Goal: Task Accomplishment & Management: Manage account settings

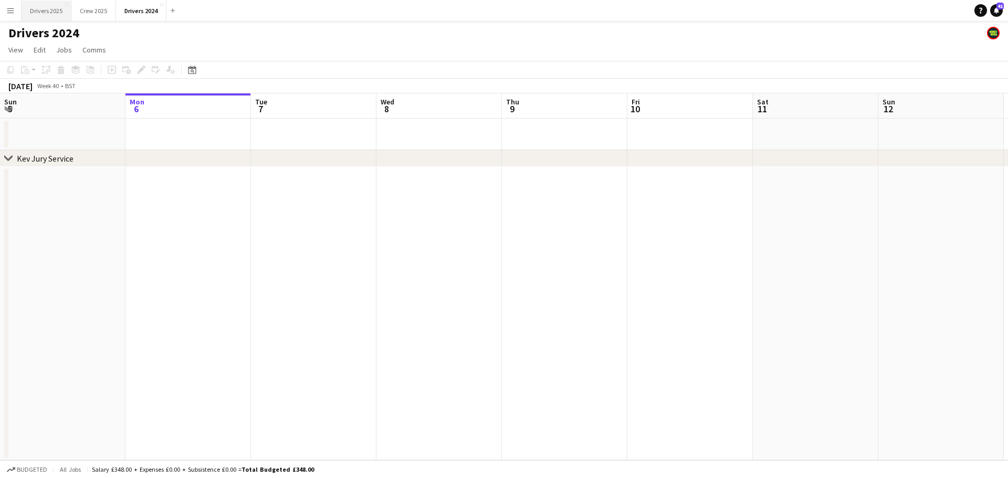
click at [54, 9] on button "Drivers 2025 Close" at bounding box center [47, 11] width 50 height 20
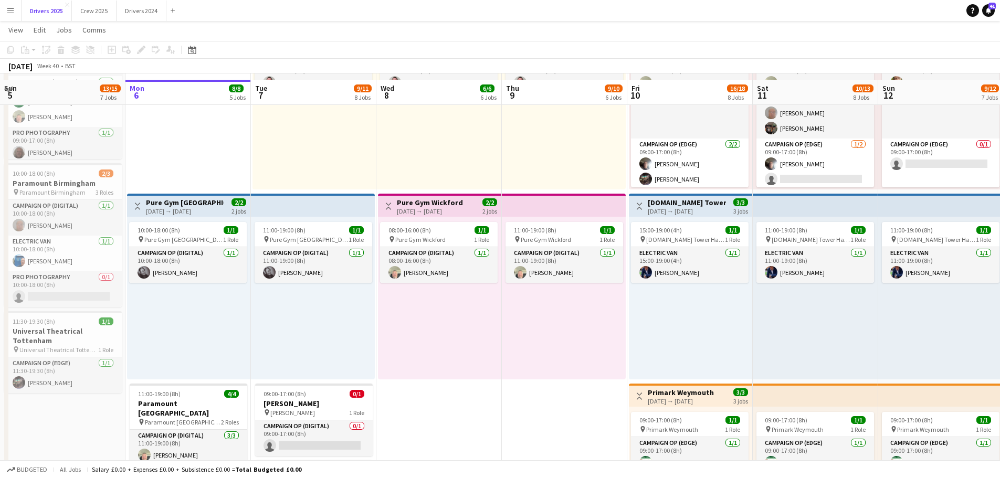
scroll to position [892, 0]
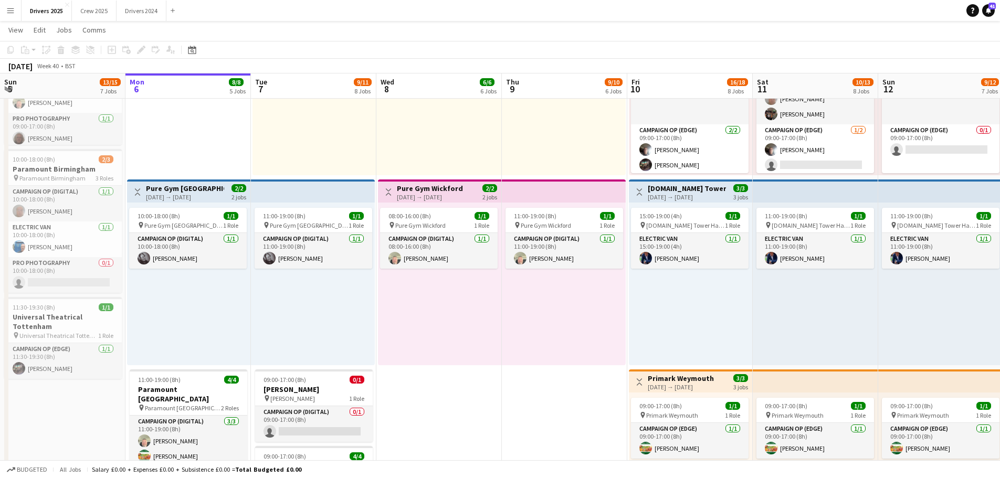
click at [188, 195] on div "[DATE] → [DATE]" at bounding box center [185, 197] width 78 height 8
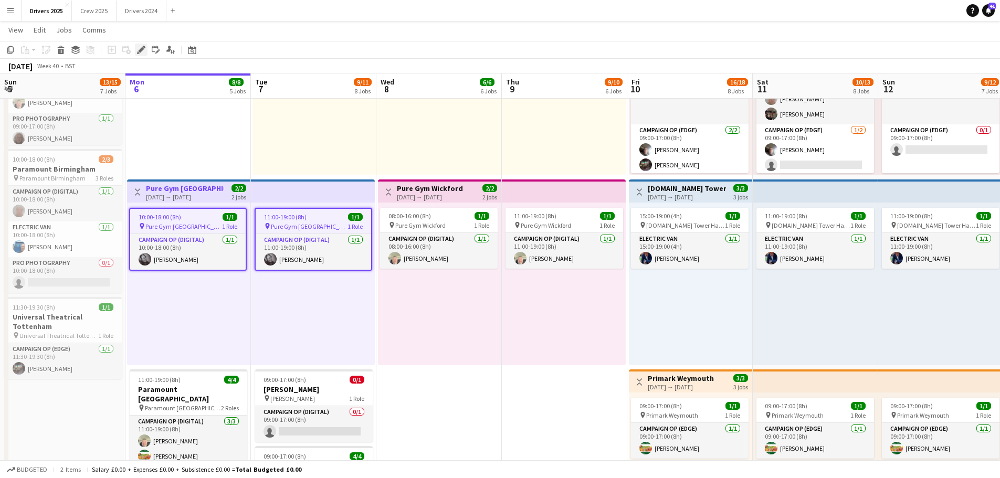
click at [138, 49] on icon "Edit" at bounding box center [141, 50] width 8 height 8
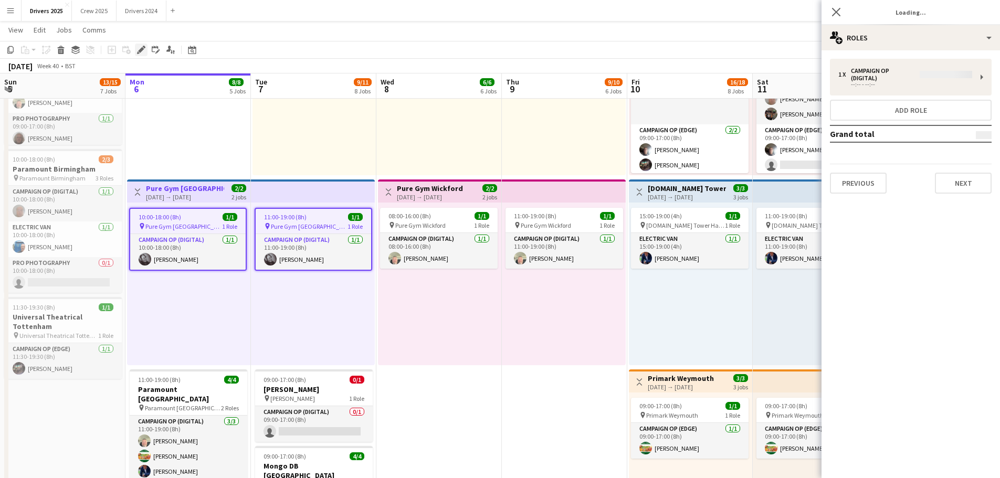
type input "**********"
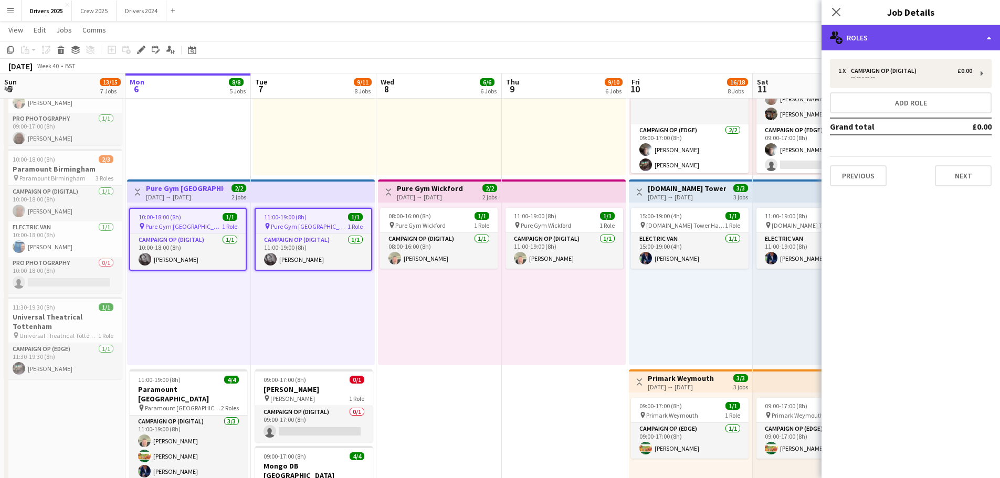
click at [876, 27] on div "multiple-users-add Roles" at bounding box center [910, 37] width 178 height 25
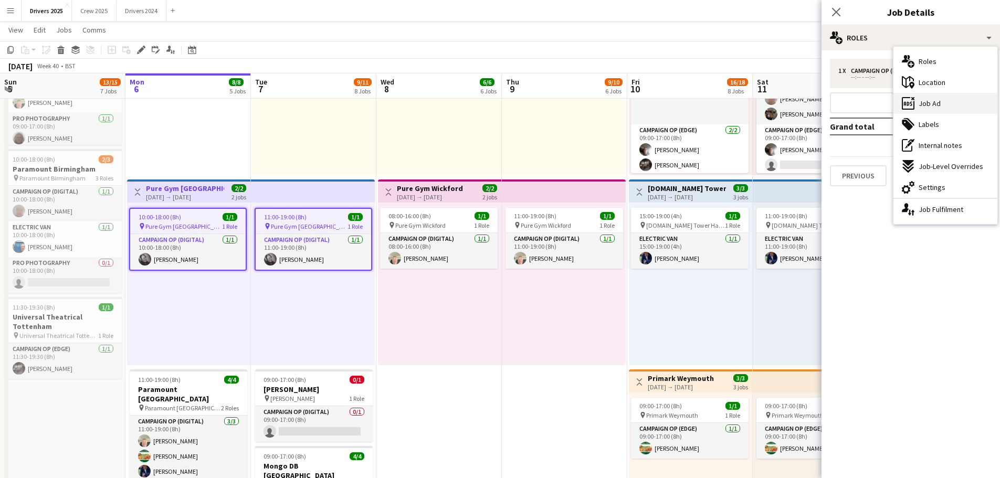
click at [940, 100] on span "Job Ad" at bounding box center [930, 103] width 22 height 9
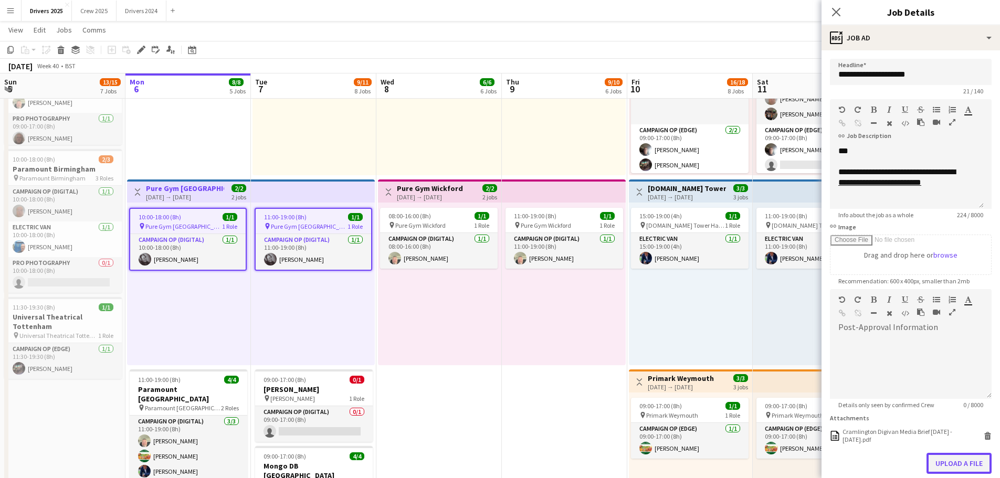
click at [937, 459] on button "Upload a file" at bounding box center [958, 463] width 65 height 21
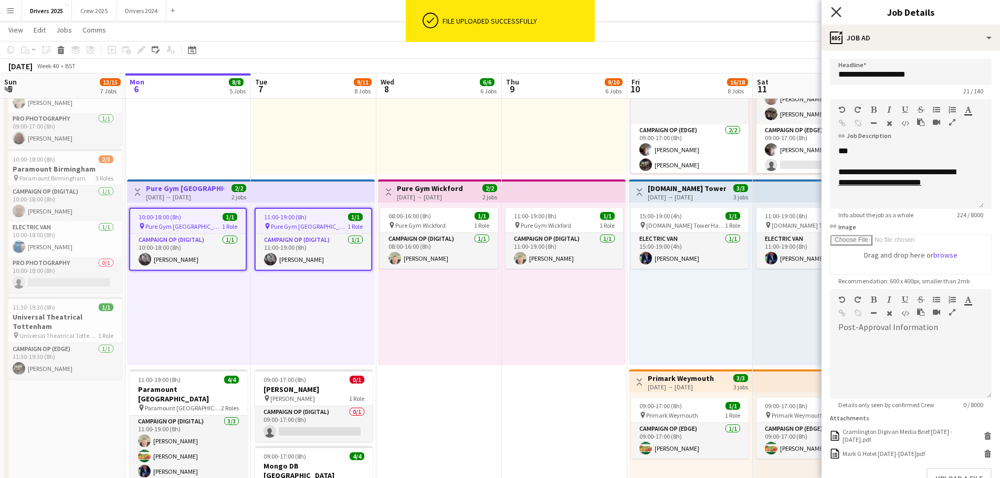
click at [837, 8] on icon "Close pop-in" at bounding box center [836, 12] width 10 height 10
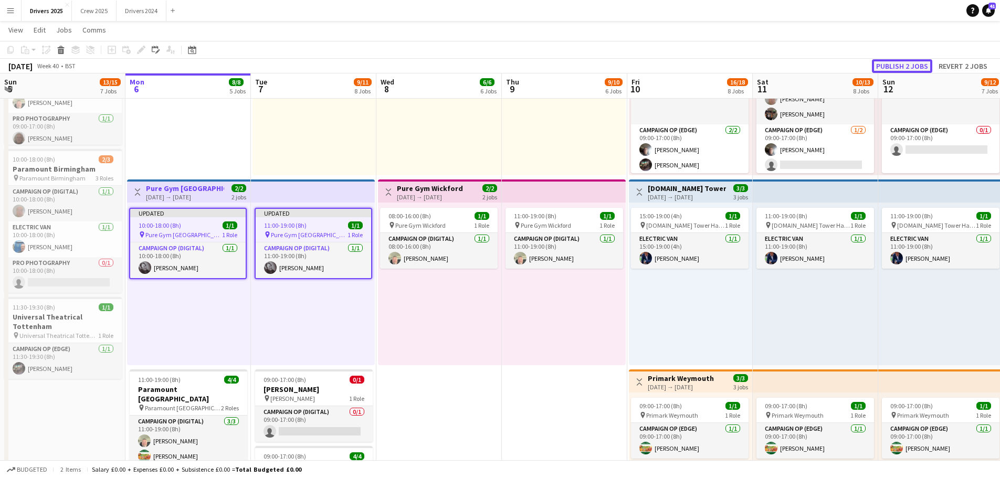
click at [916, 65] on button "Publish 2 jobs" at bounding box center [902, 66] width 60 height 14
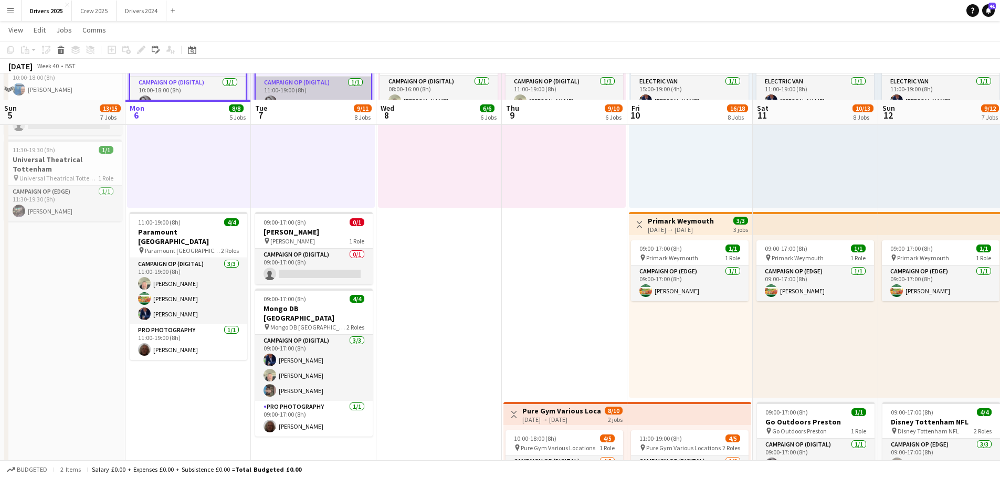
scroll to position [1102, 0]
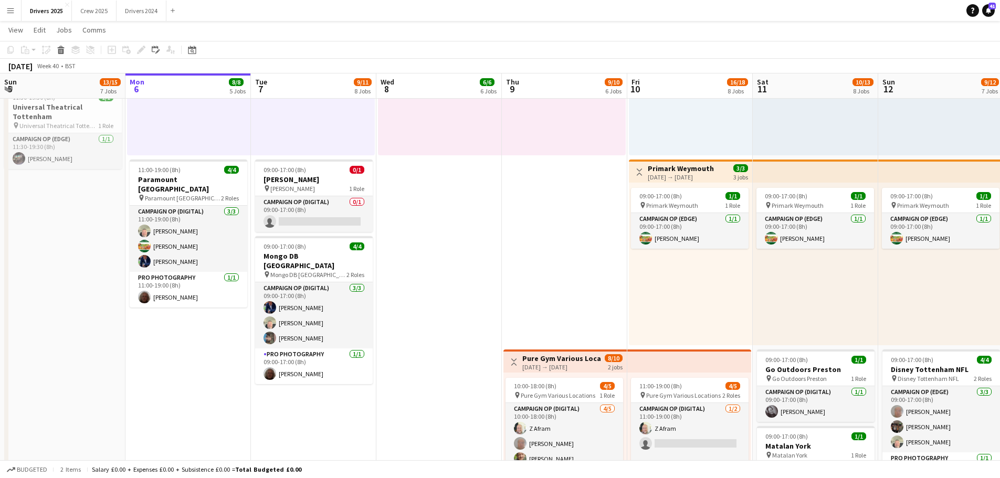
click at [290, 250] on span "09:00-17:00 (8h)" at bounding box center [284, 246] width 43 height 8
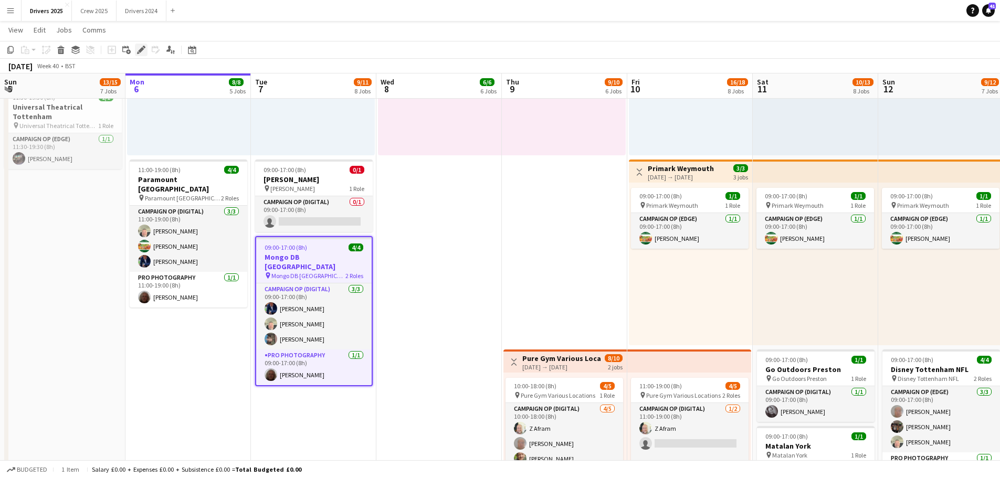
click at [141, 54] on icon "Edit" at bounding box center [141, 50] width 8 height 8
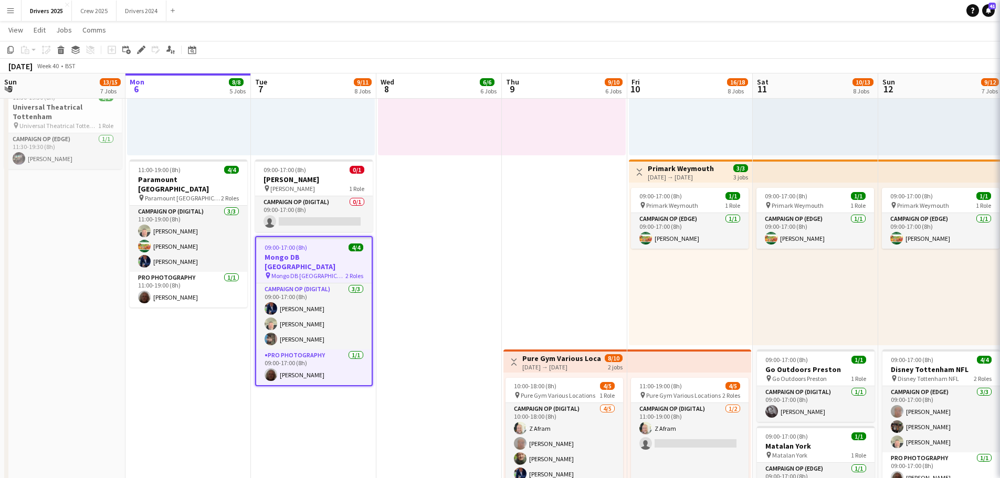
type input "**********"
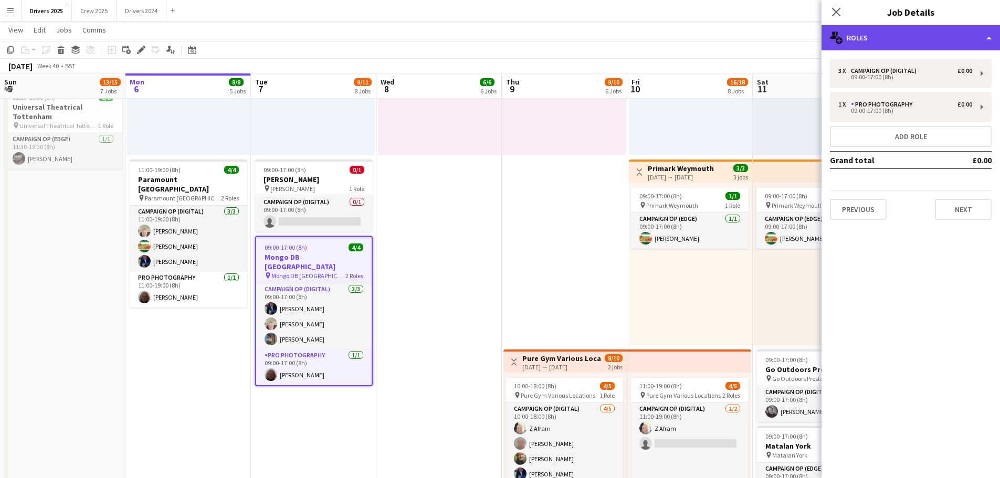
click at [916, 35] on div "multiple-users-add Roles" at bounding box center [910, 37] width 178 height 25
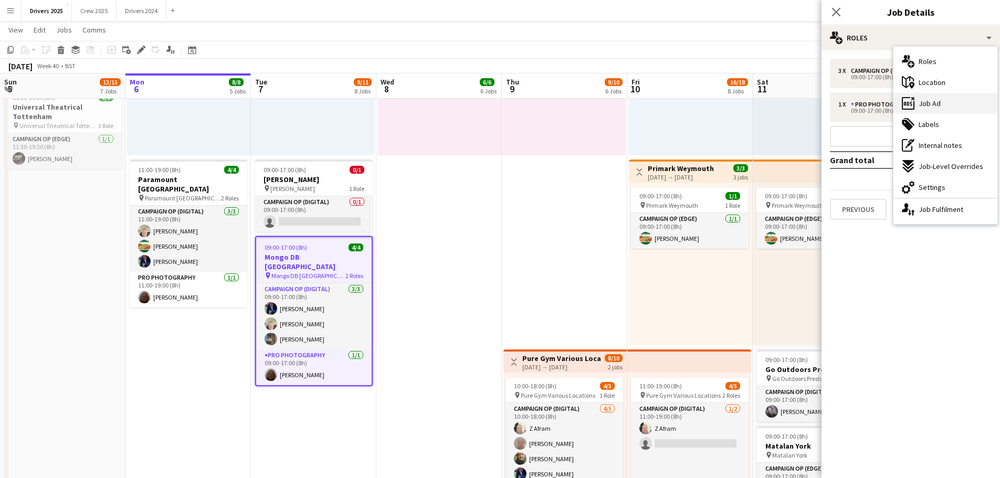
click at [937, 101] on span "Job Ad" at bounding box center [930, 103] width 22 height 9
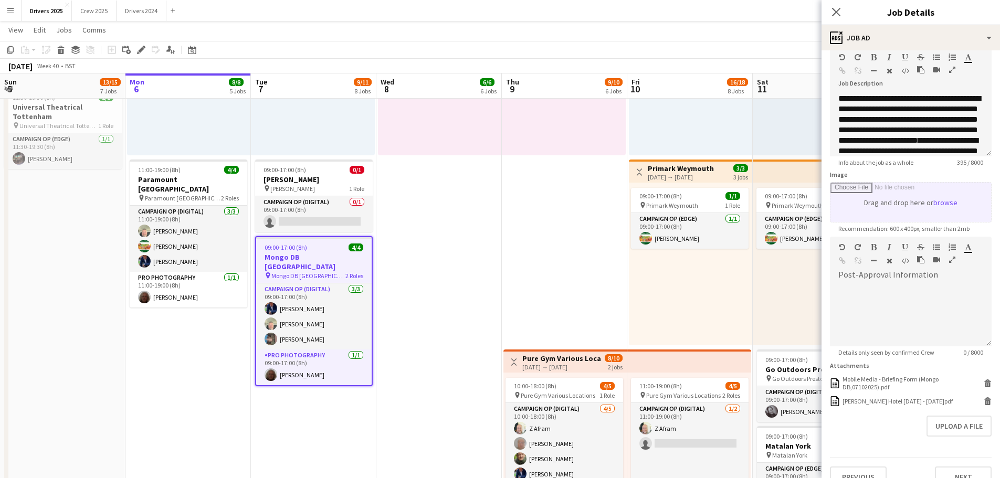
scroll to position [70, 0]
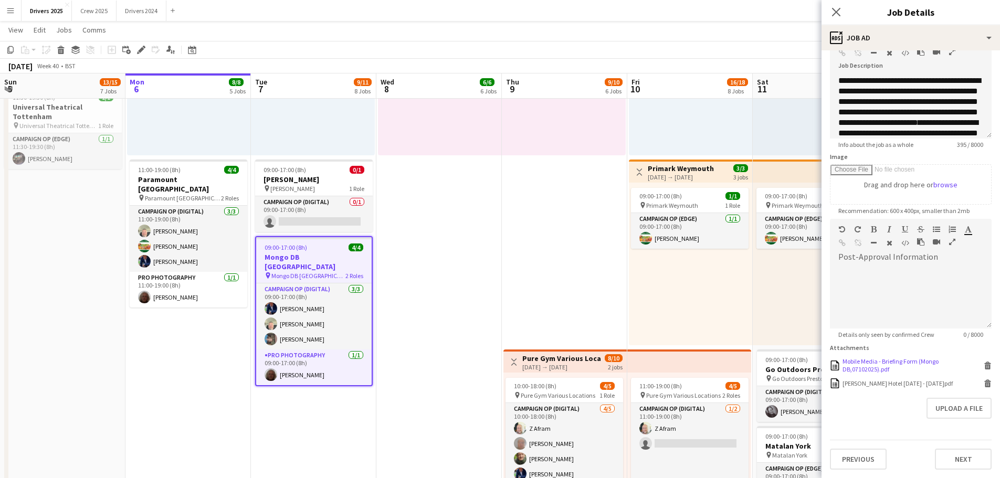
click at [876, 367] on div "Mobile Media - Briefing Form (Mongo DB,07102025).pdf" at bounding box center [911, 365] width 139 height 16
click at [956, 406] on button "Upload a file" at bounding box center [958, 408] width 65 height 21
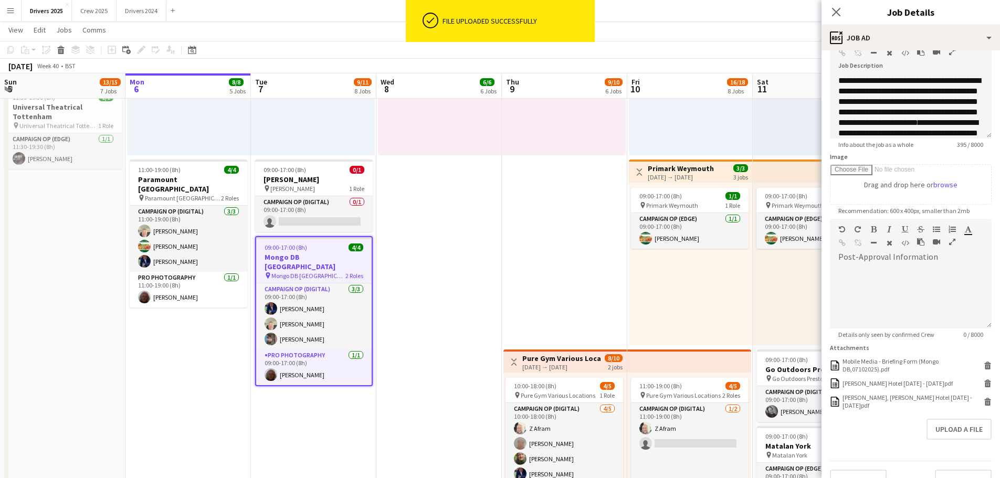
click at [832, 11] on icon "Close pop-in" at bounding box center [836, 12] width 8 height 8
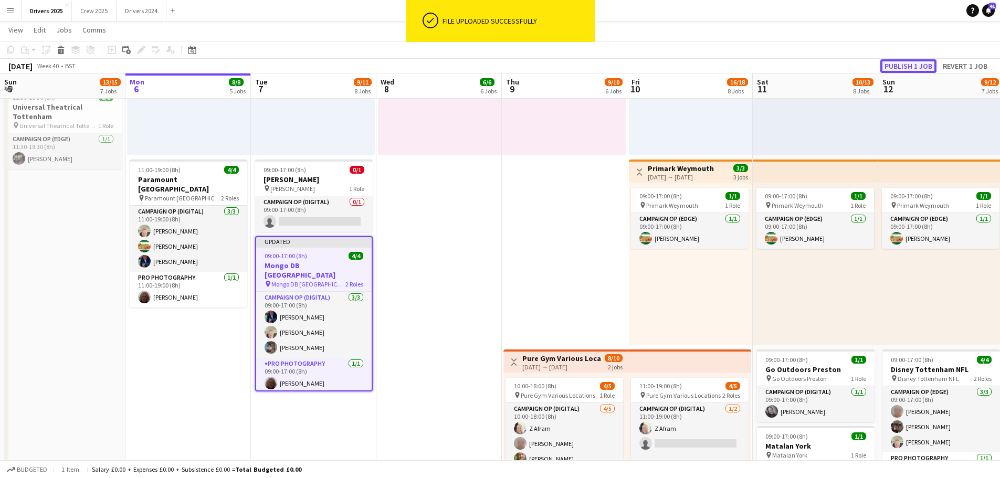
click at [925, 67] on button "Publish 1 job" at bounding box center [908, 66] width 56 height 14
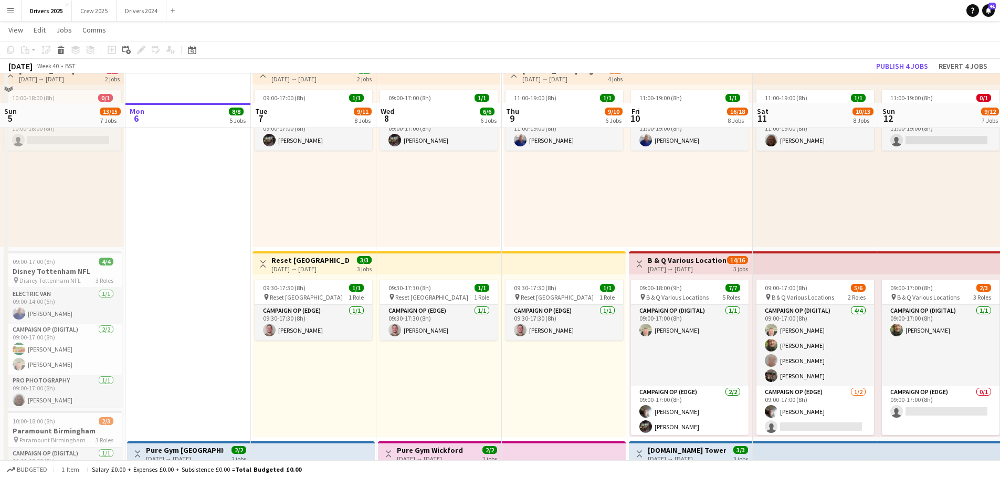
scroll to position [630, 0]
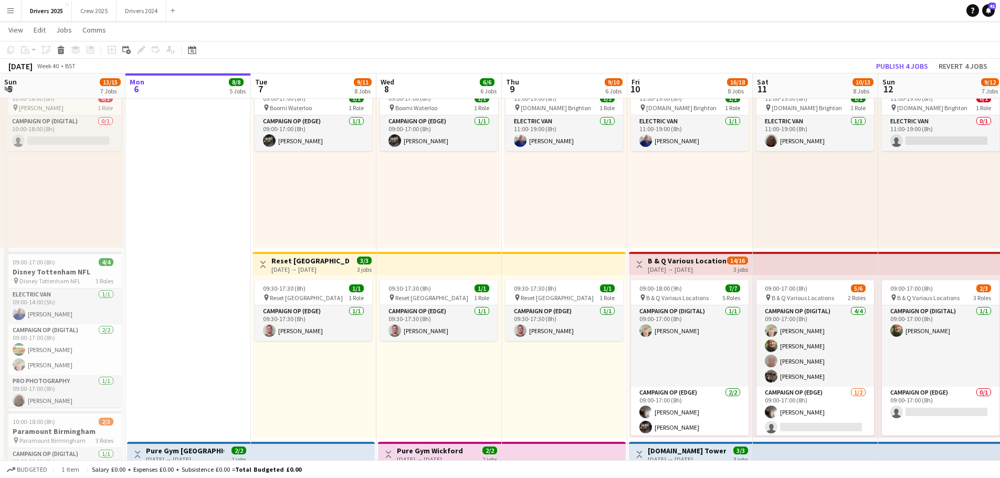
click at [309, 257] on h3 "Reset [GEOGRAPHIC_DATA]" at bounding box center [310, 260] width 78 height 9
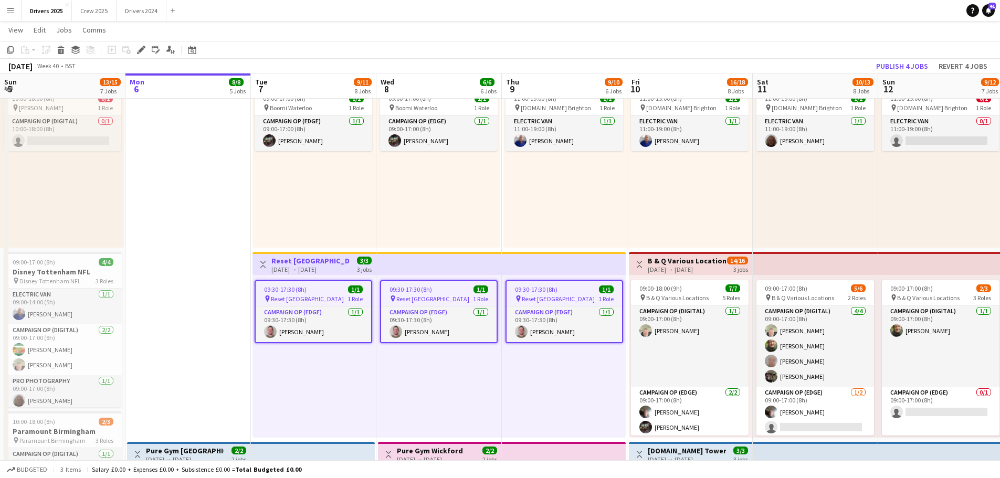
click at [324, 265] on h3 "Reset [GEOGRAPHIC_DATA]" at bounding box center [310, 260] width 78 height 9
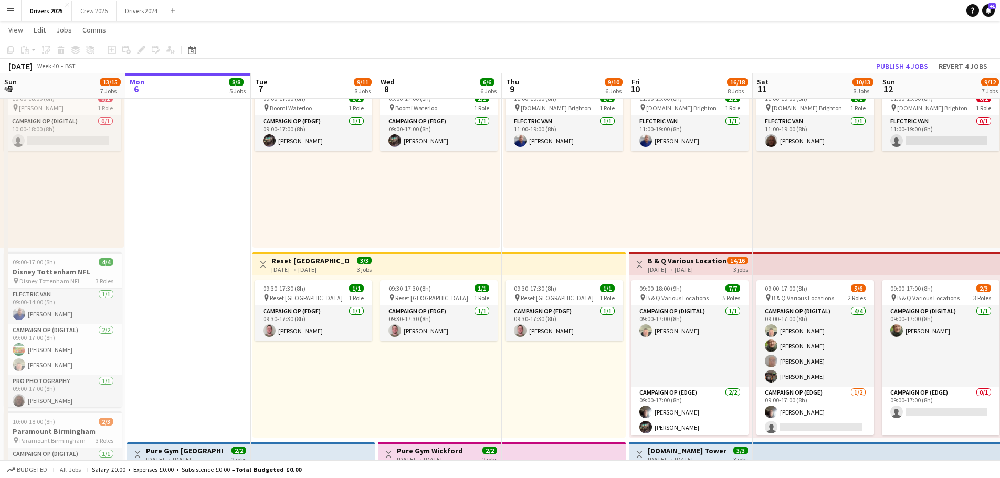
click at [320, 269] on div "[DATE] → [DATE]" at bounding box center [310, 270] width 78 height 8
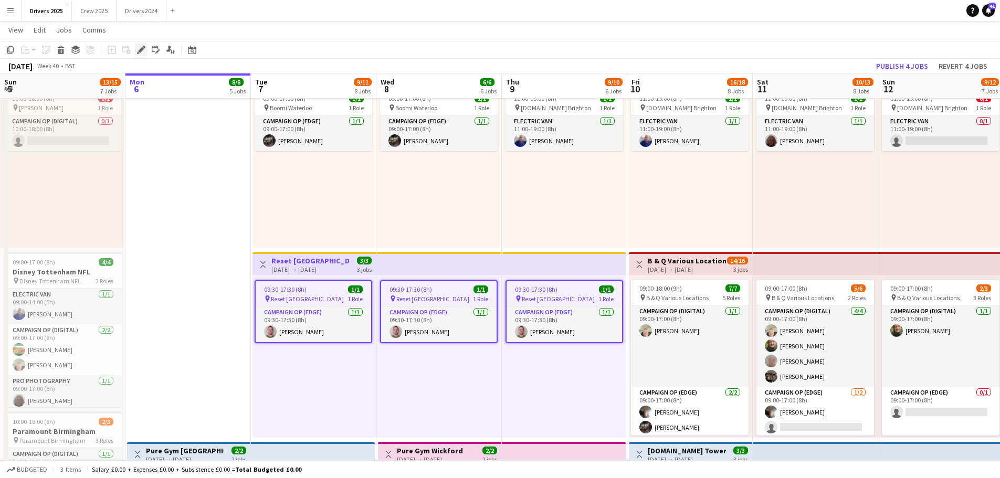
click at [141, 49] on icon at bounding box center [141, 50] width 6 height 6
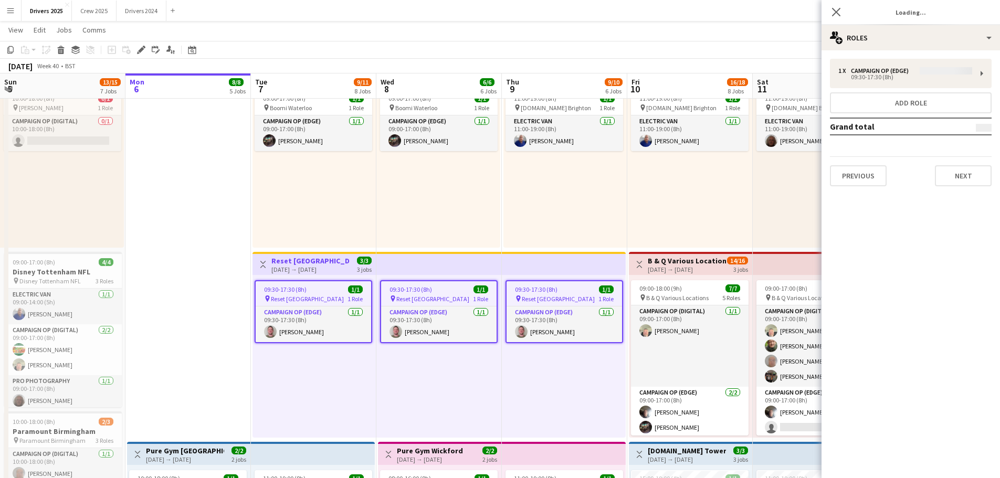
type input "**********"
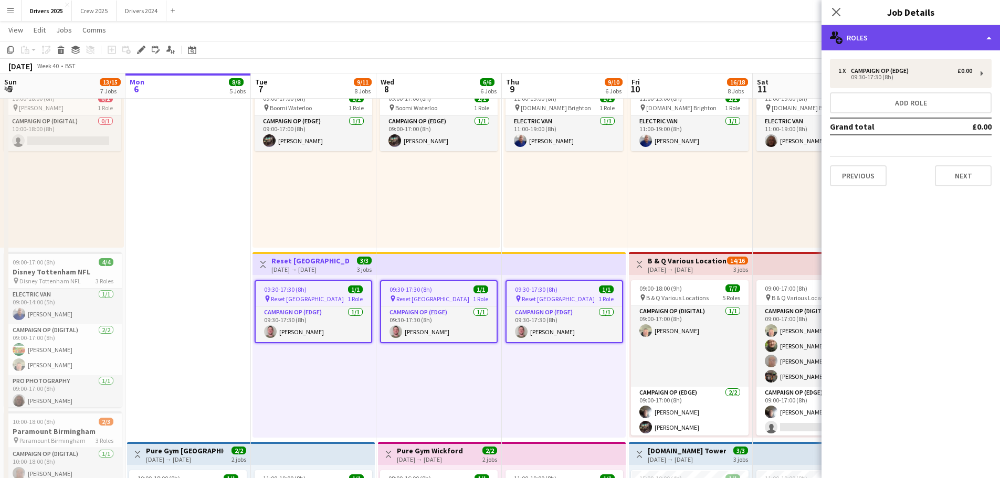
click at [883, 30] on div "multiple-users-add Roles" at bounding box center [910, 37] width 178 height 25
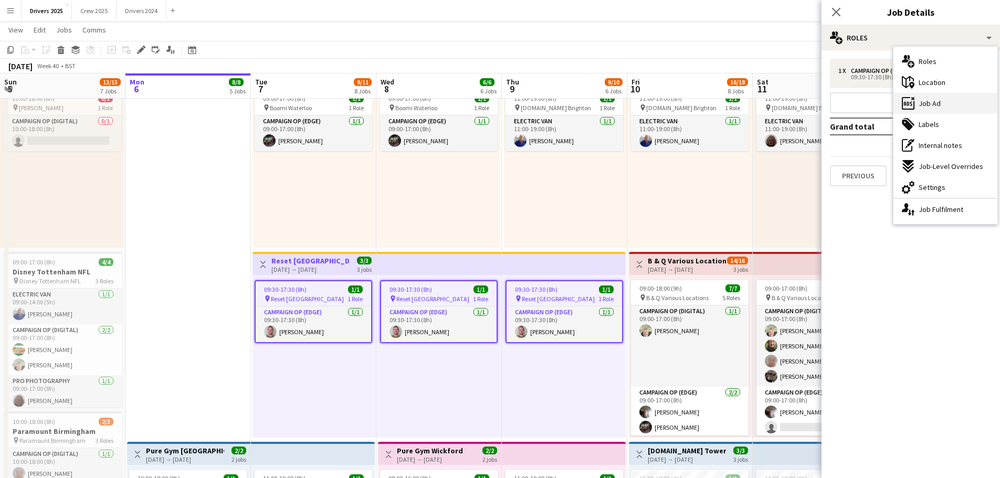
click at [933, 102] on span "Job Ad" at bounding box center [930, 103] width 22 height 9
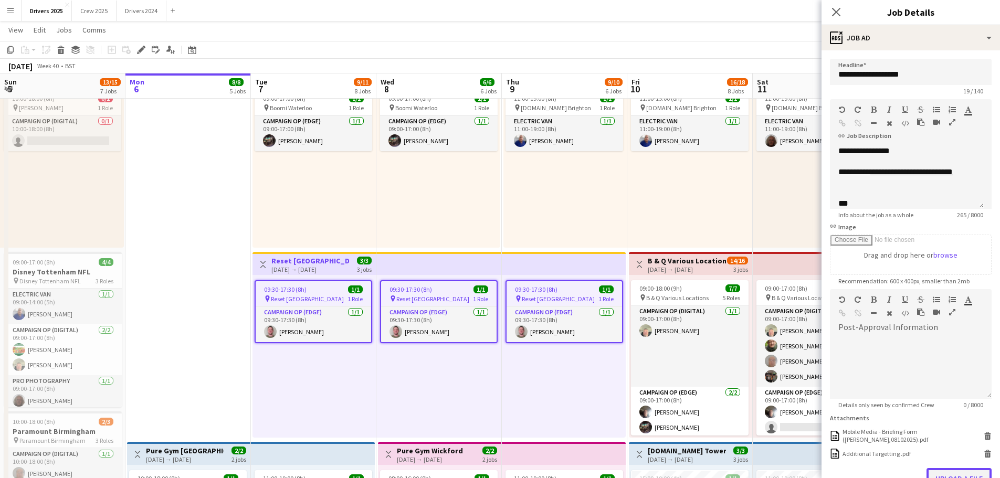
click at [947, 473] on button "Upload a file" at bounding box center [958, 478] width 65 height 21
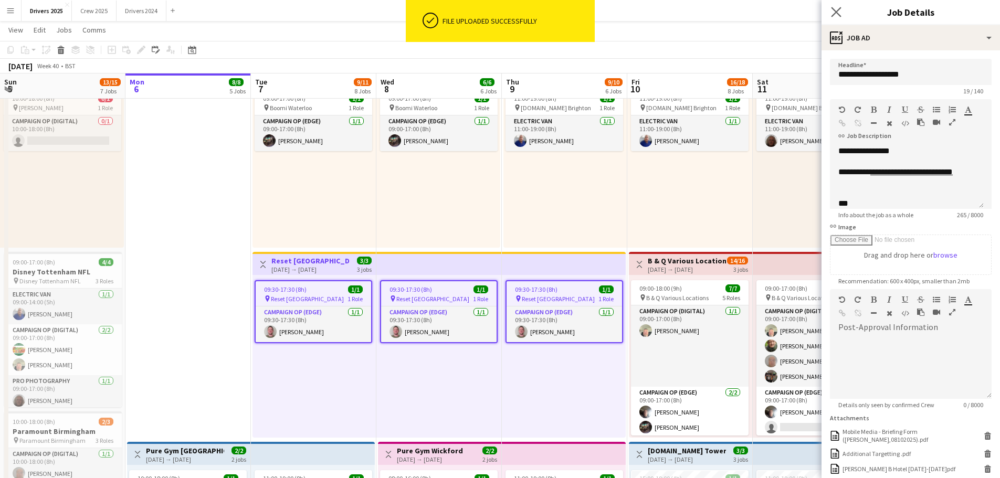
click at [841, 10] on app-icon "Close pop-in" at bounding box center [836, 12] width 15 height 15
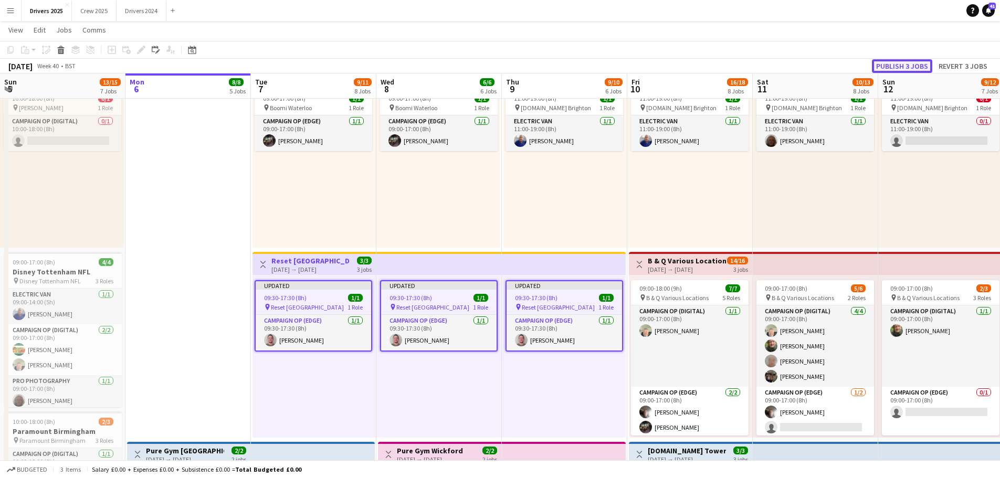
click at [910, 65] on button "Publish 3 jobs" at bounding box center [902, 66] width 60 height 14
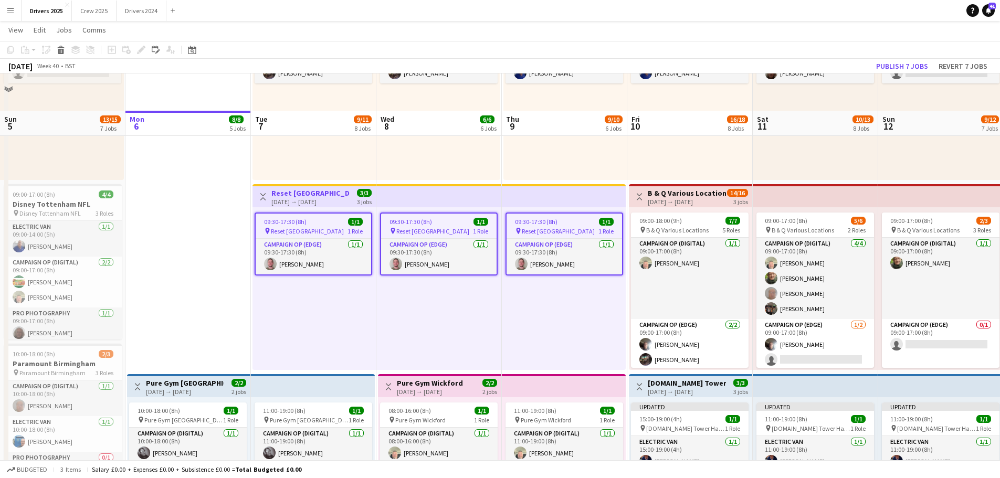
scroll to position [735, 0]
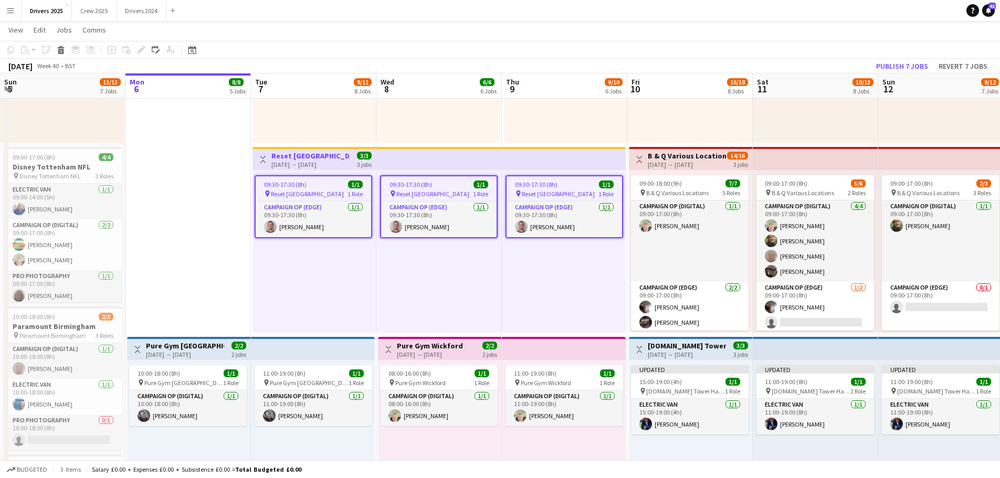
click at [454, 352] on div "[DATE] → [DATE]" at bounding box center [430, 355] width 66 height 8
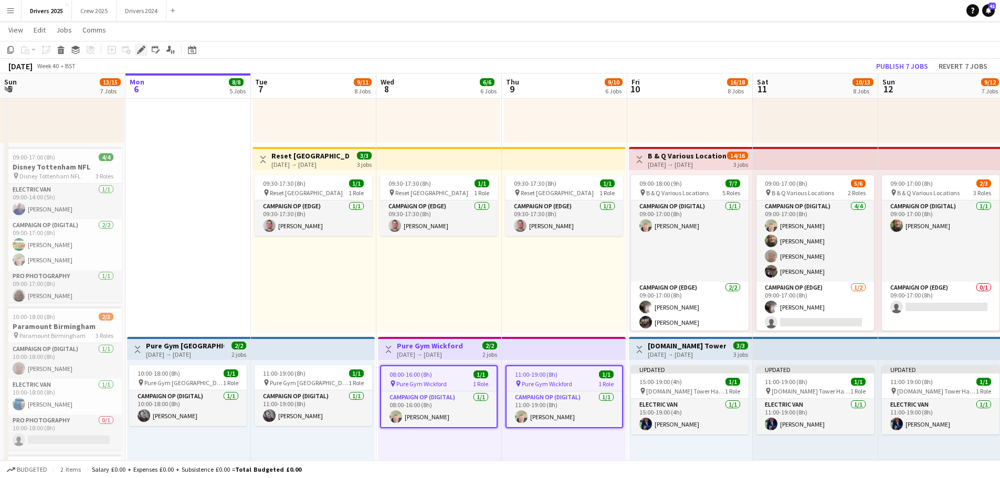
click at [141, 52] on icon "Edit" at bounding box center [141, 50] width 8 height 8
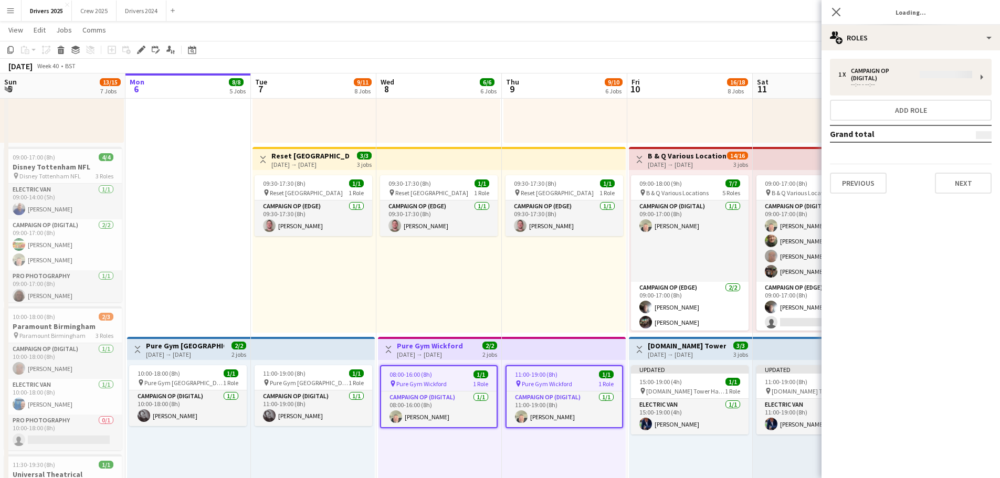
type input "**********"
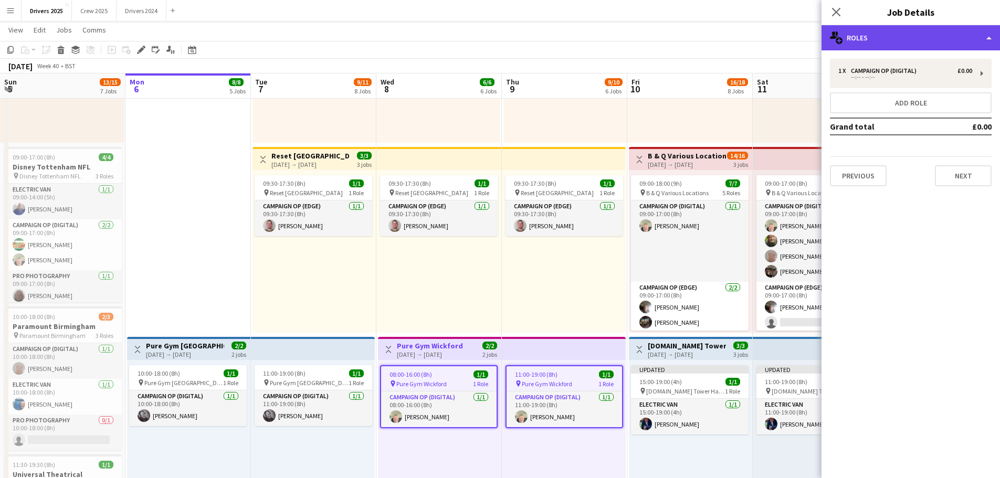
click at [902, 37] on div "multiple-users-add Roles" at bounding box center [910, 37] width 178 height 25
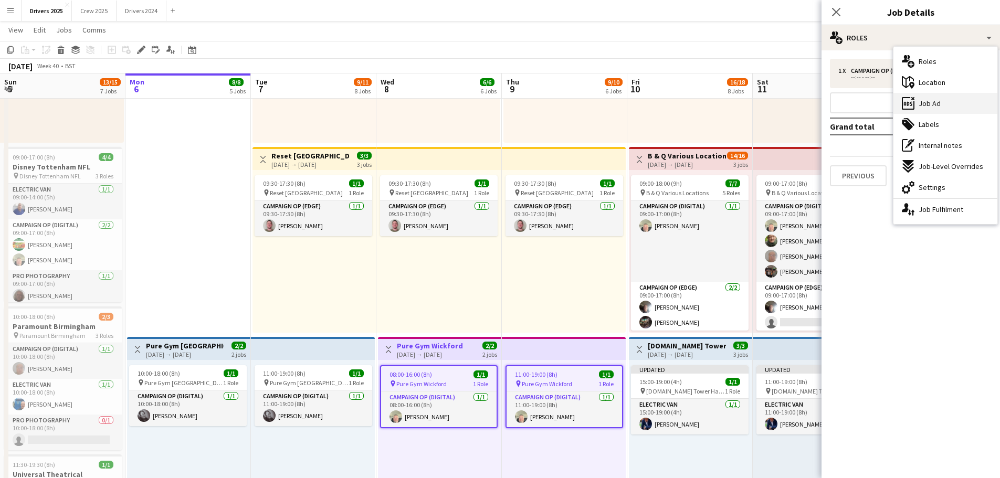
click at [922, 107] on span "Job Ad" at bounding box center [930, 103] width 22 height 9
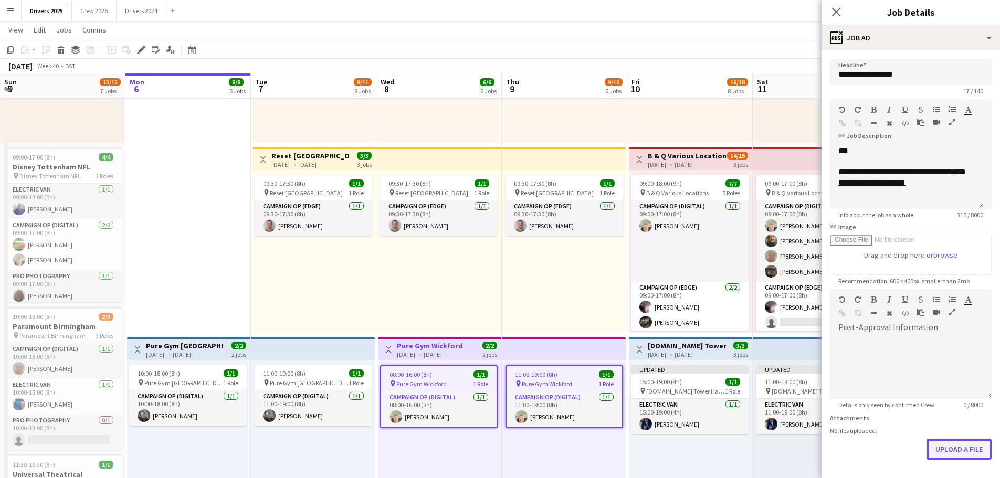
click at [950, 447] on button "Upload a file" at bounding box center [958, 449] width 65 height 21
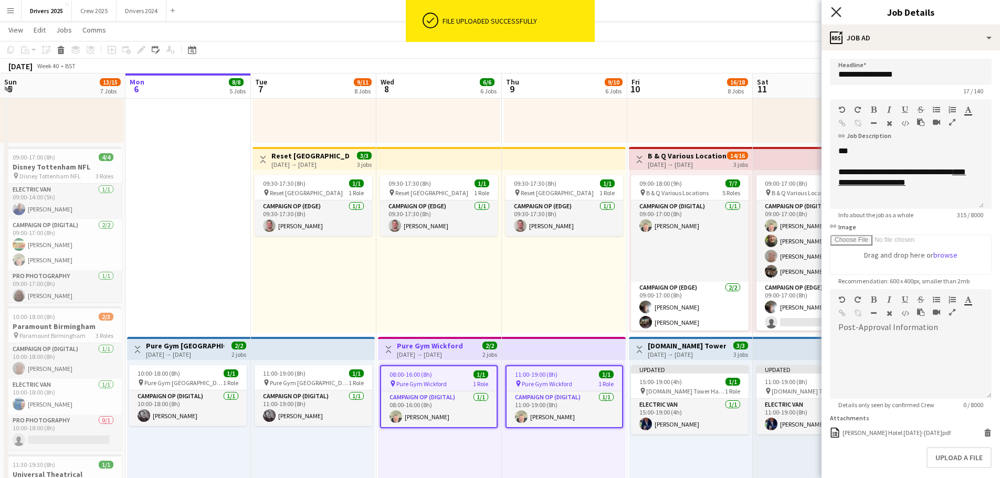
click at [832, 12] on icon "Close pop-in" at bounding box center [836, 12] width 10 height 10
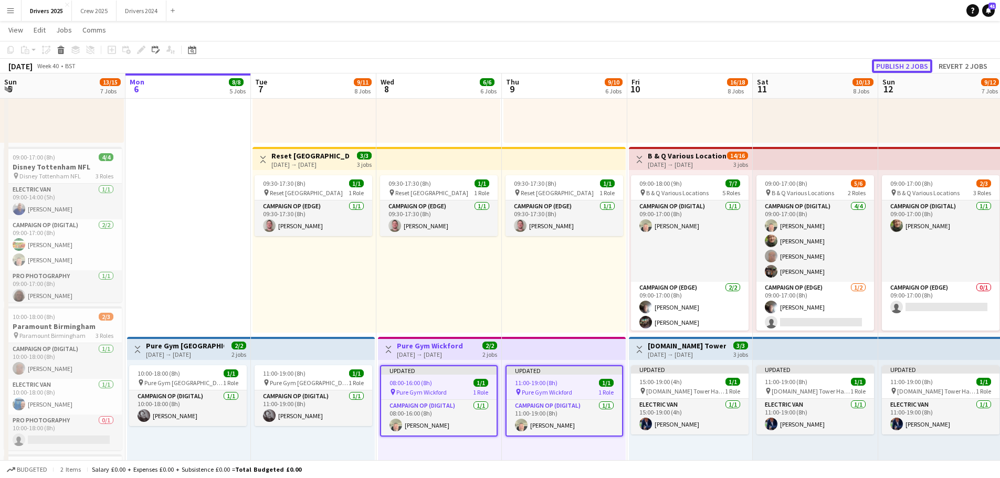
click at [899, 62] on button "Publish 2 jobs" at bounding box center [902, 66] width 60 height 14
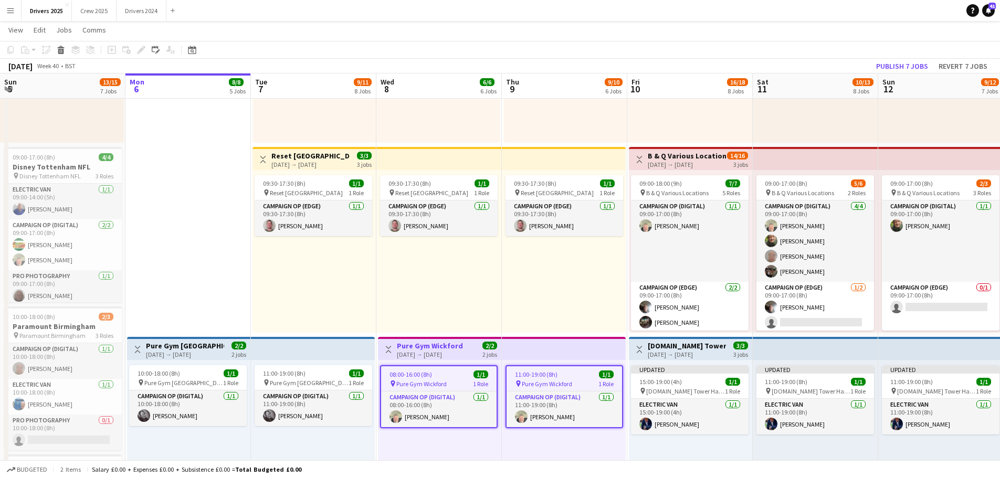
scroll to position [0, 265]
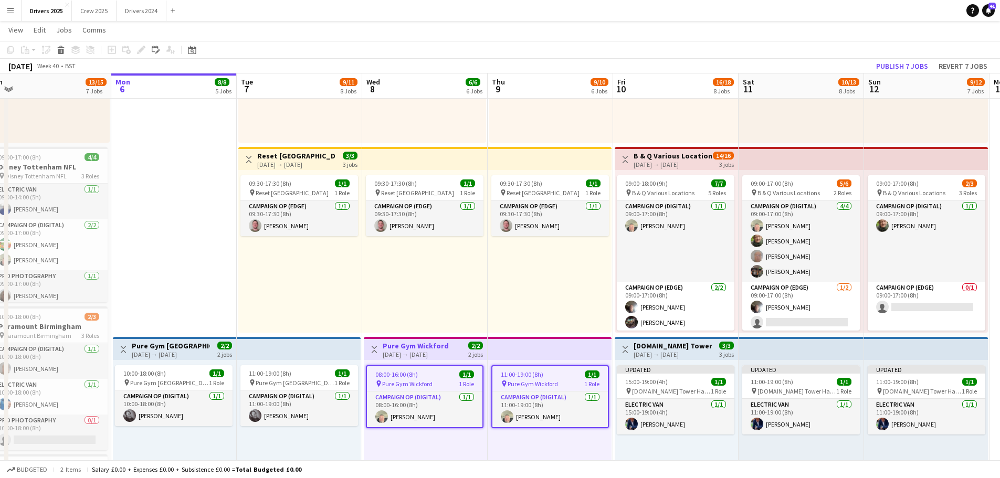
drag, startPoint x: 202, startPoint y: 269, endPoint x: 616, endPoint y: 262, distance: 414.2
click at [690, 262] on app-calendar-viewport "Fri 3 11/11 6 Jobs Sat 4 11/12 7 Jobs Sun 5 13/15 7 Jobs Mon 6 8/8 5 Jobs Tue 7…" at bounding box center [500, 106] width 1000 height 1601
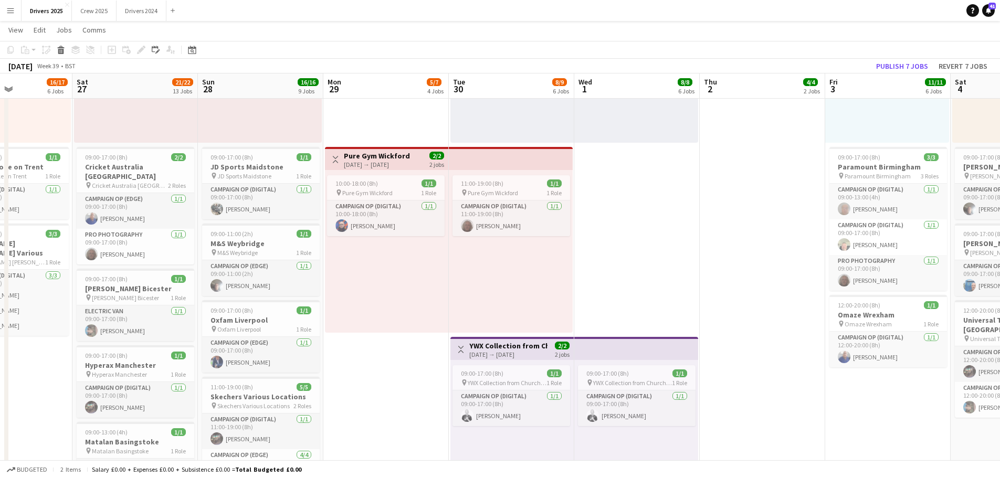
scroll to position [0, 295]
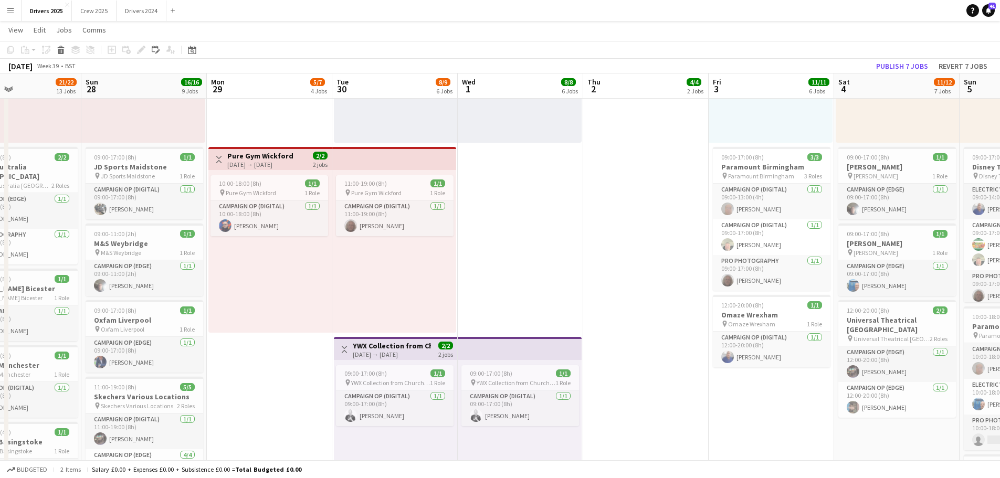
drag, startPoint x: 180, startPoint y: 218, endPoint x: 652, endPoint y: 223, distance: 471.9
click at [652, 223] on app-calendar-viewport "Thu 25 6/8 4 Jobs Fri 26 16/17 6 Jobs Sat 27 21/22 13 Jobs Sun 28 16/16 9 Jobs …" at bounding box center [500, 186] width 1000 height 1761
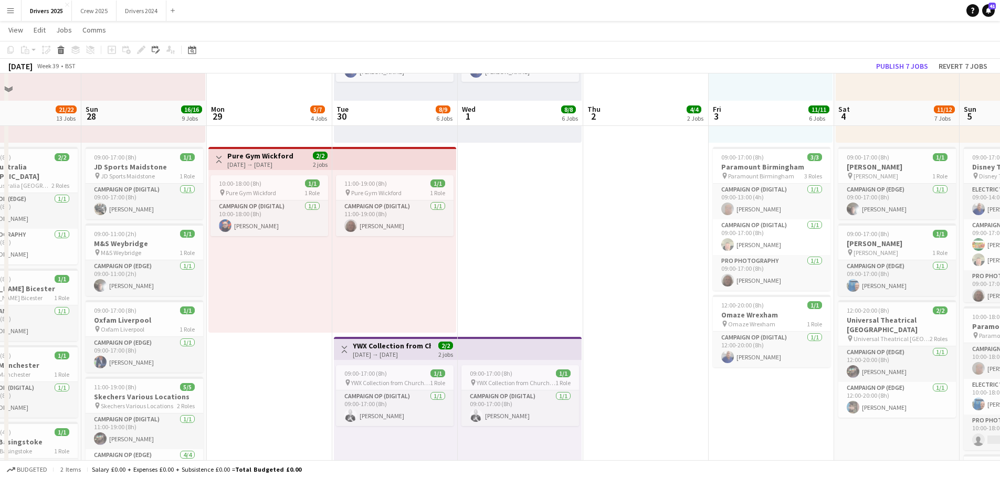
scroll to position [787, 0]
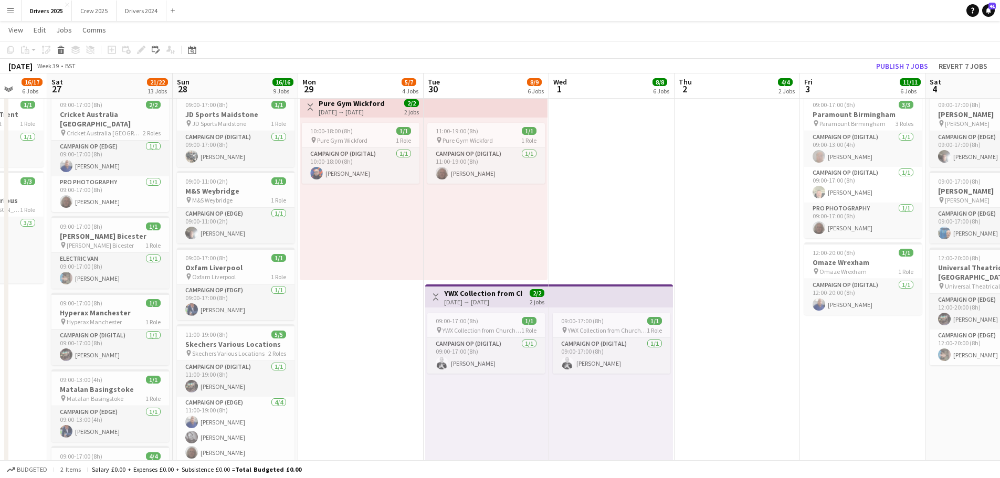
drag, startPoint x: 283, startPoint y: 356, endPoint x: 476, endPoint y: 325, distance: 195.0
click at [476, 325] on app-calendar-viewport "Wed 24 8/10 5 Jobs Thu 25 6/8 4 Jobs Fri 26 16/17 6 Jobs Sat 27 21/22 13 Jobs S…" at bounding box center [500, 134] width 1000 height 1761
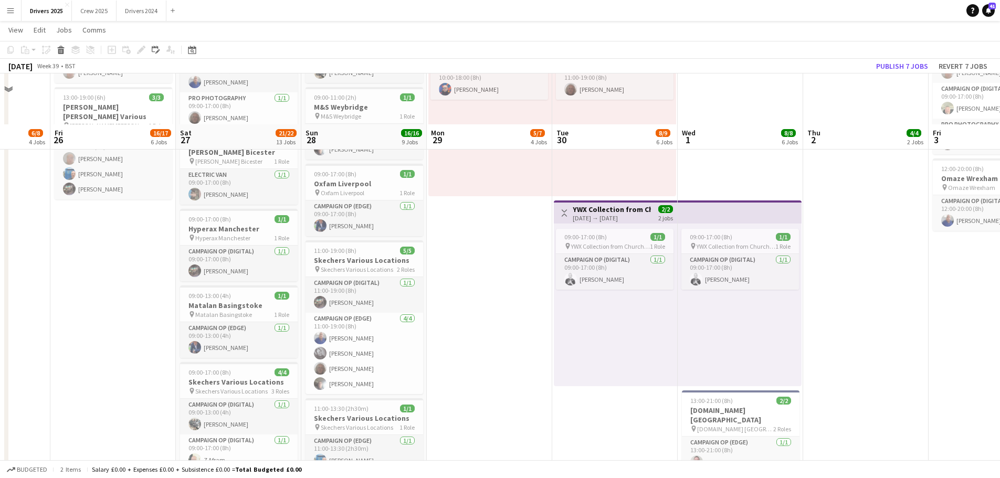
scroll to position [869, 0]
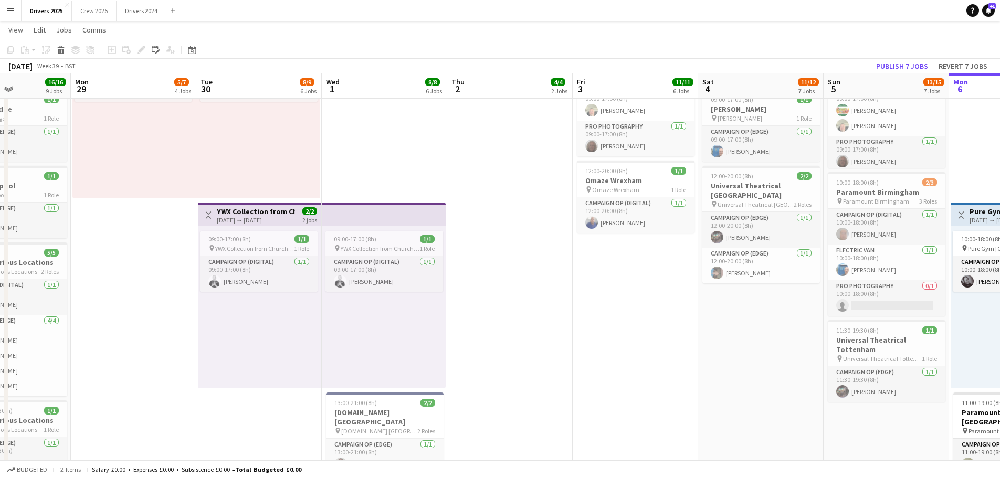
drag, startPoint x: 487, startPoint y: 292, endPoint x: 131, endPoint y: 286, distance: 355.9
click at [131, 286] on app-calendar-viewport "Fri 26 16/17 6 Jobs Sat 27 21/22 13 Jobs Sun 28 16/16 9 Jobs Mon 29 5/7 4 Jobs …" at bounding box center [500, 52] width 1000 height 1761
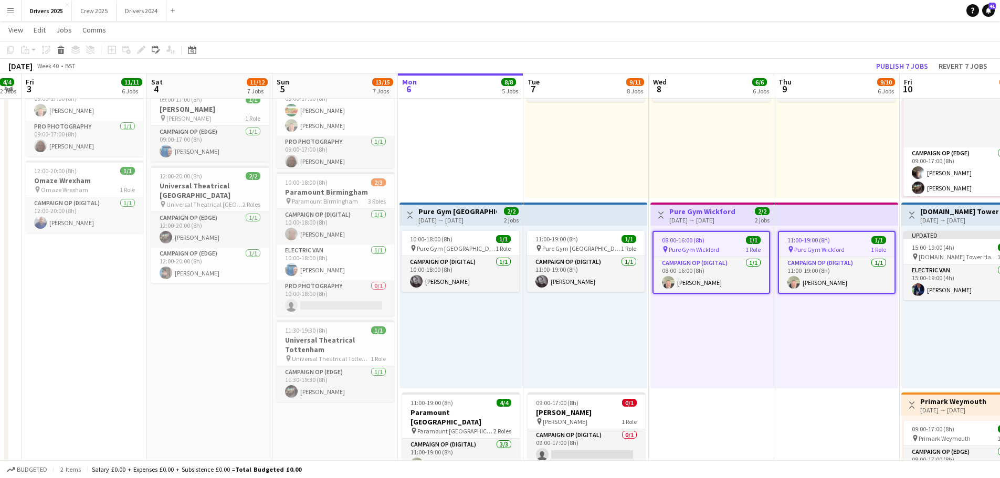
drag, startPoint x: 533, startPoint y: 321, endPoint x: 248, endPoint y: 308, distance: 285.3
click at [160, 312] on app-calendar-viewport "Mon 29 5/7 4 Jobs Tue 30 8/9 6 Jobs Wed 1 8/8 6 Jobs Thu 2 4/4 2 Jobs Fri 3 11/…" at bounding box center [500, 52] width 1000 height 1761
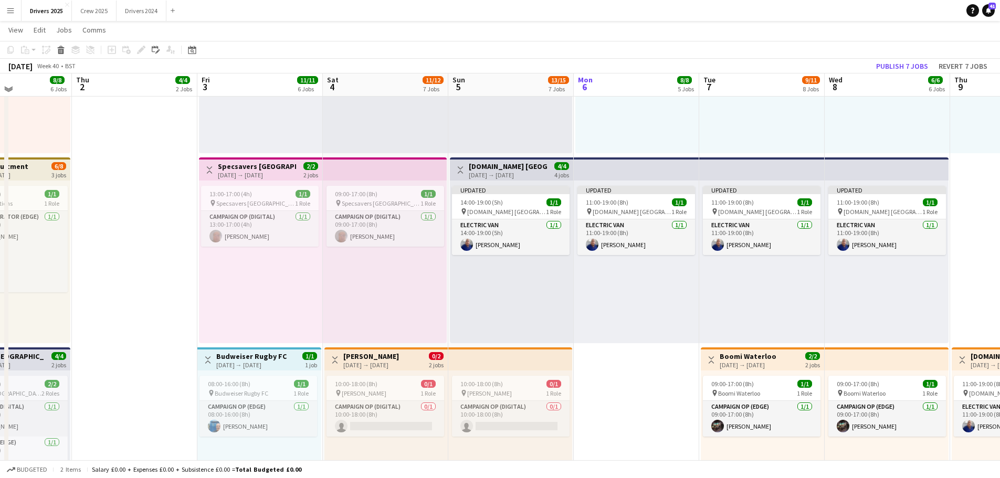
scroll to position [134, 0]
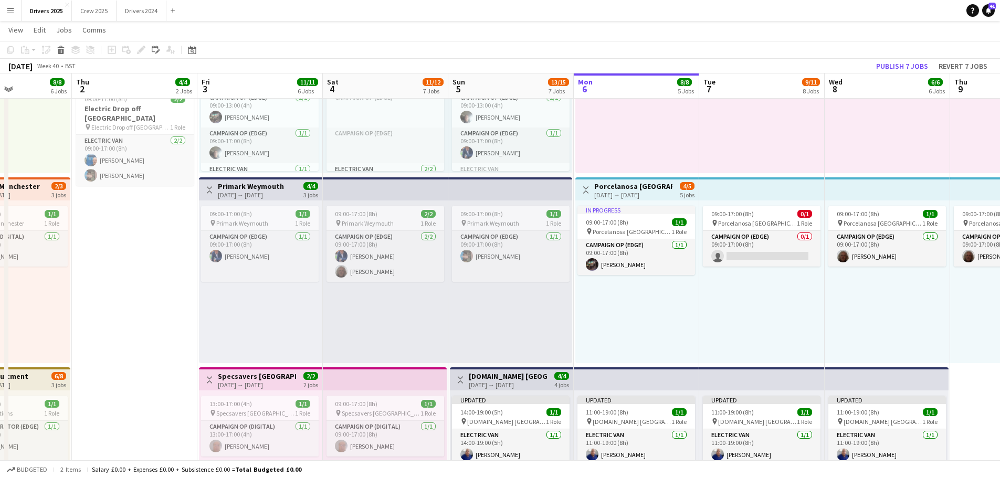
click at [263, 185] on h3 "Primark Weymouth" at bounding box center [251, 186] width 66 height 9
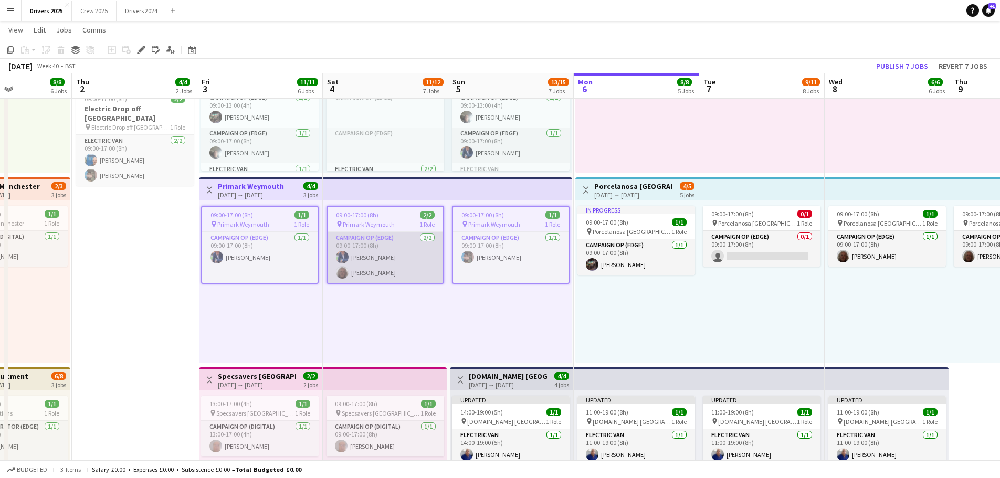
click at [384, 263] on app-card-role "Campaign Op (Edge) [DATE] 09:00-17:00 (8h) [PERSON_NAME] [PERSON_NAME]" at bounding box center [385, 257] width 115 height 51
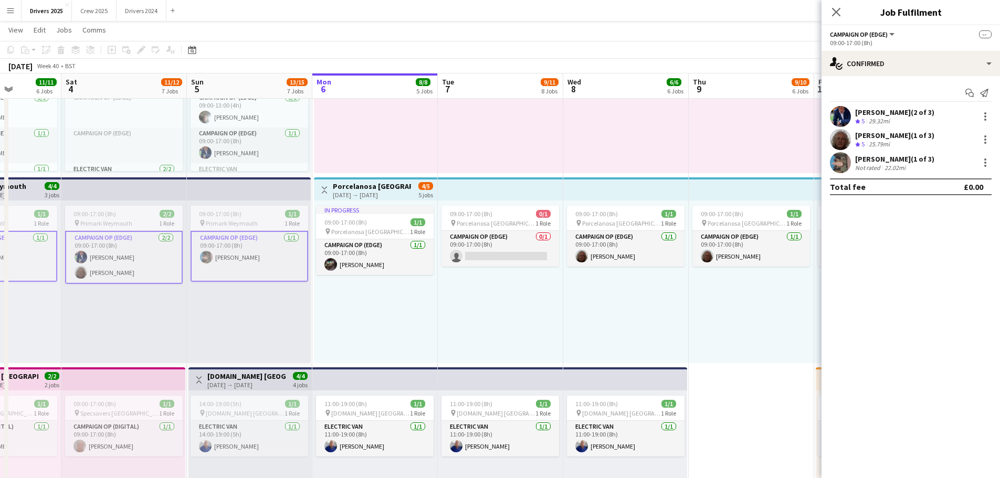
scroll to position [0, 318]
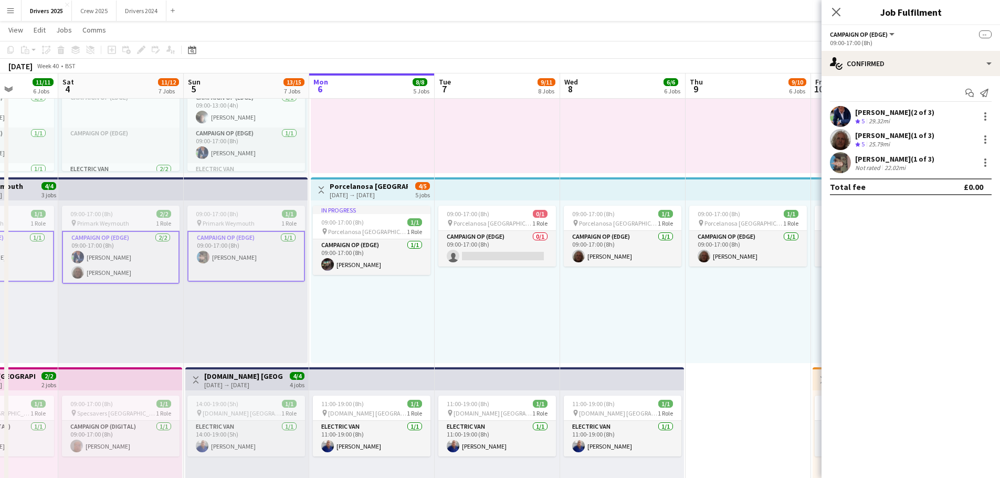
drag, startPoint x: 675, startPoint y: 325, endPoint x: 410, endPoint y: 299, distance: 266.4
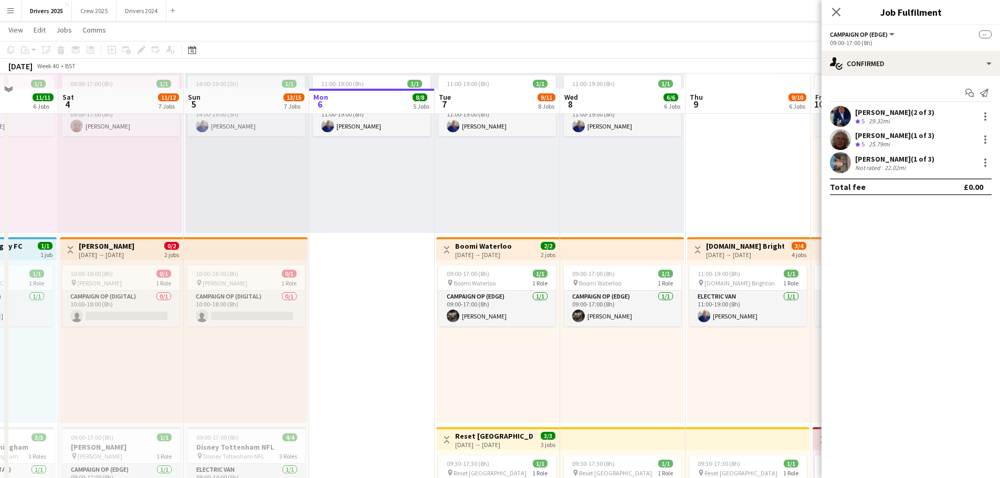
scroll to position [502, 0]
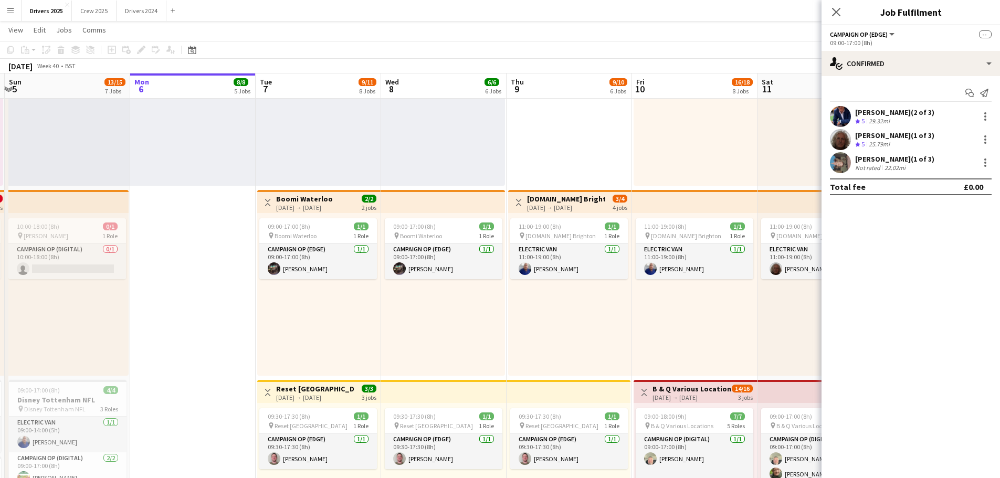
drag, startPoint x: 631, startPoint y: 315, endPoint x: 457, endPoint y: 292, distance: 175.3
click at [457, 292] on app-calendar-viewport "Thu 2 4/4 2 Jobs Fri 3 11/11 6 Jobs Sat 4 11/12 7 Jobs Sun 5 13/15 7 Jobs Mon 6…" at bounding box center [500, 419] width 1000 height 1761
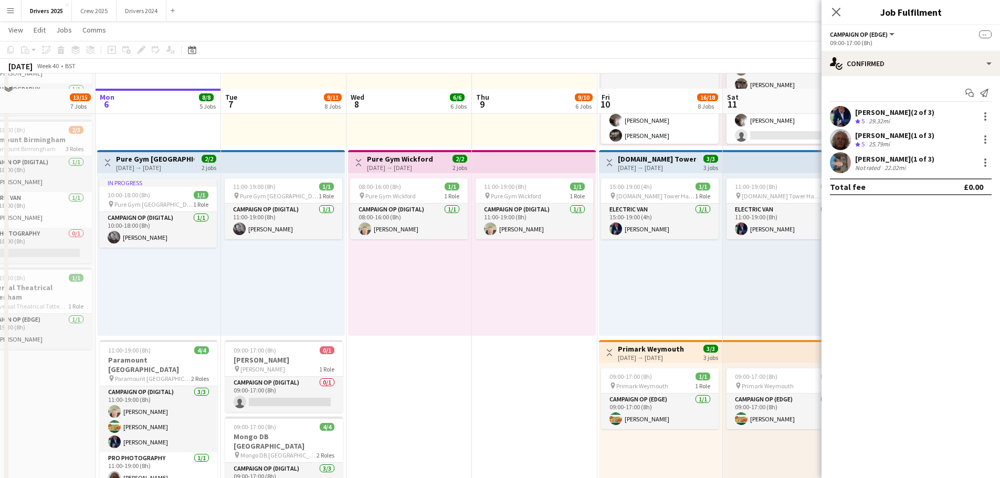
scroll to position [1079, 0]
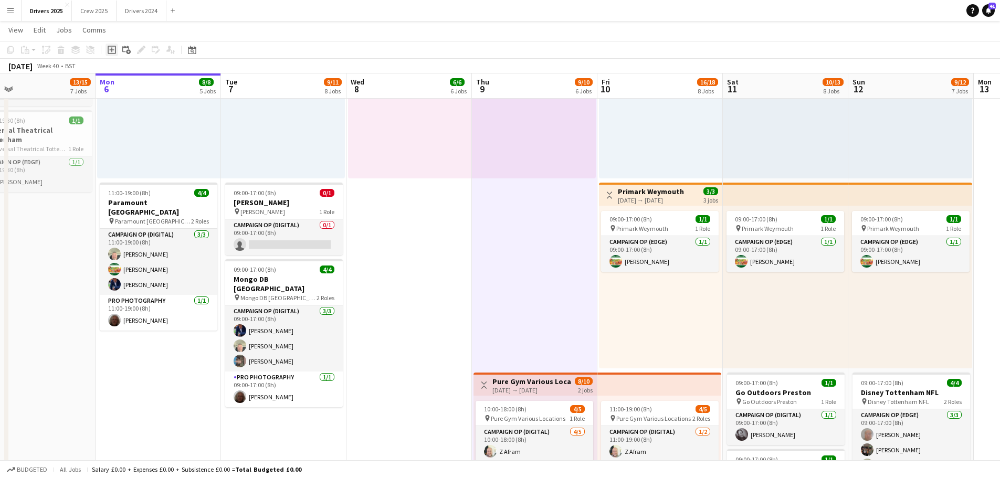
click at [113, 47] on icon "Add job" at bounding box center [112, 50] width 8 height 8
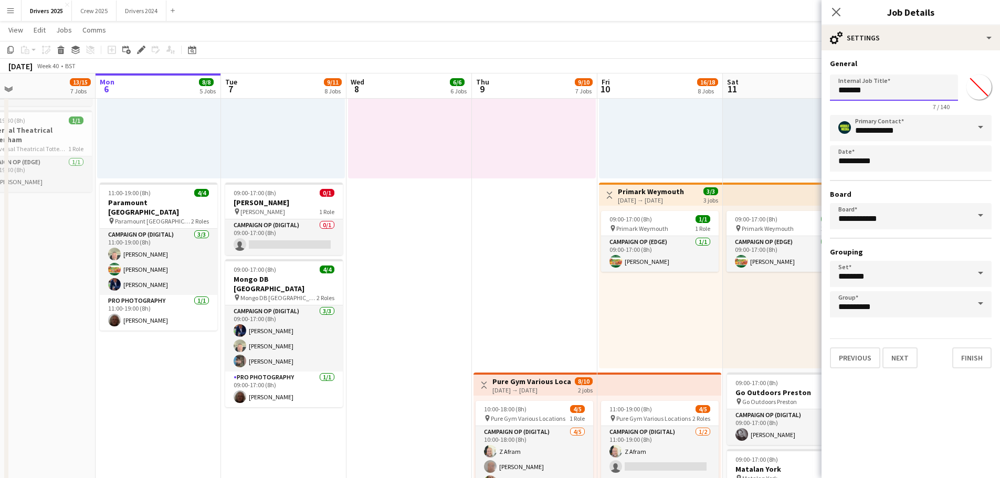
click at [886, 95] on input "*******" at bounding box center [894, 88] width 128 height 26
click at [886, 94] on input "*******" at bounding box center [894, 88] width 128 height 26
type input "********"
click at [898, 355] on button "Next" at bounding box center [899, 357] width 35 height 21
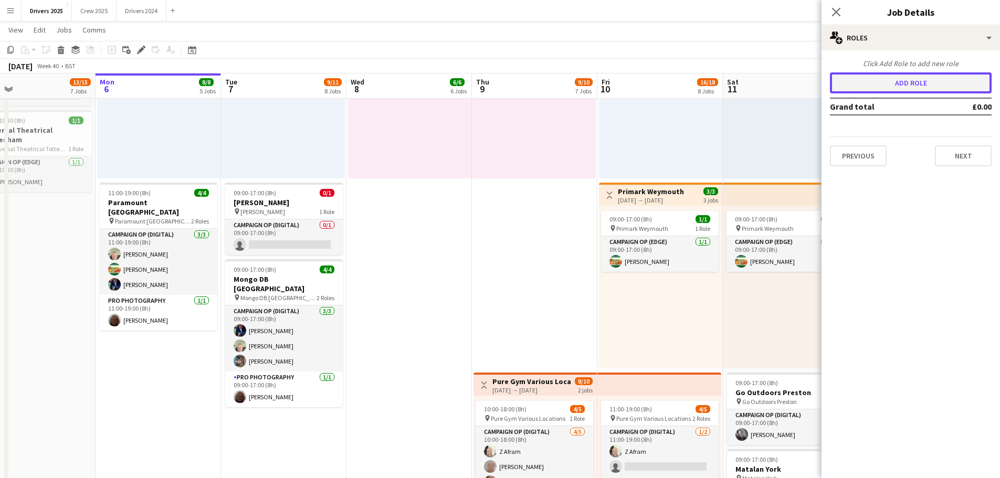
click at [919, 82] on button "Add role" at bounding box center [911, 82] width 162 height 21
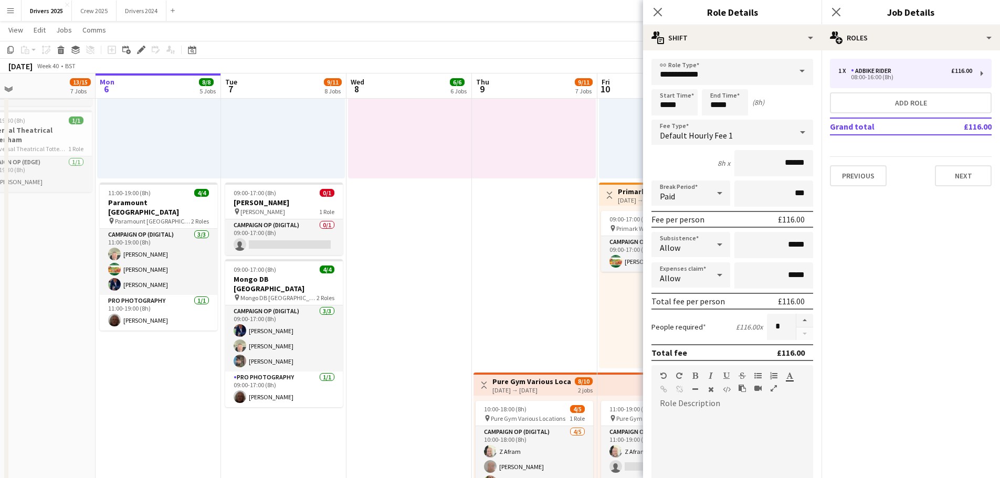
click at [801, 67] on span at bounding box center [802, 71] width 22 height 25
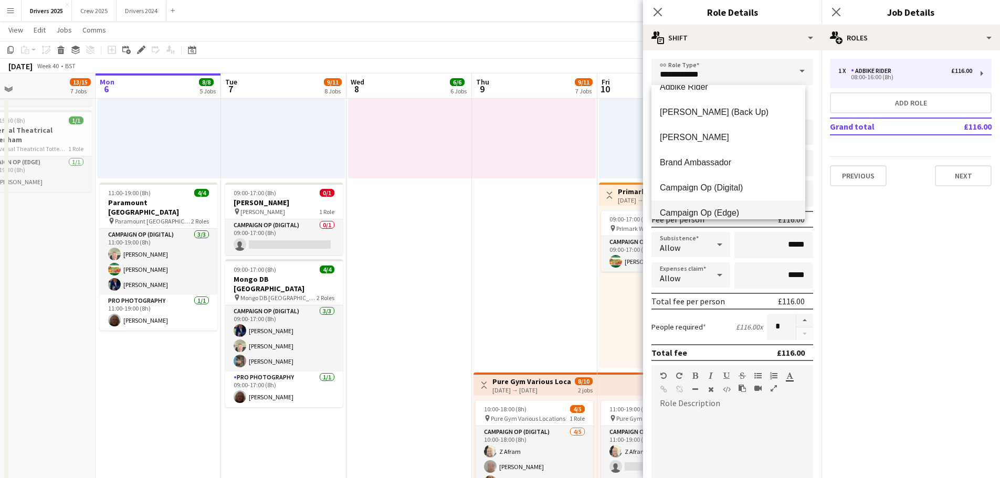
scroll to position [21, 0]
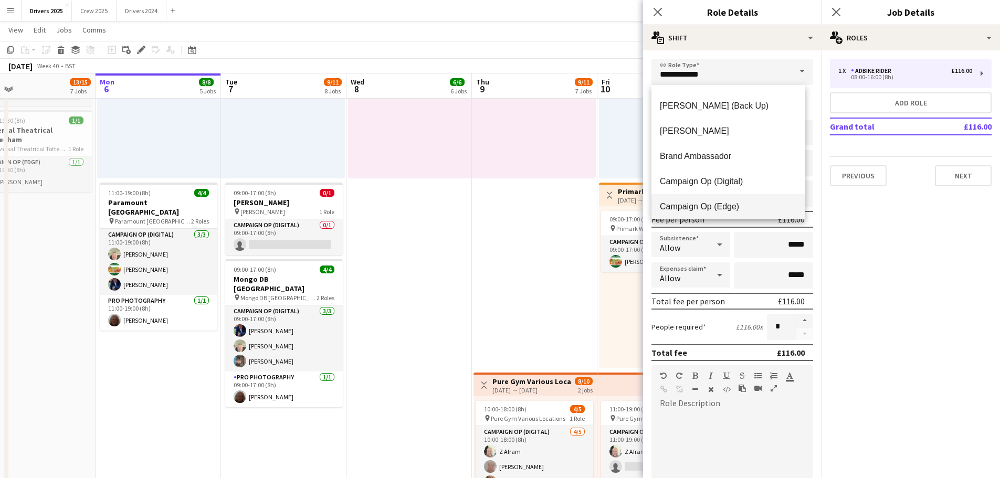
click at [713, 206] on span "Campaign Op (Edge)" at bounding box center [728, 207] width 137 height 10
type input "**********"
type input "*****"
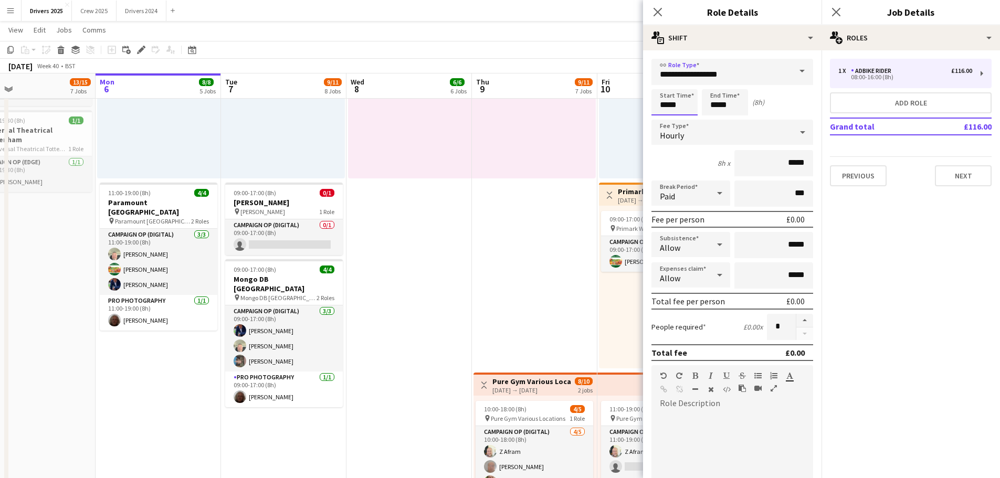
drag, startPoint x: 657, startPoint y: 105, endPoint x: 662, endPoint y: 93, distance: 12.9
click at [657, 104] on input "*****" at bounding box center [674, 102] width 46 height 26
type input "*****"
click at [666, 80] on div at bounding box center [663, 84] width 21 height 10
click at [721, 106] on input "*****" at bounding box center [725, 102] width 46 height 26
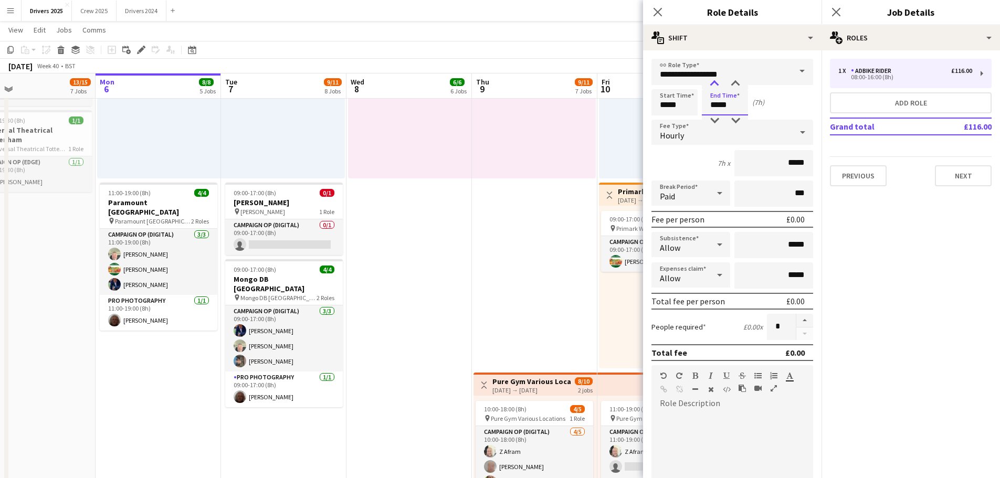
type input "*****"
click at [717, 81] on div at bounding box center [714, 84] width 21 height 10
click at [672, 136] on span "Hourly" at bounding box center [672, 135] width 24 height 10
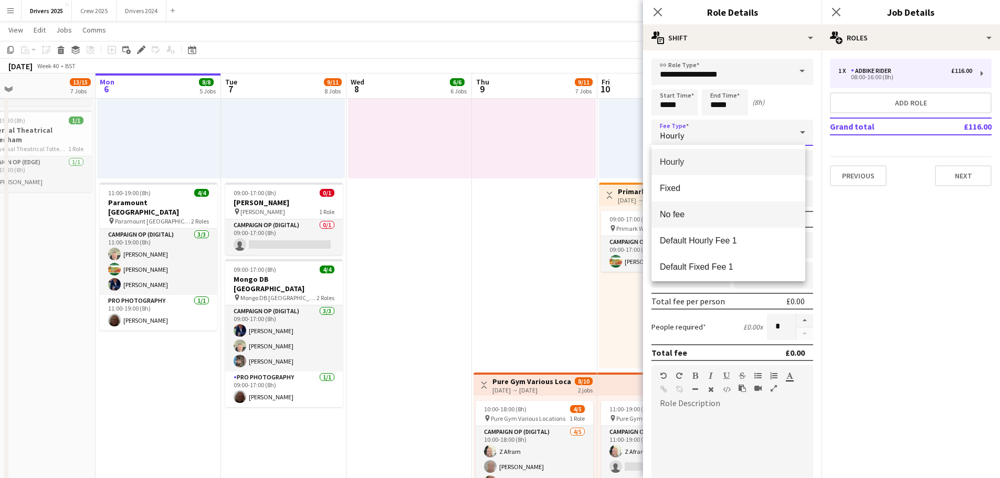
click at [684, 221] on mat-option "No fee" at bounding box center [728, 215] width 154 height 26
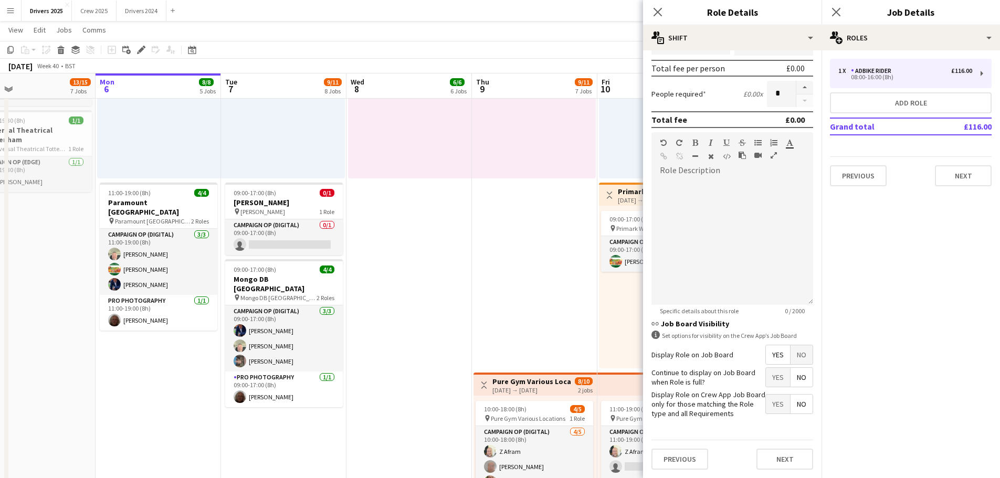
click at [797, 359] on span "No" at bounding box center [801, 354] width 22 height 19
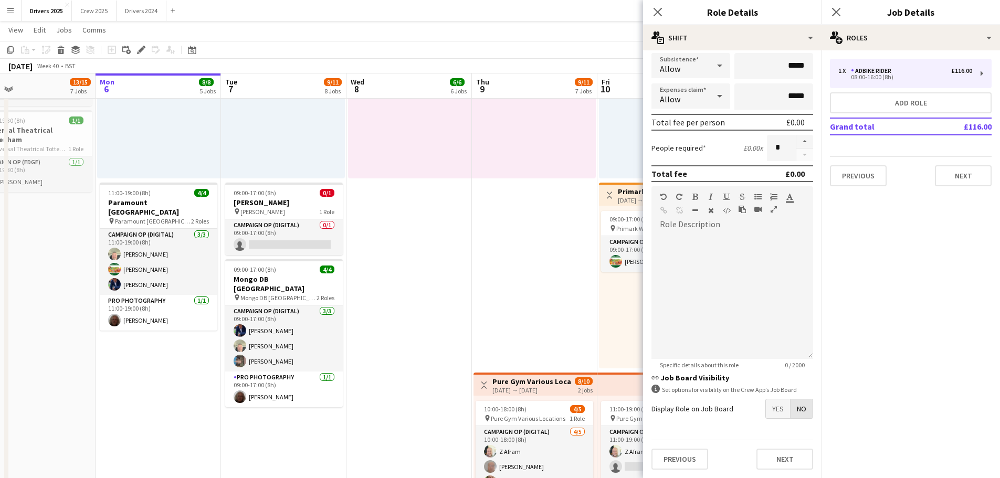
scroll to position [101, 0]
click at [797, 407] on span "No" at bounding box center [801, 408] width 22 height 19
click at [785, 465] on button "Next" at bounding box center [784, 459] width 57 height 21
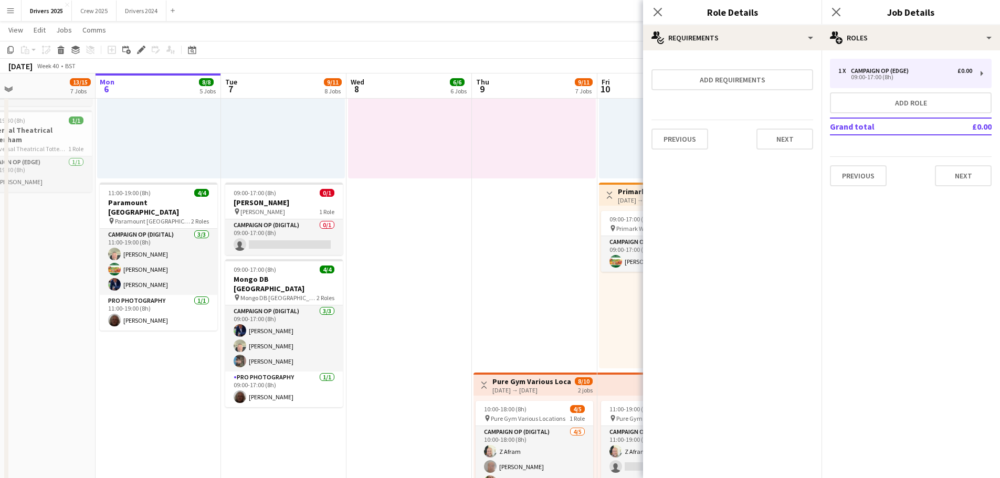
scroll to position [0, 0]
click at [965, 180] on button "Next" at bounding box center [963, 175] width 57 height 21
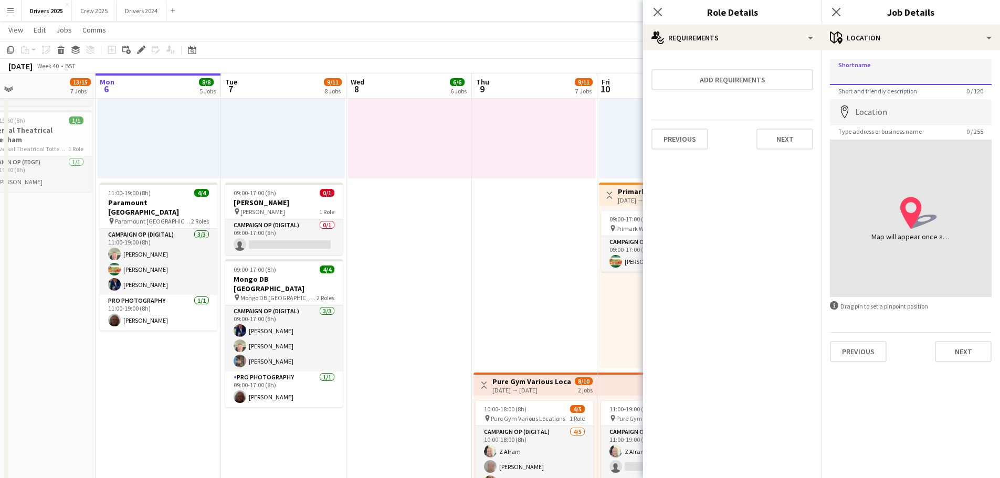
click at [893, 79] on input "Shortname" at bounding box center [911, 72] width 162 height 26
type input "********"
click at [901, 112] on input "Location" at bounding box center [911, 112] width 162 height 26
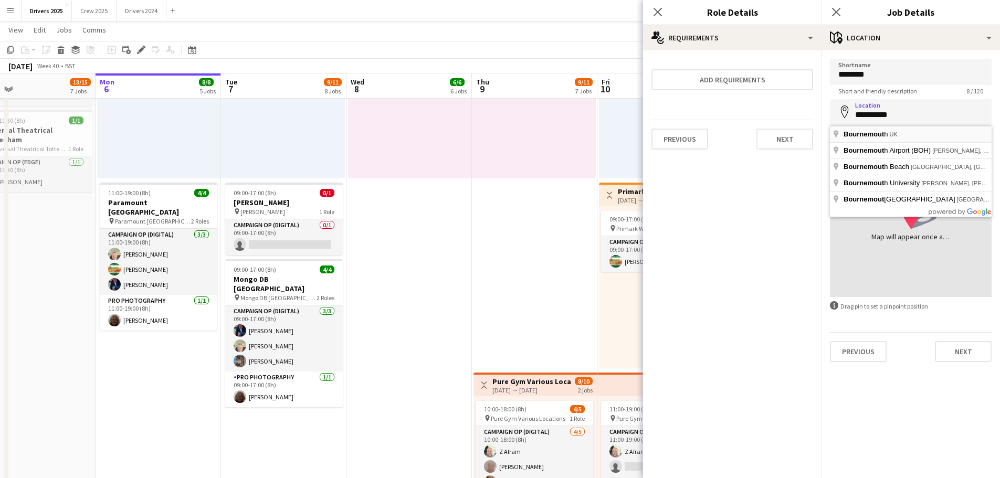
type input "**********"
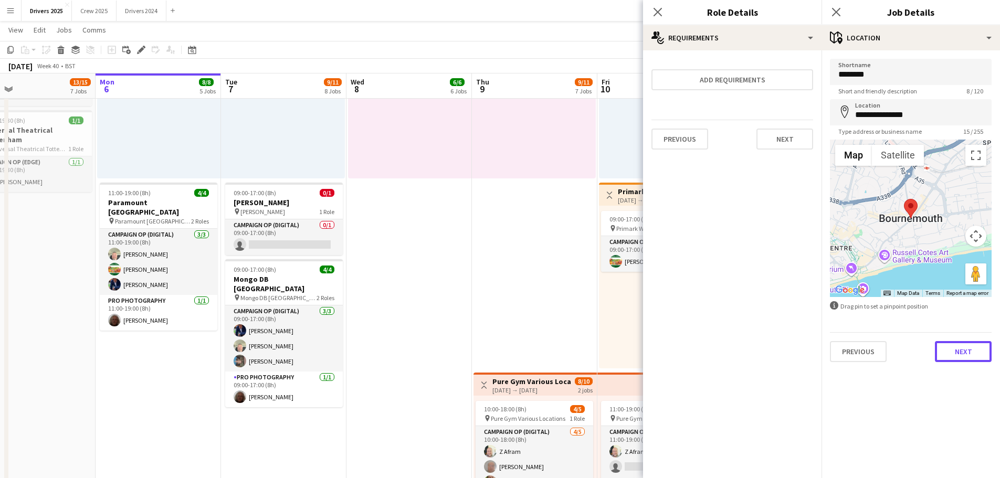
click at [977, 358] on button "Next" at bounding box center [963, 351] width 57 height 21
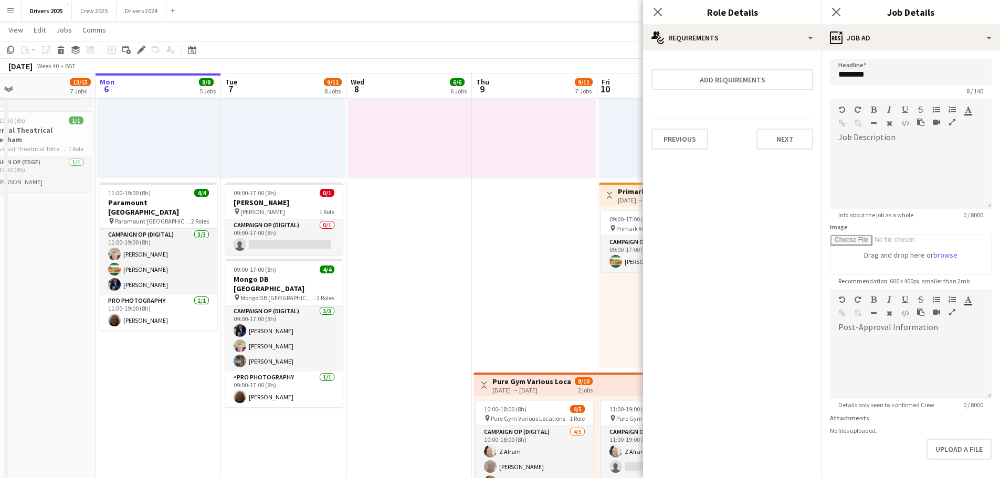
scroll to position [74, 0]
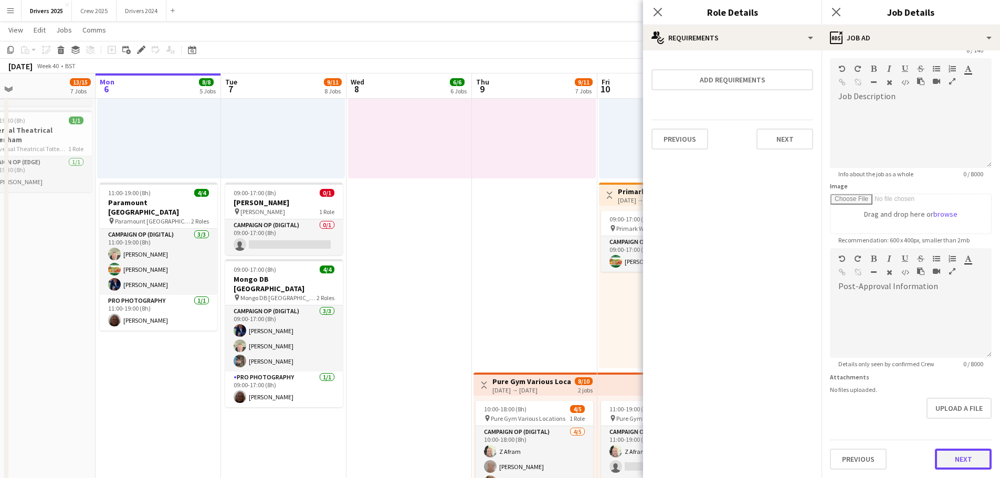
click at [962, 429] on form "Headline ******** 8 / 140 Job Description default Heading 1 Heading 2 Heading 3…" at bounding box center [910, 244] width 178 height 452
click at [971, 457] on button "Next" at bounding box center [963, 459] width 57 height 21
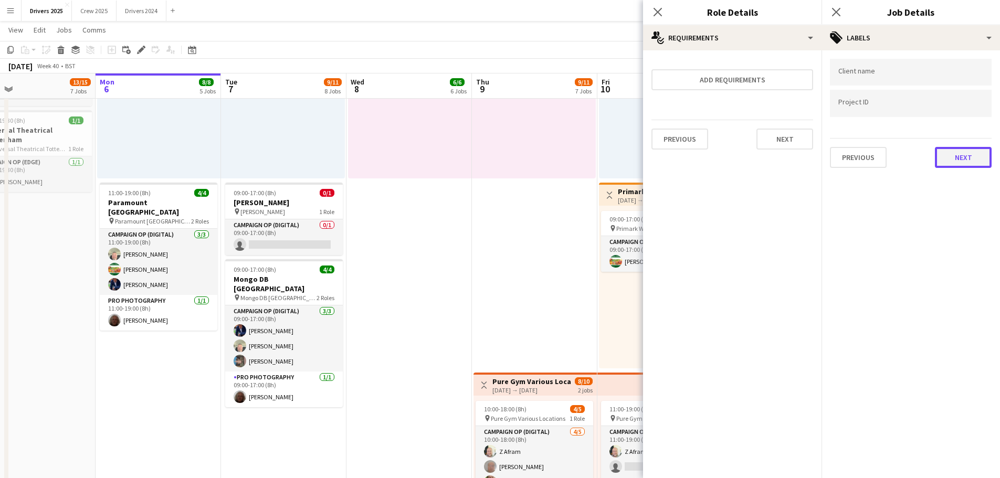
click at [966, 156] on button "Next" at bounding box center [963, 157] width 57 height 21
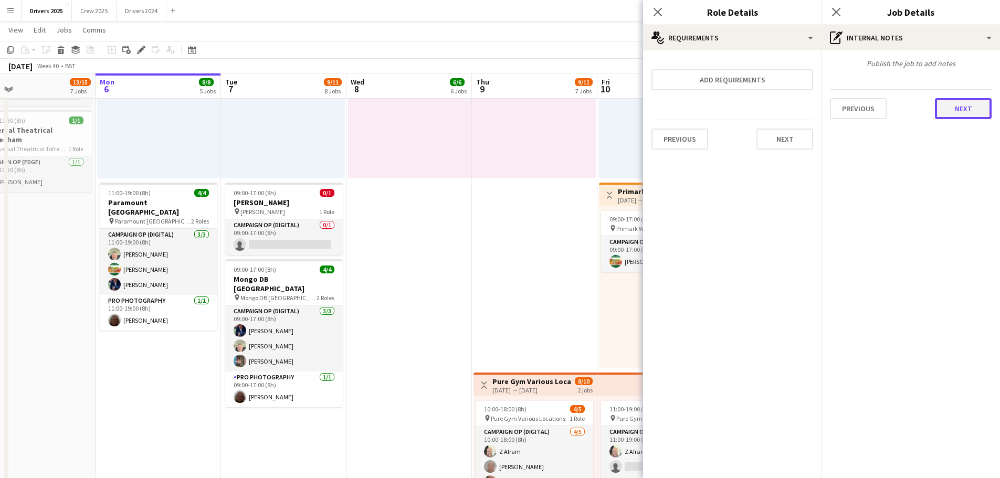
click at [959, 108] on button "Next" at bounding box center [963, 108] width 57 height 21
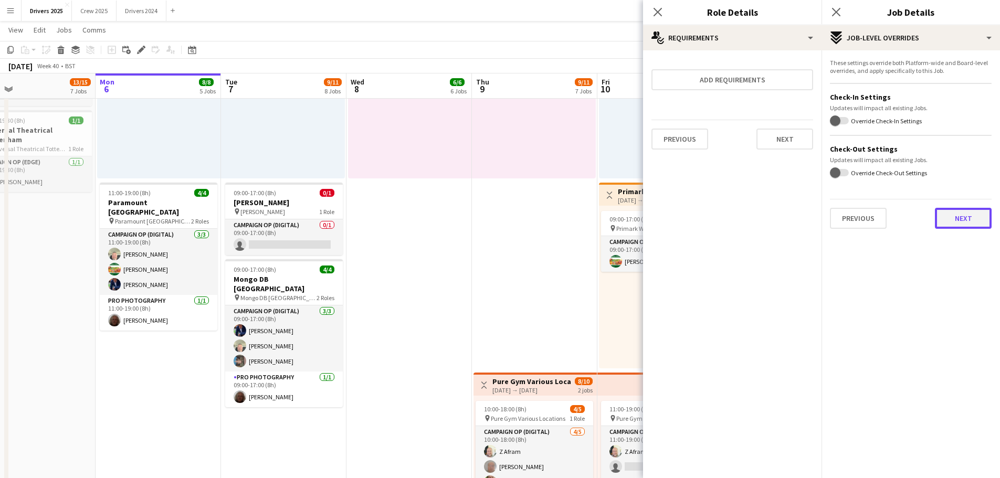
click at [972, 215] on button "Next" at bounding box center [963, 218] width 57 height 21
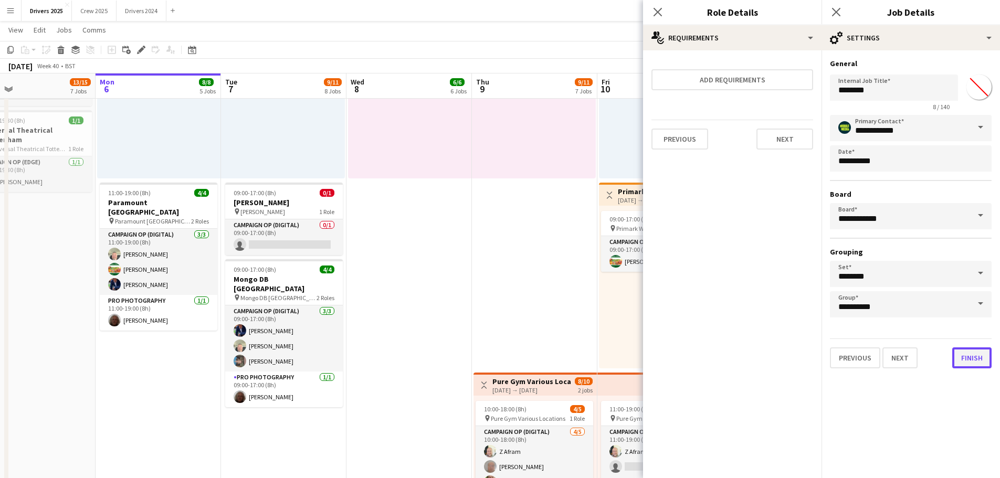
click at [979, 357] on button "Finish" at bounding box center [971, 357] width 39 height 21
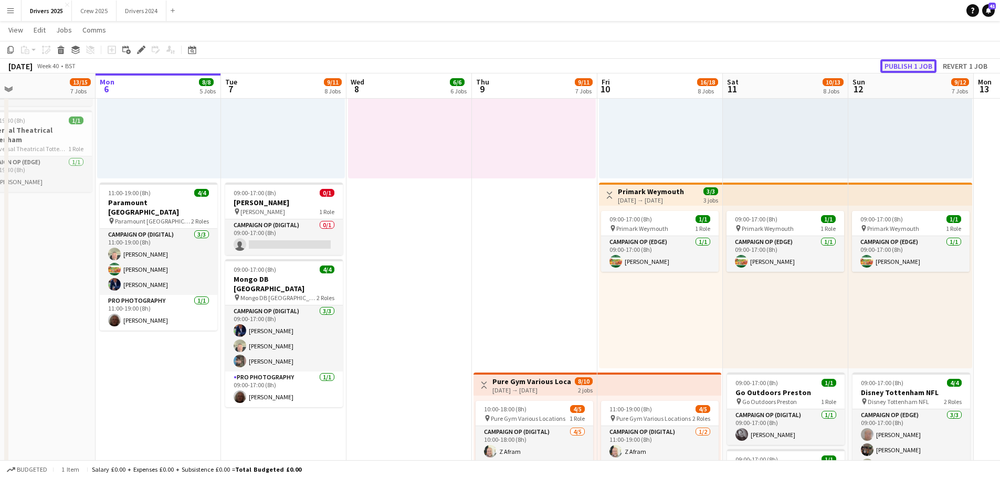
click at [911, 63] on button "Publish 1 job" at bounding box center [908, 66] width 56 height 14
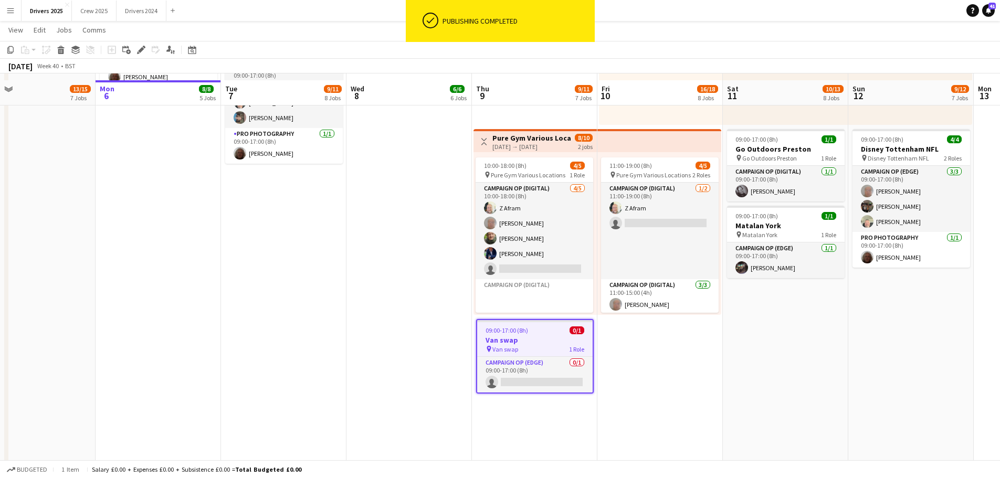
scroll to position [1342, 0]
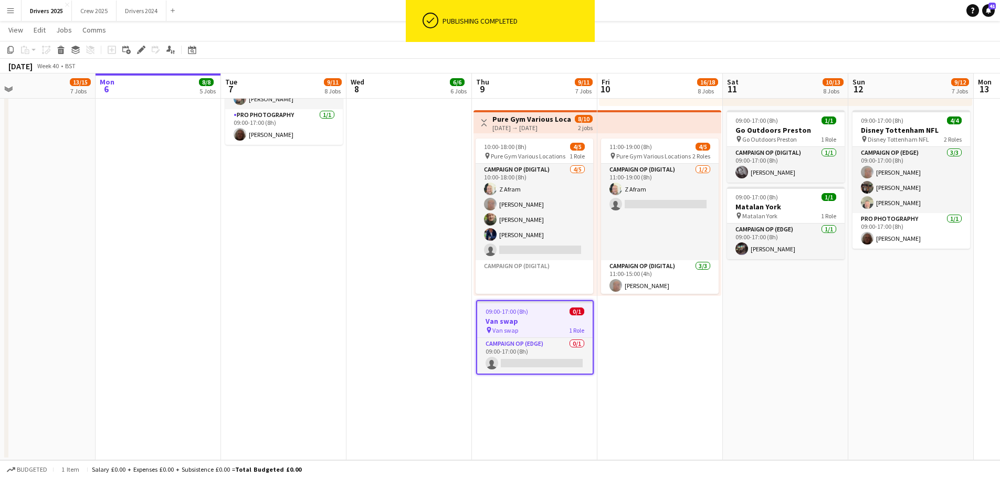
click at [522, 317] on h3 "Van swap" at bounding box center [534, 321] width 115 height 9
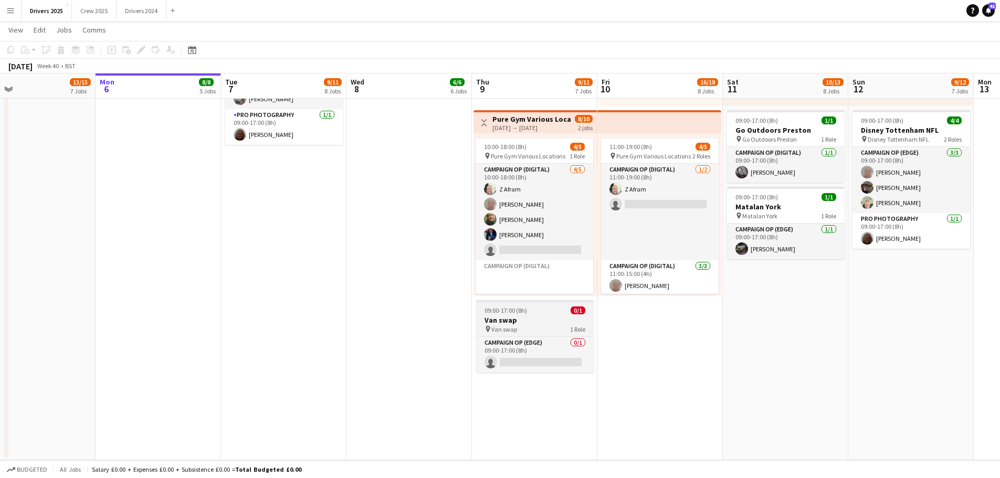
click at [522, 317] on h3 "Van swap" at bounding box center [535, 319] width 118 height 9
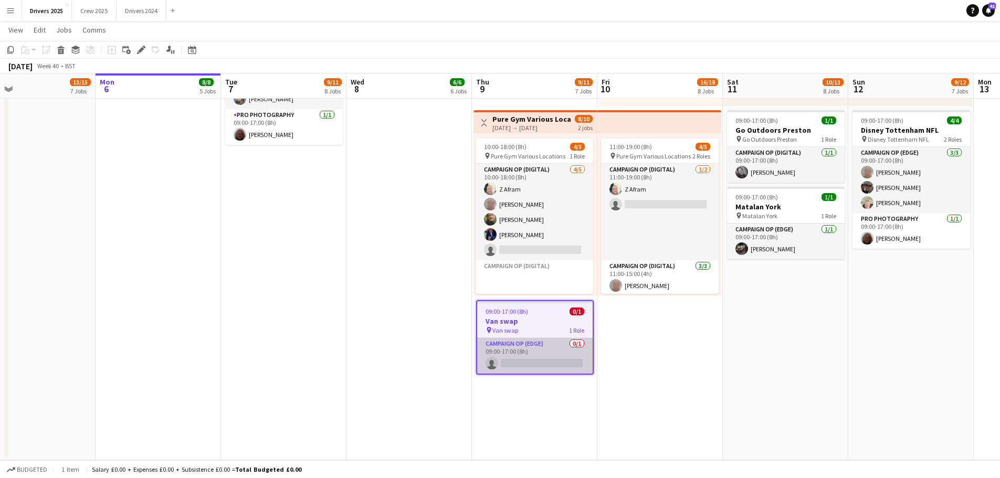
click at [531, 357] on app-card-role "Campaign Op (Edge) 0/1 09:00-17:00 (8h) single-neutral-actions" at bounding box center [534, 356] width 115 height 36
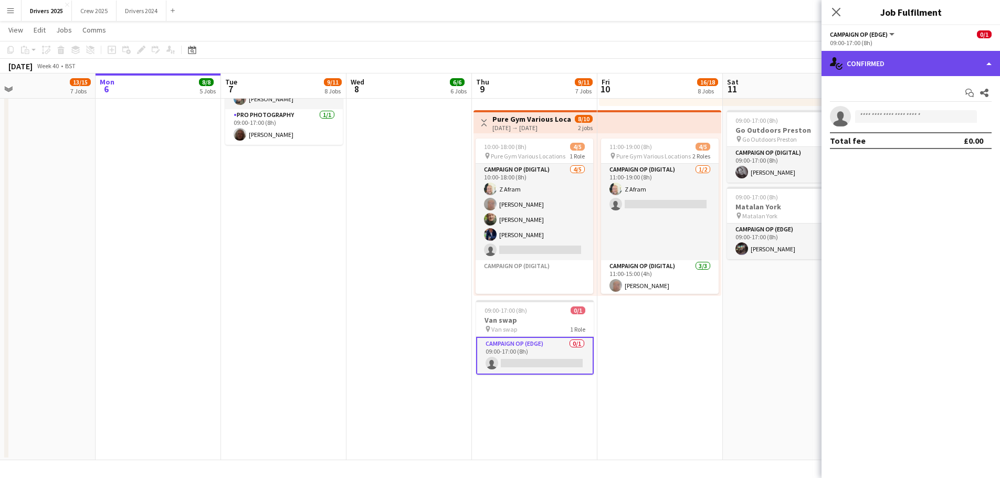
click at [914, 56] on div "single-neutral-actions-check-2 Confirmed" at bounding box center [910, 63] width 178 height 25
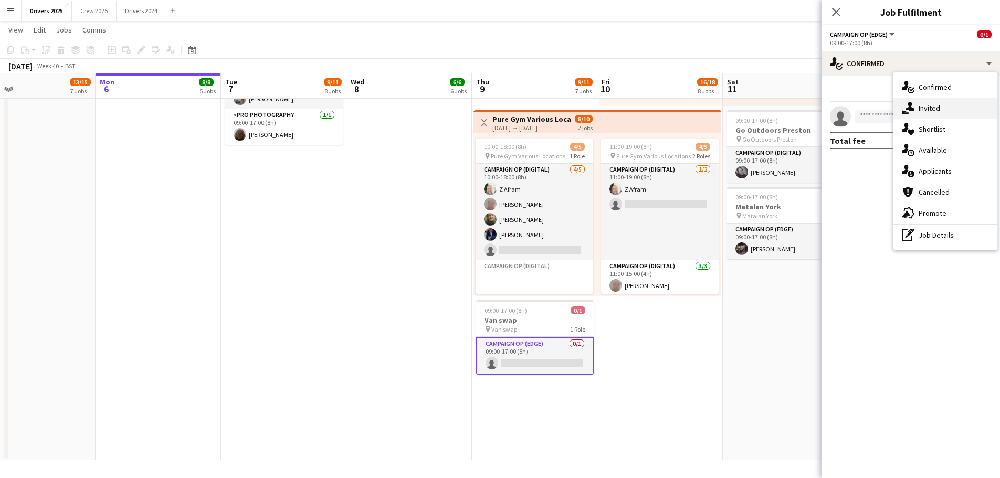
click at [951, 106] on div "single-neutral-actions-share-1 Invited" at bounding box center [945, 108] width 104 height 21
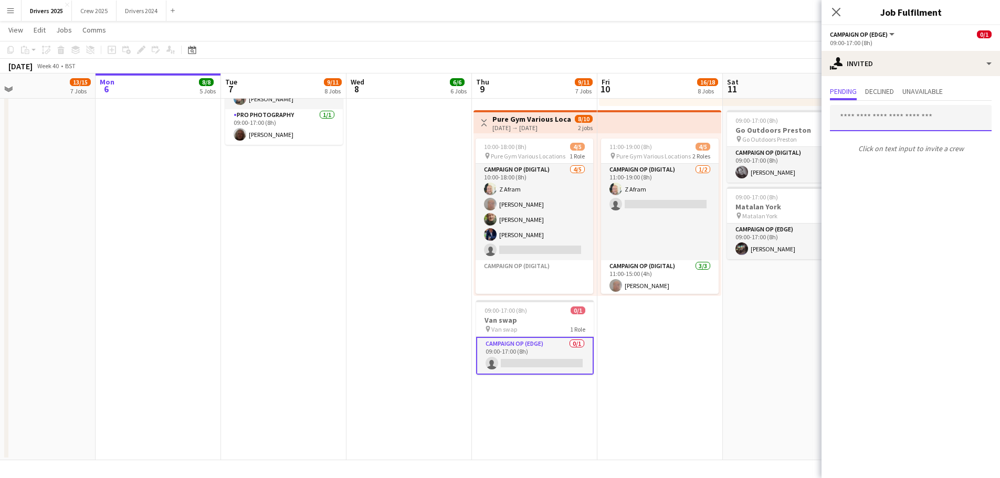
click at [857, 121] on input "text" at bounding box center [911, 118] width 162 height 26
type input "*"
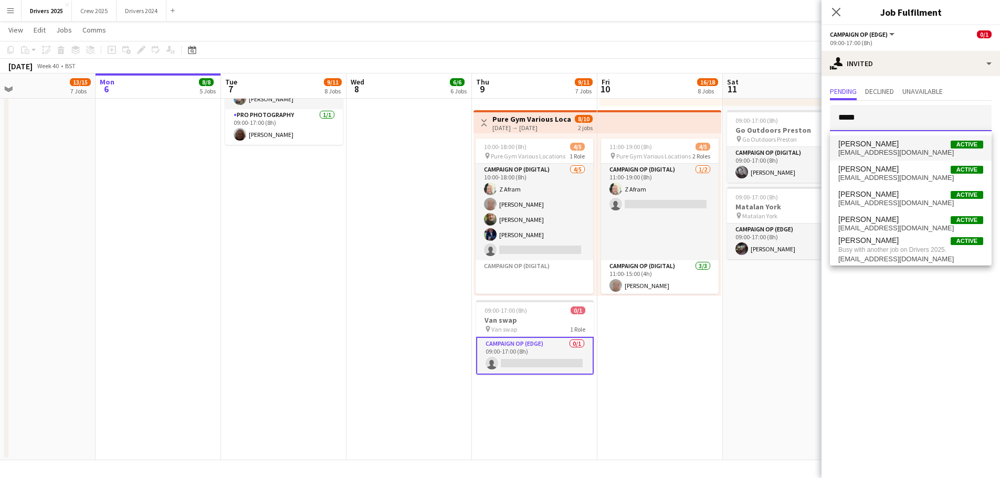
type input "*****"
click at [879, 153] on span "[EMAIL_ADDRESS][DOMAIN_NAME]" at bounding box center [910, 153] width 145 height 8
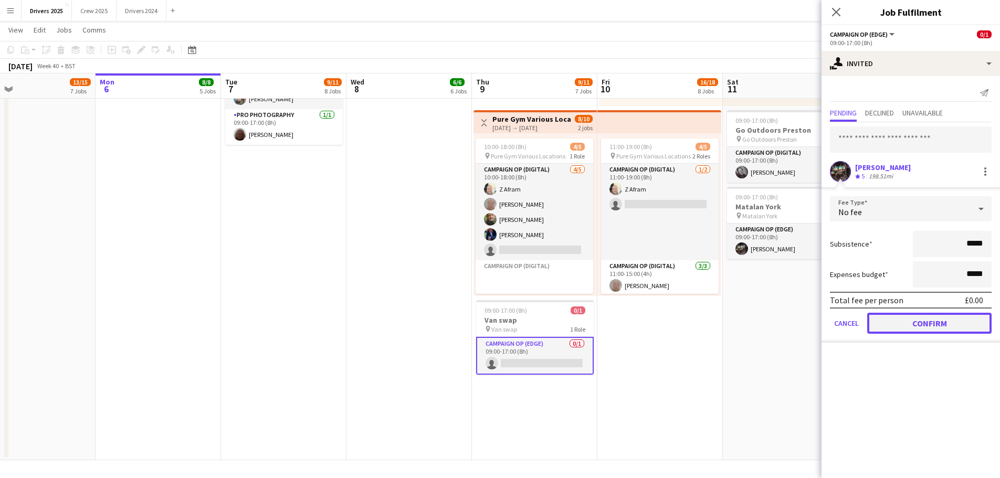
click at [943, 317] on button "Confirm" at bounding box center [929, 323] width 124 height 21
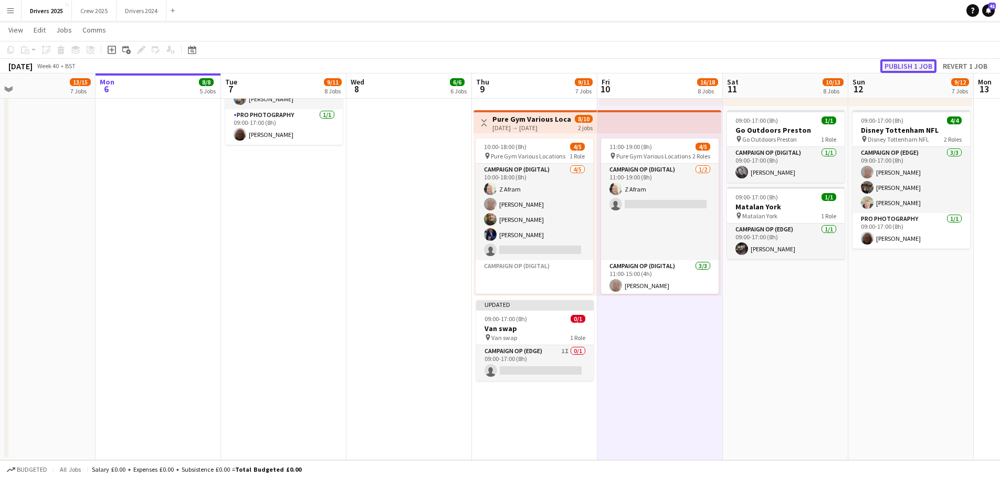
click at [922, 59] on button "Publish 1 job" at bounding box center [908, 66] width 56 height 14
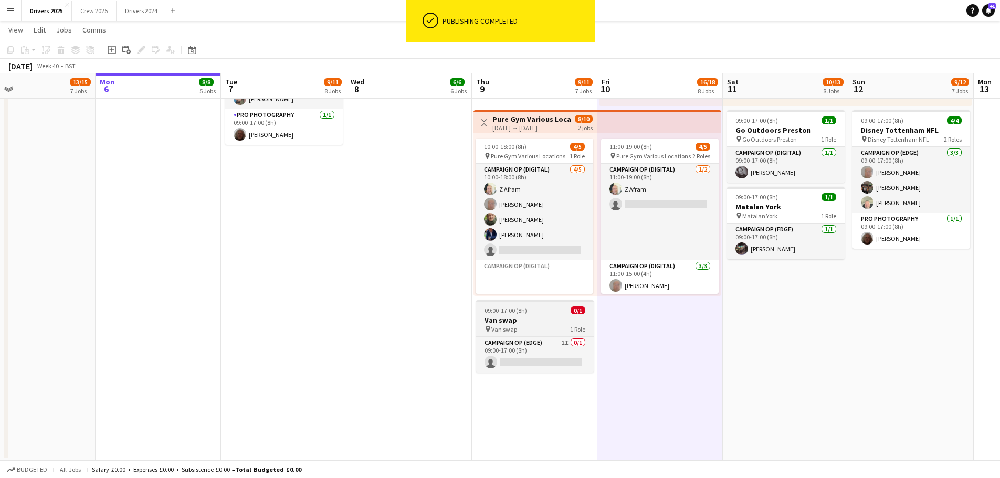
click at [532, 307] on div "09:00-17:00 (8h) 0/1" at bounding box center [535, 311] width 118 height 8
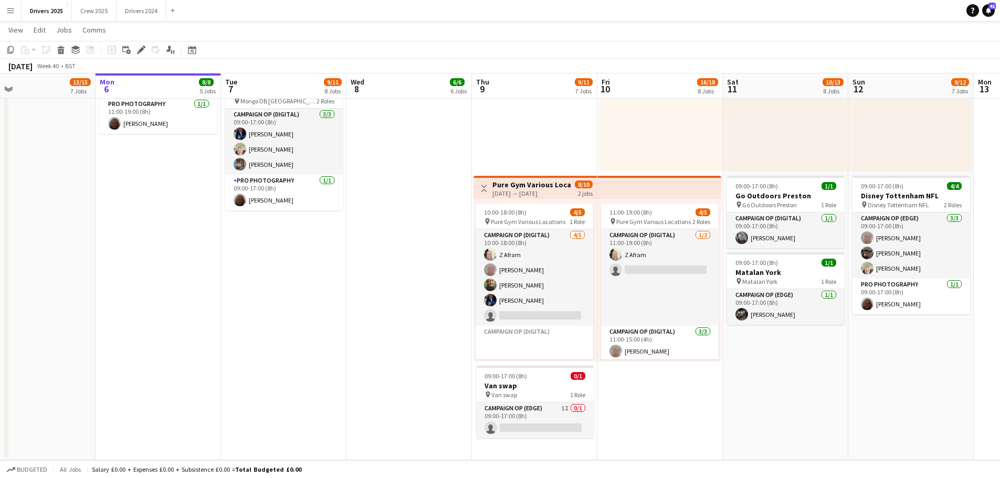
scroll to position [33, 0]
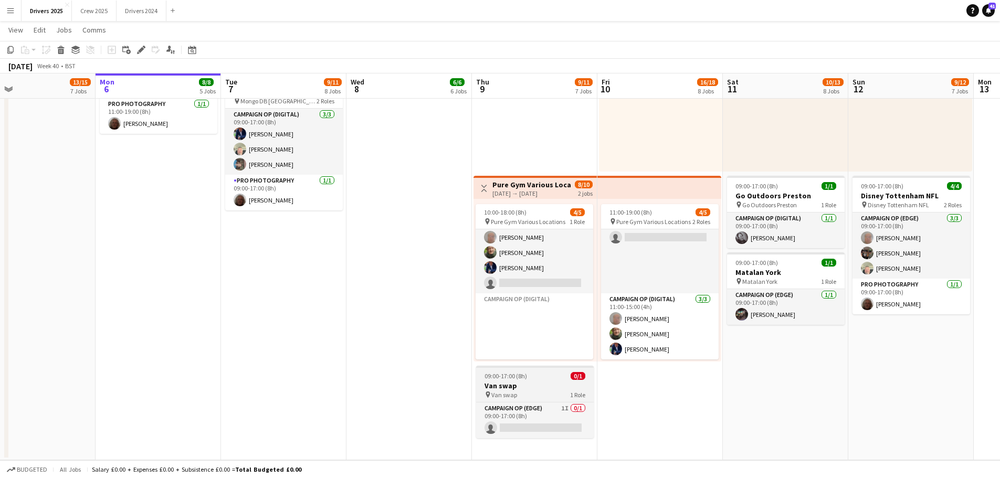
click at [526, 370] on app-job-card "09:00-17:00 (8h) 0/1 Van swap pin Van swap 1 Role Campaign Op (Edge) 1I 0/1 09:…" at bounding box center [535, 402] width 118 height 72
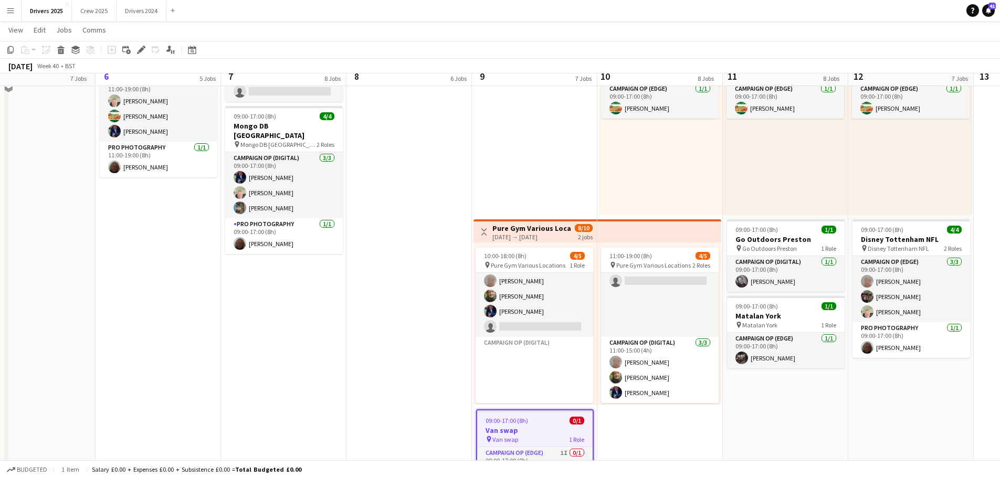
scroll to position [1171, 0]
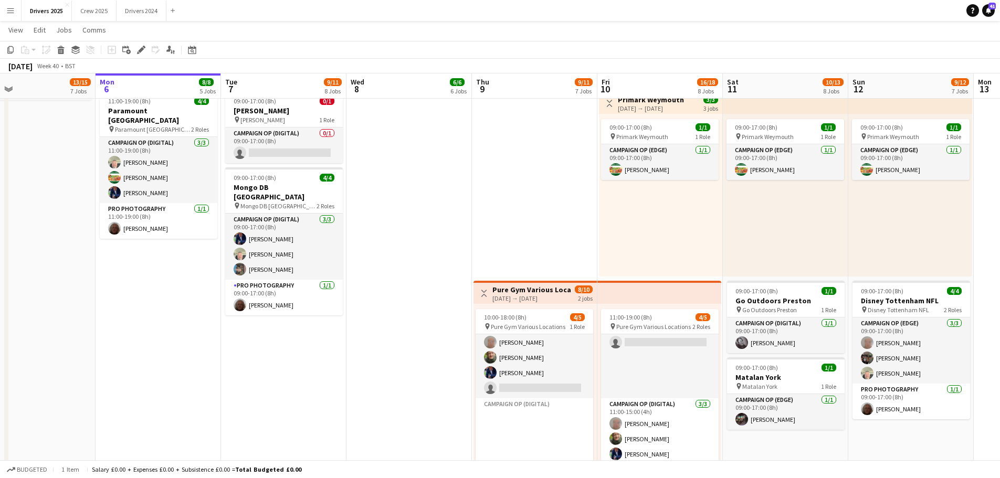
click at [8, 9] on app-icon "Menu" at bounding box center [10, 10] width 8 height 8
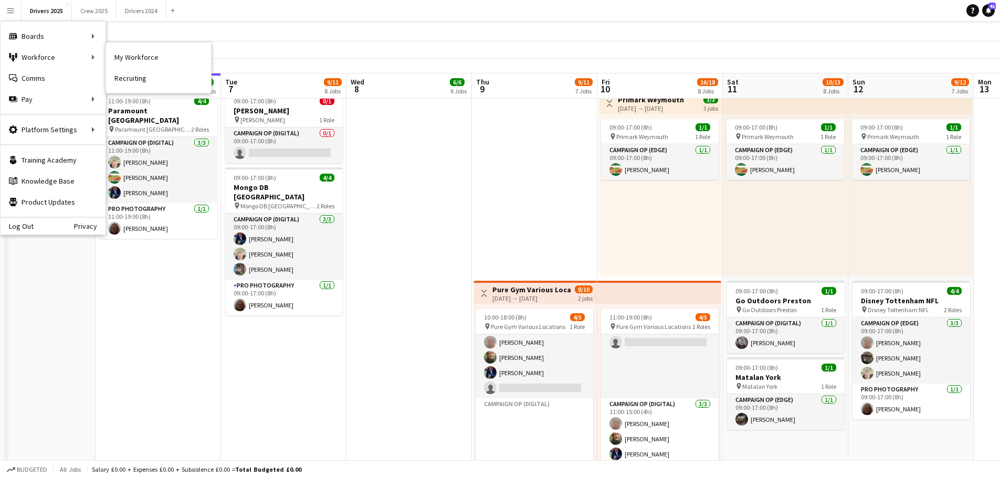
drag, startPoint x: 132, startPoint y: 51, endPoint x: 883, endPoint y: 230, distance: 771.6
click at [132, 51] on link "My Workforce" at bounding box center [158, 57] width 105 height 21
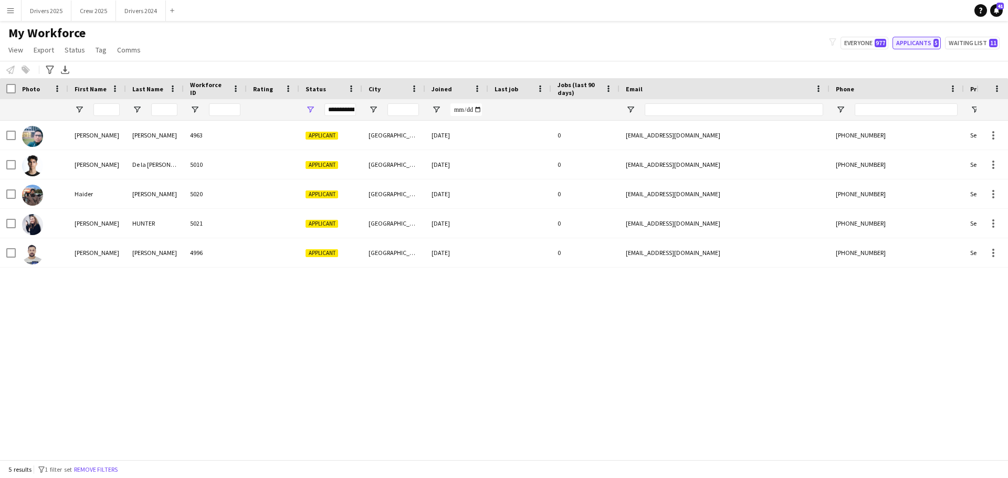
click at [931, 43] on button "Applicants 5" at bounding box center [916, 43] width 48 height 13
click at [914, 38] on button "Applicants 5" at bounding box center [916, 43] width 48 height 13
click at [861, 44] on button "Everyone 977" at bounding box center [864, 43] width 48 height 13
type input "**********"
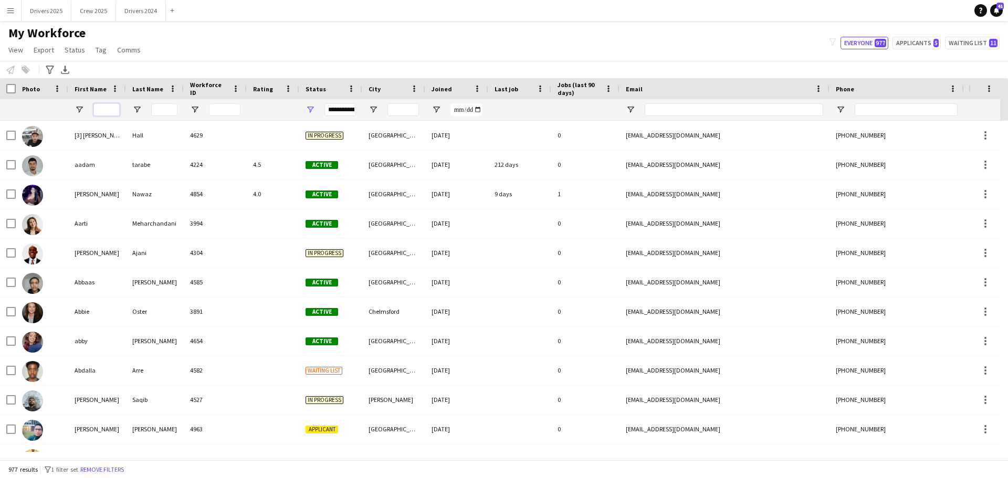
click at [101, 110] on input "First Name Filter Input" at bounding box center [106, 109] width 26 height 13
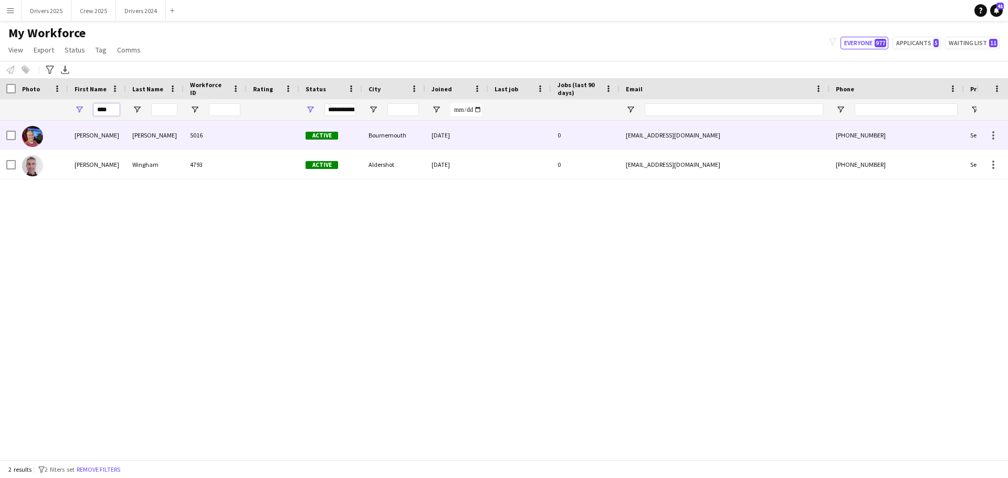
type input "****"
click at [117, 134] on div "[PERSON_NAME]" at bounding box center [97, 135] width 58 height 29
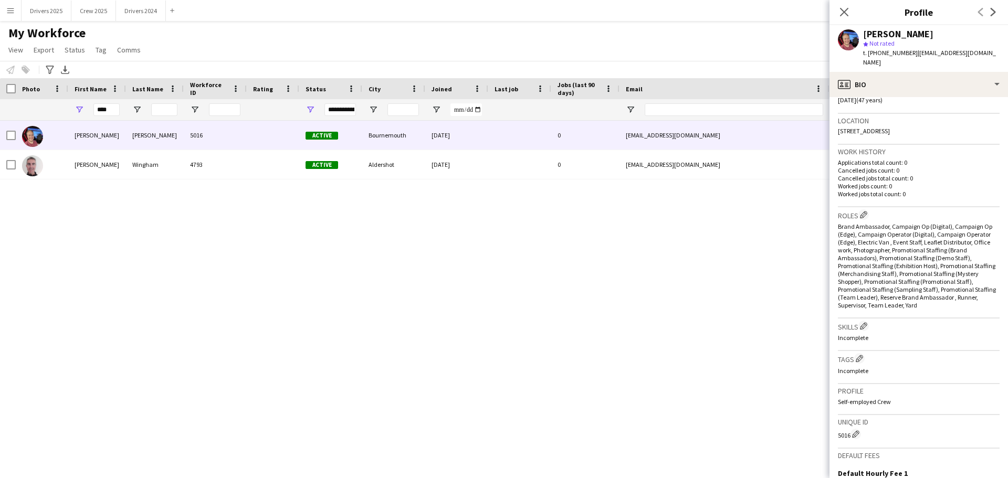
scroll to position [356, 0]
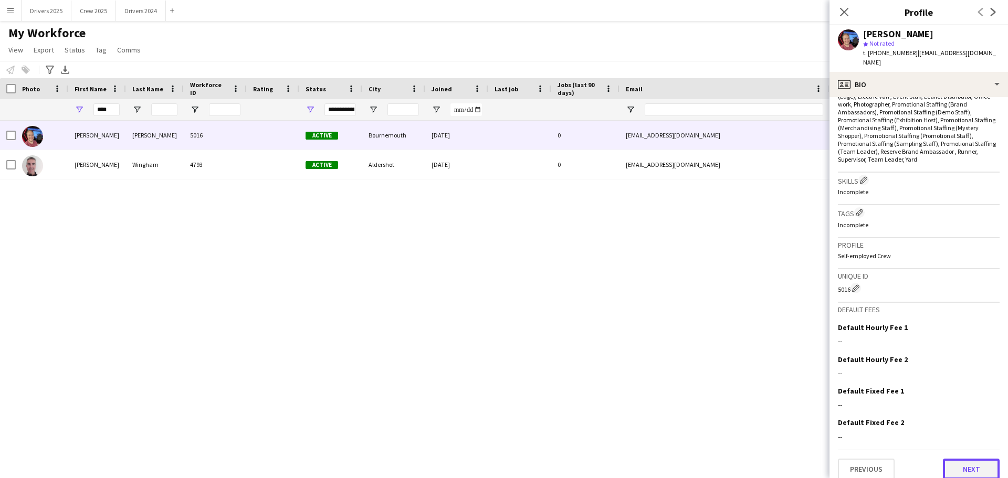
click at [978, 463] on button "Next" at bounding box center [971, 469] width 57 height 21
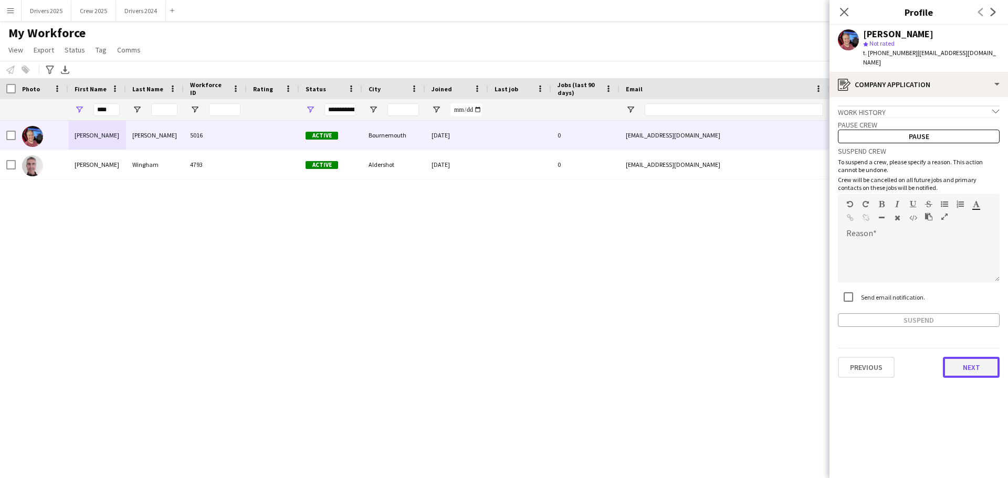
click at [972, 361] on button "Next" at bounding box center [971, 367] width 57 height 21
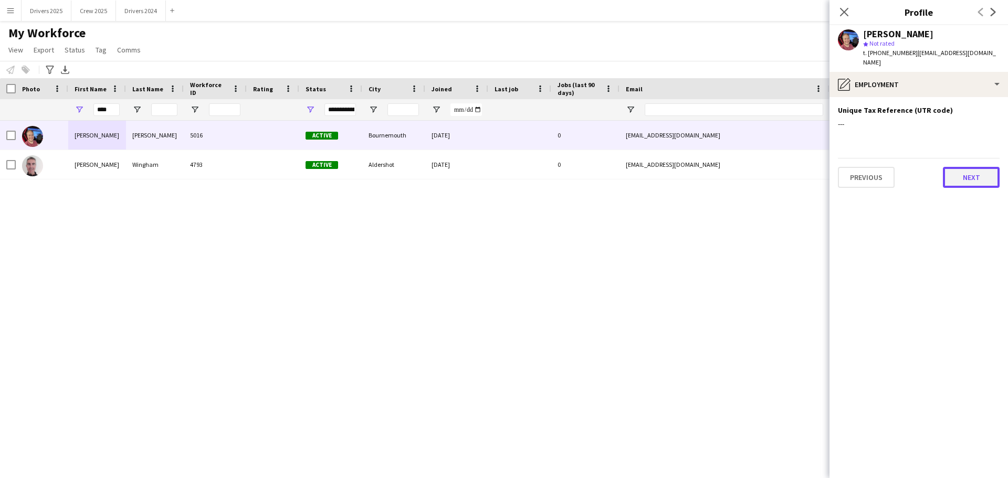
click at [976, 173] on button "Next" at bounding box center [971, 177] width 57 height 21
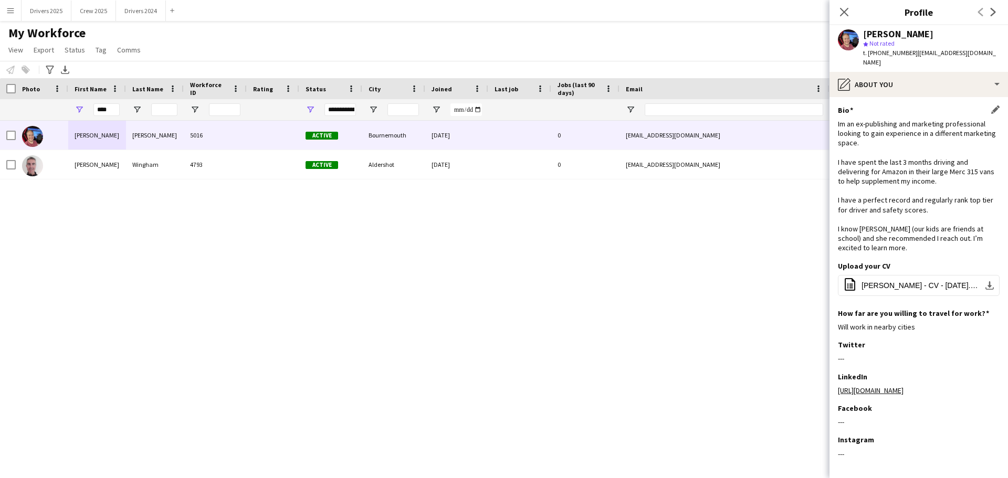
scroll to position [38, 0]
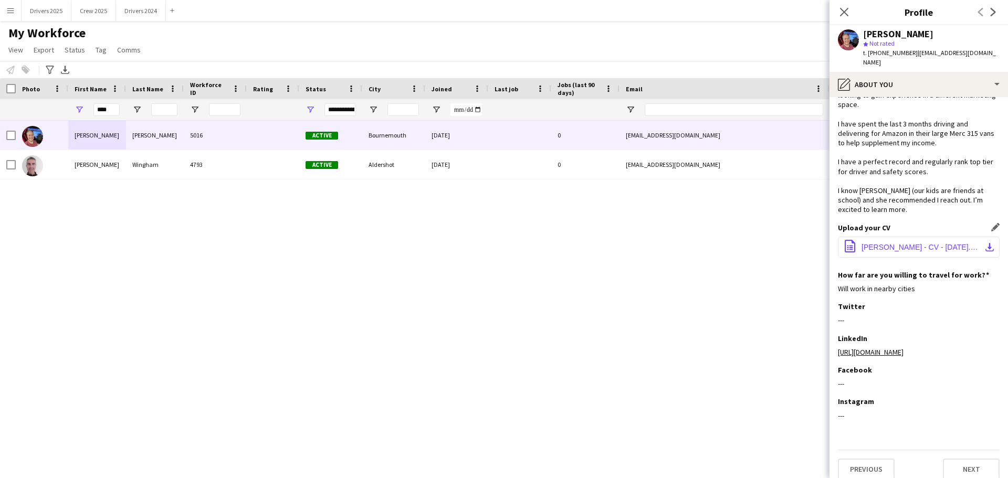
click at [872, 243] on span "[PERSON_NAME] - CV - [DATE].pdf" at bounding box center [920, 247] width 119 height 8
click at [962, 465] on button "Next" at bounding box center [971, 469] width 57 height 21
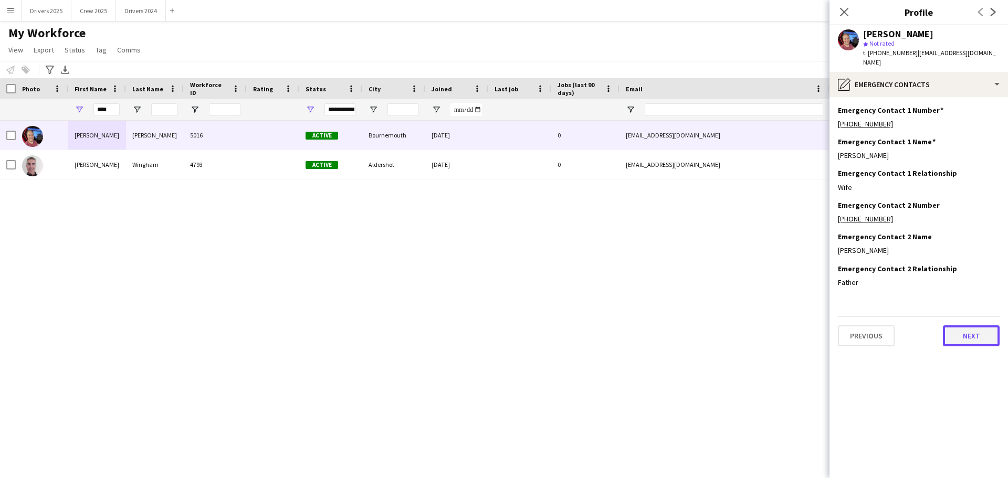
click at [955, 325] on button "Next" at bounding box center [971, 335] width 57 height 21
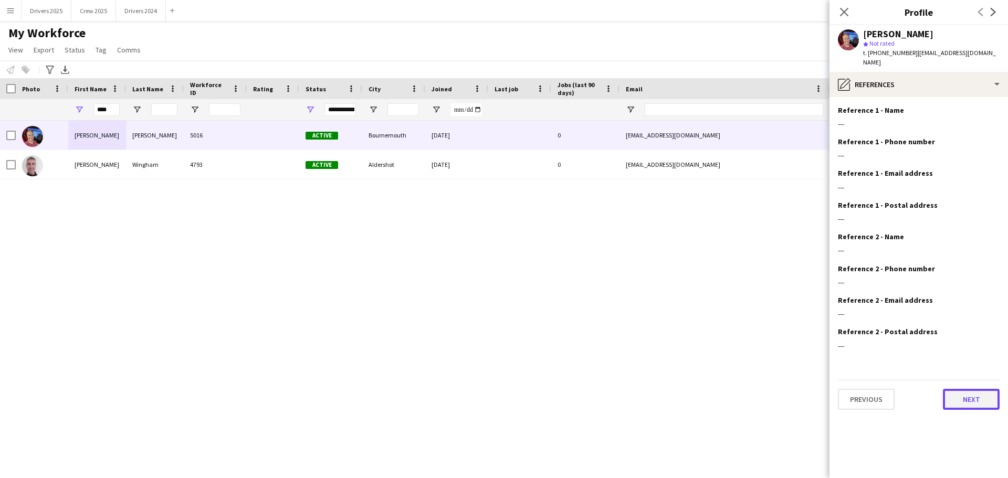
click at [966, 389] on button "Next" at bounding box center [971, 399] width 57 height 21
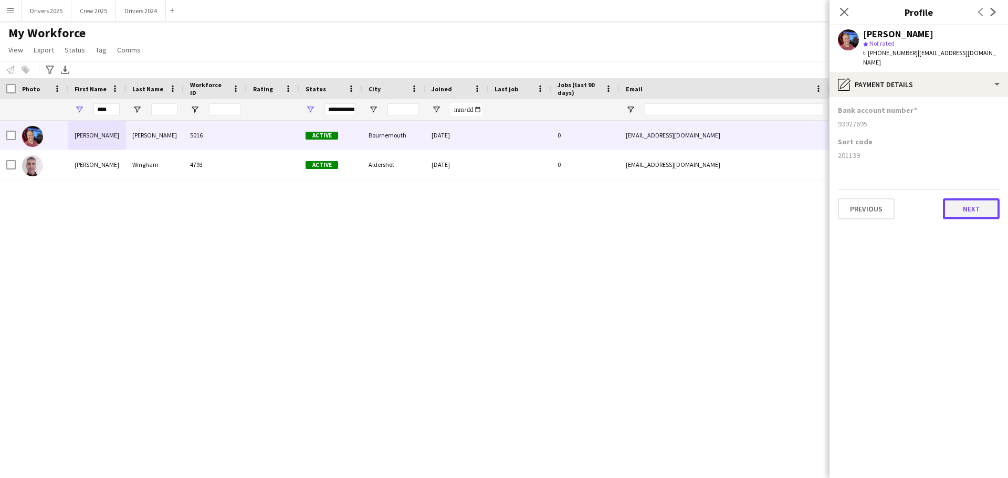
click at [973, 198] on button "Next" at bounding box center [971, 208] width 57 height 21
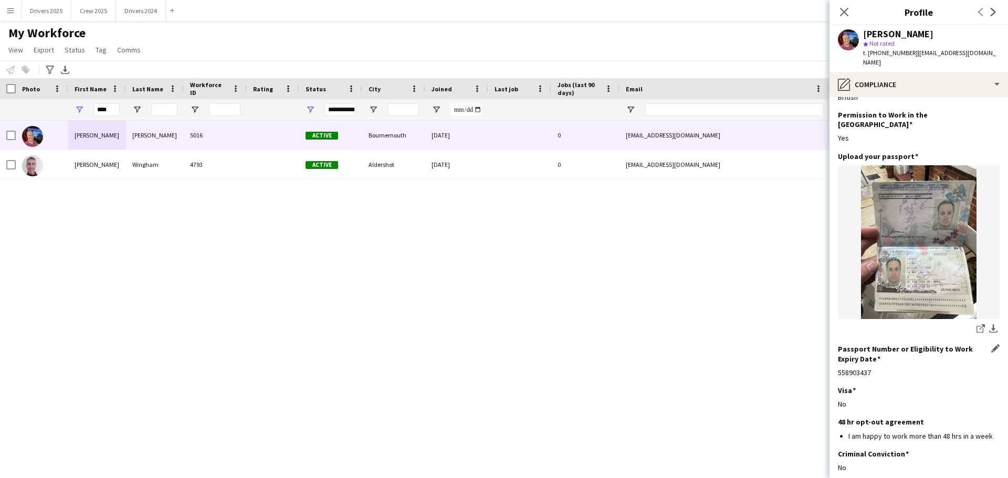
scroll to position [69, 0]
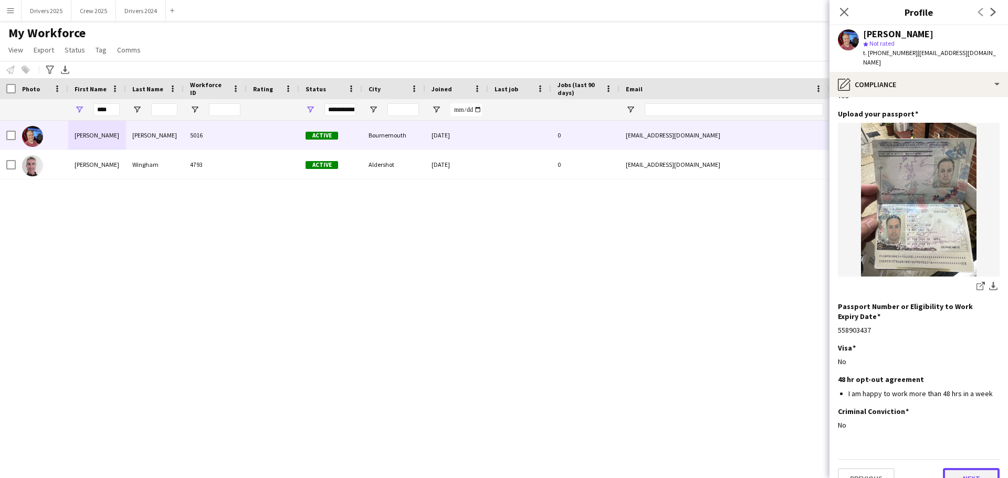
click at [969, 468] on button "Next" at bounding box center [971, 478] width 57 height 21
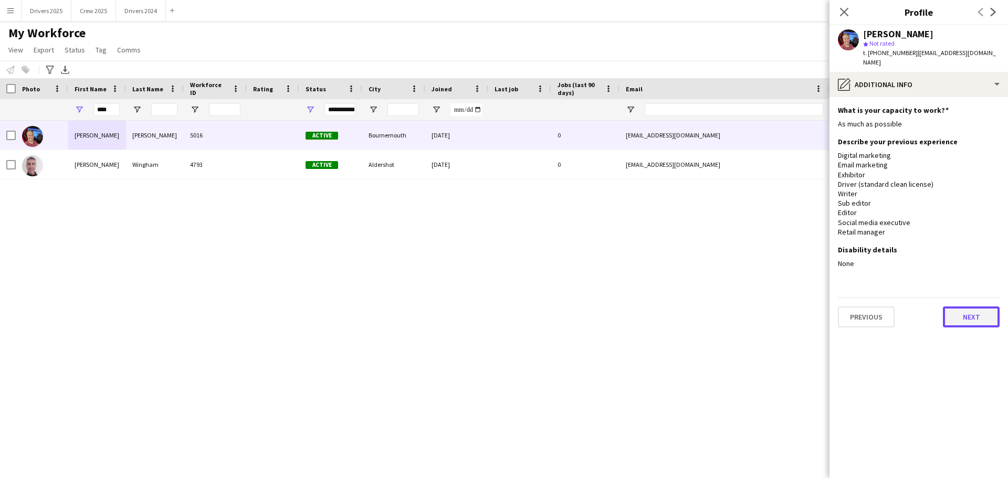
click at [977, 307] on button "Next" at bounding box center [971, 317] width 57 height 21
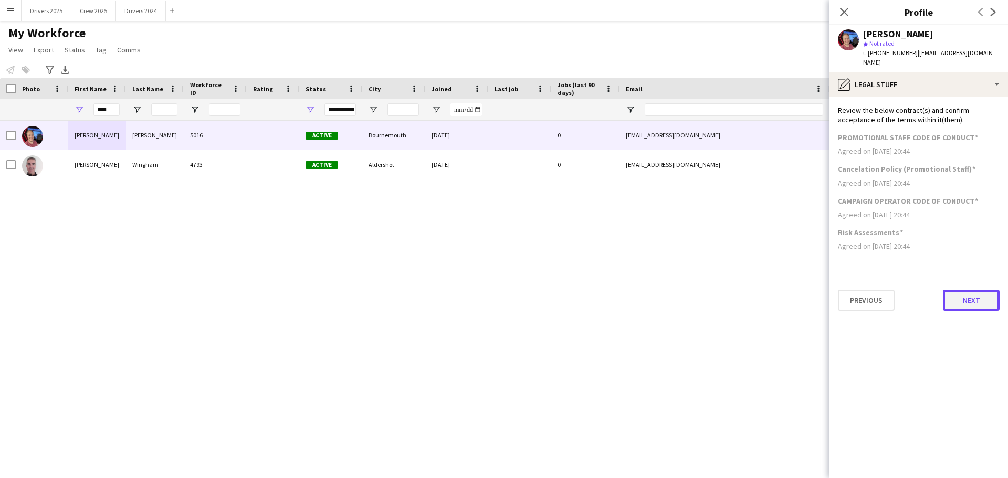
click at [974, 290] on button "Next" at bounding box center [971, 300] width 57 height 21
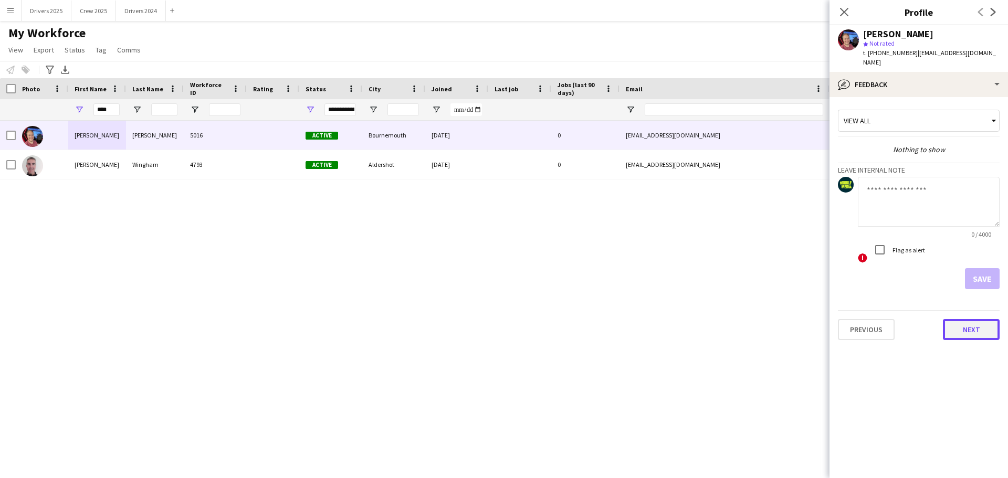
click at [972, 319] on button "Next" at bounding box center [971, 329] width 57 height 21
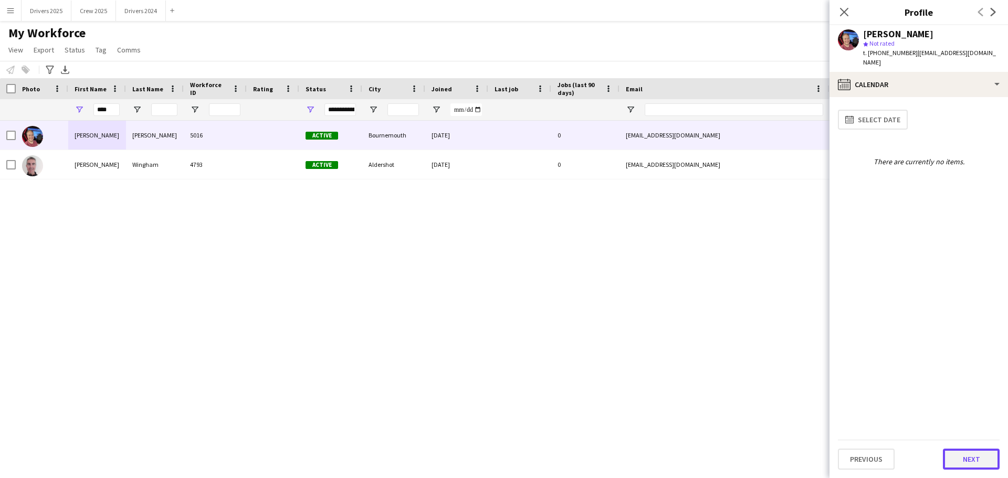
click at [982, 461] on button "Next" at bounding box center [971, 459] width 57 height 21
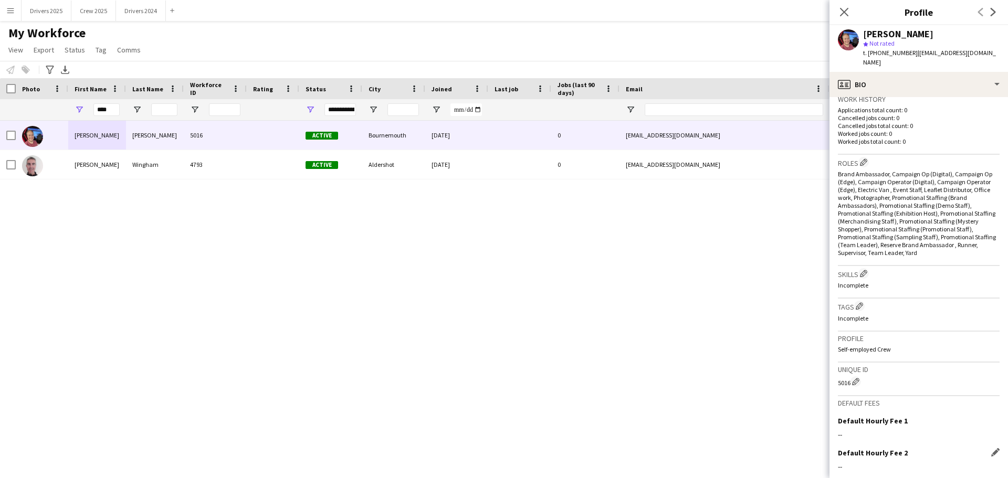
scroll to position [356, 0]
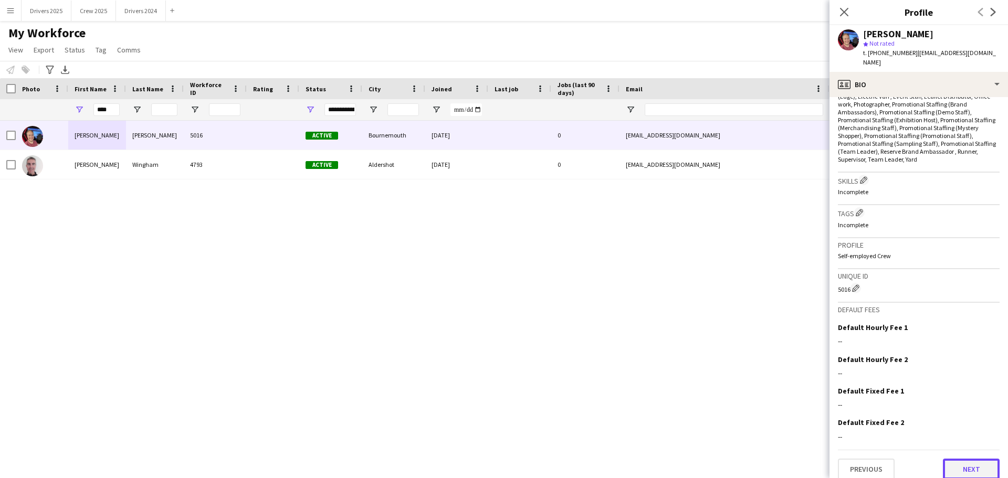
click at [967, 459] on button "Next" at bounding box center [971, 469] width 57 height 21
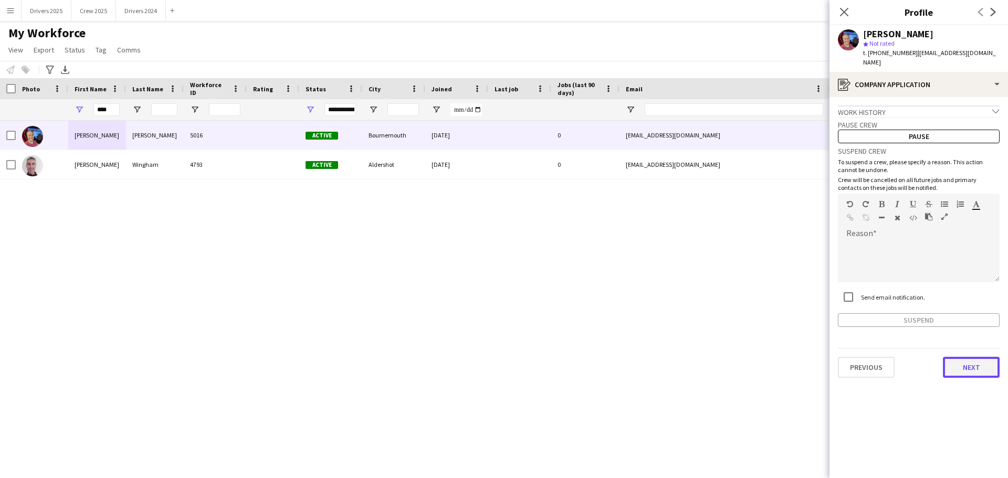
click at [973, 357] on button "Next" at bounding box center [971, 367] width 57 height 21
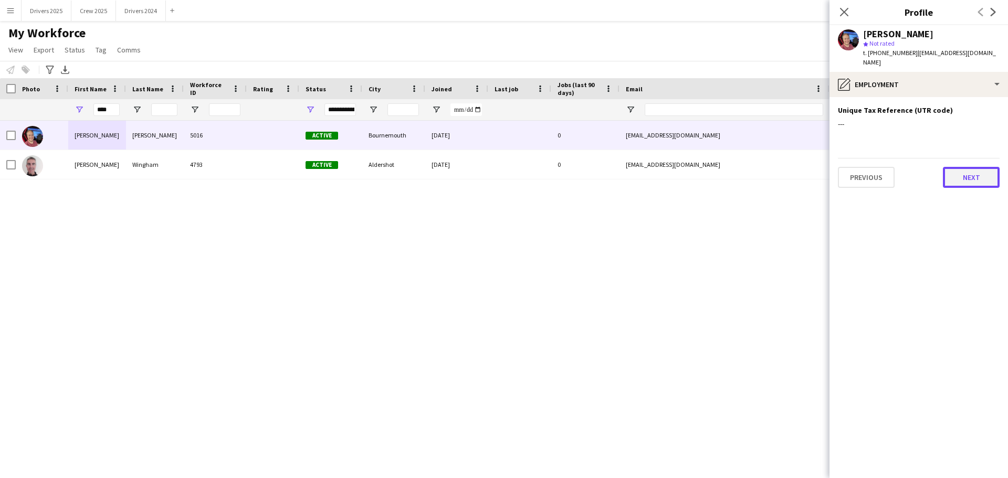
click at [954, 167] on button "Next" at bounding box center [971, 177] width 57 height 21
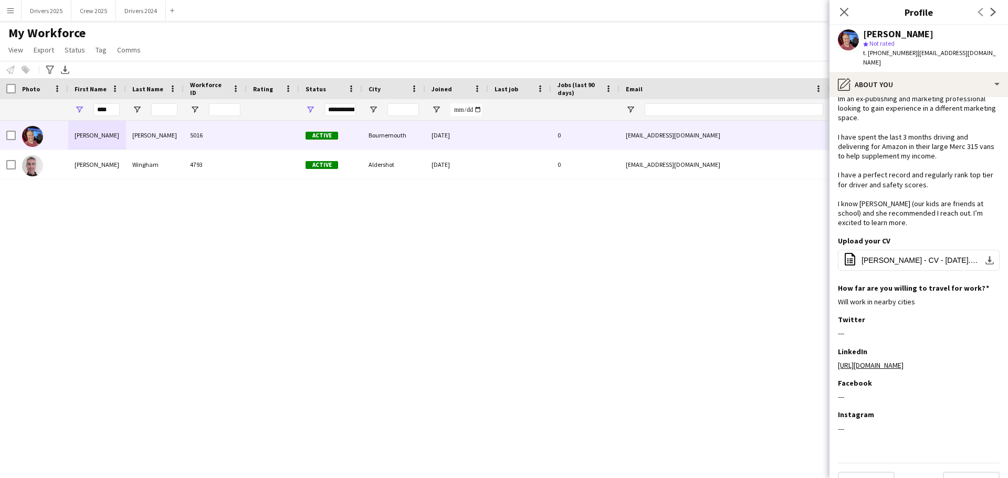
scroll to position [38, 0]
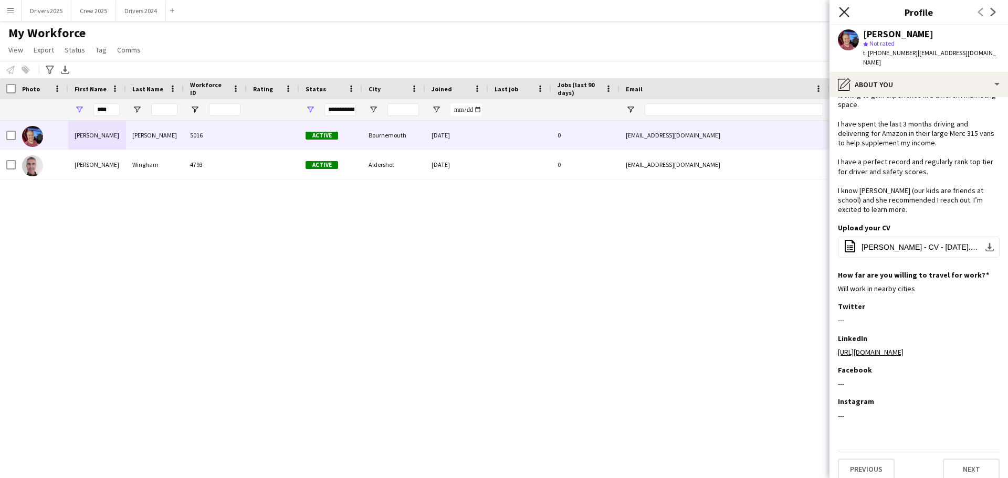
click at [846, 12] on icon "Close pop-in" at bounding box center [844, 12] width 10 height 10
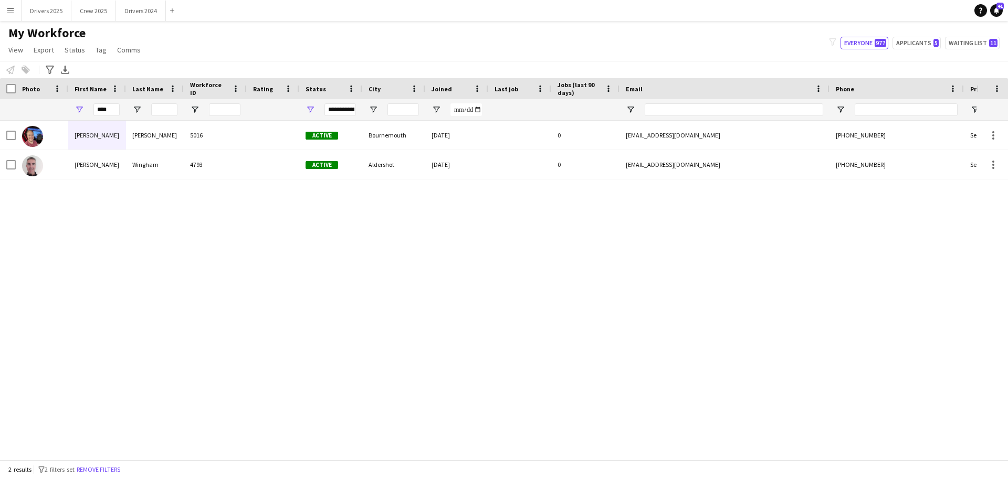
click at [769, 223] on div "[PERSON_NAME] 5016 Active [GEOGRAPHIC_DATA] [DATE] 0 [EMAIL_ADDRESS][DOMAIN_NAM…" at bounding box center [488, 286] width 976 height 331
click at [37, 6] on button "Drivers 2025 Close" at bounding box center [47, 11] width 50 height 20
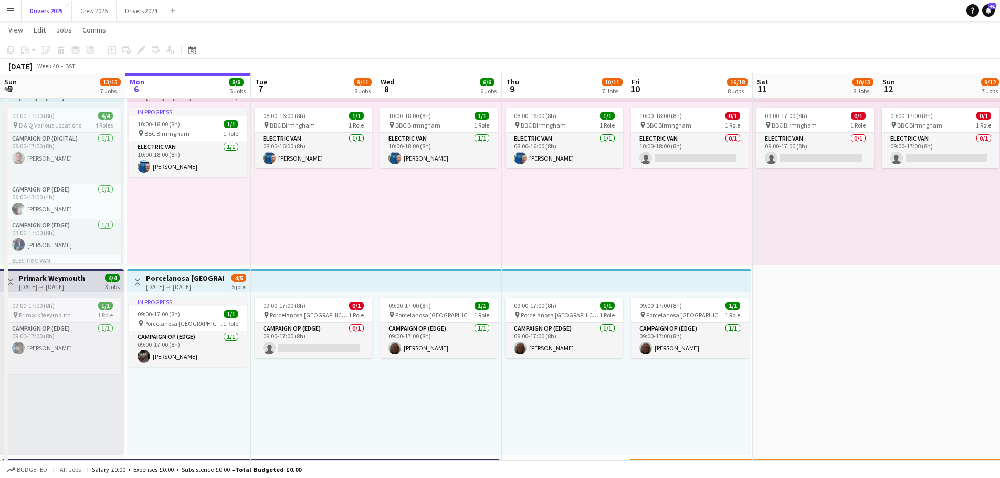
scroll to position [52, 0]
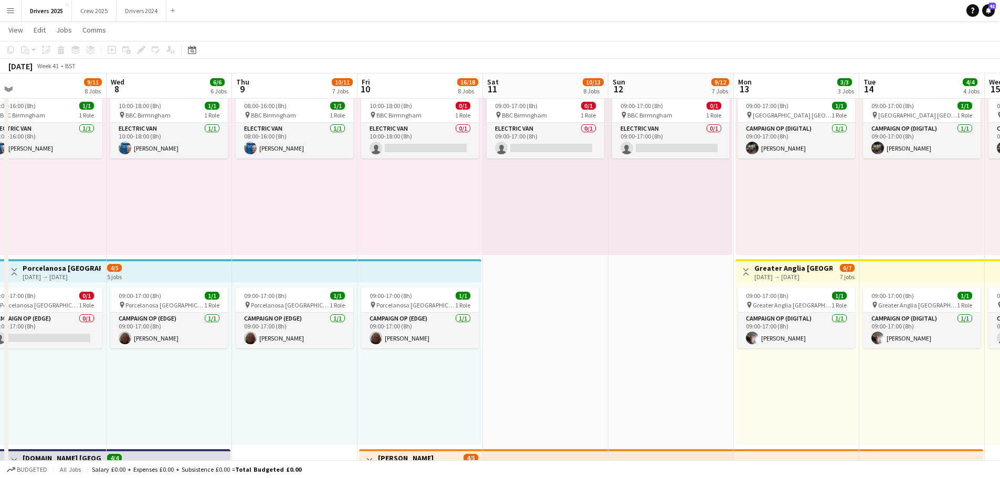
drag, startPoint x: 890, startPoint y: 324, endPoint x: 511, endPoint y: 280, distance: 381.5
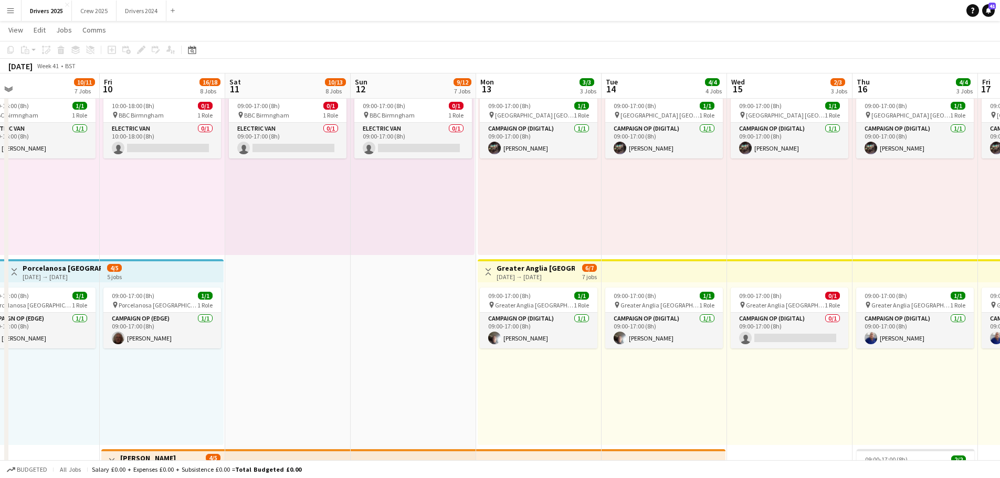
drag, startPoint x: 698, startPoint y: 199, endPoint x: 381, endPoint y: 151, distance: 320.7
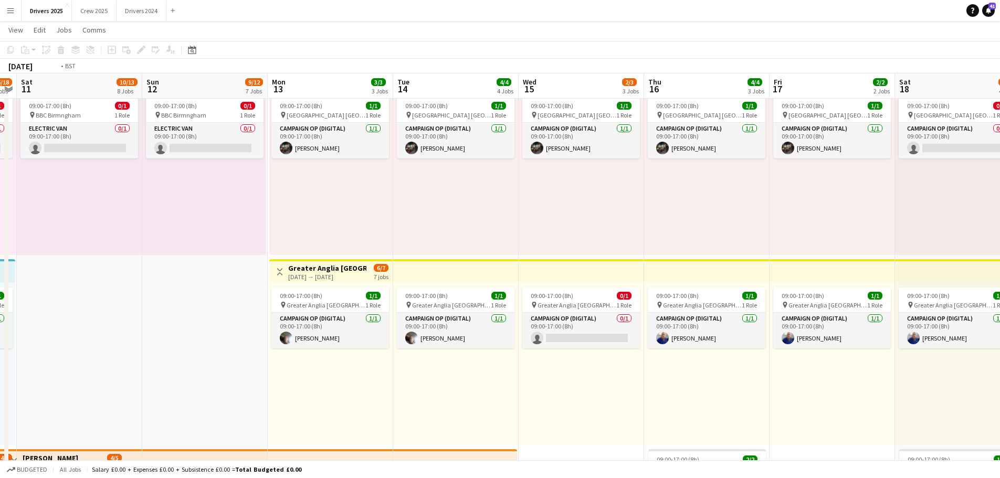
drag, startPoint x: 788, startPoint y: 219, endPoint x: 449, endPoint y: 181, distance: 341.2
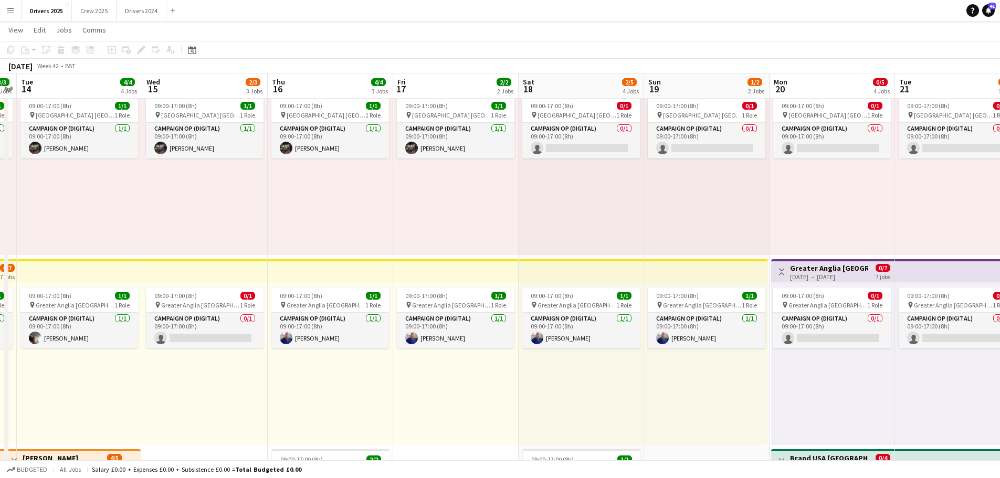
drag, startPoint x: 895, startPoint y: 247, endPoint x: 632, endPoint y: 243, distance: 262.5
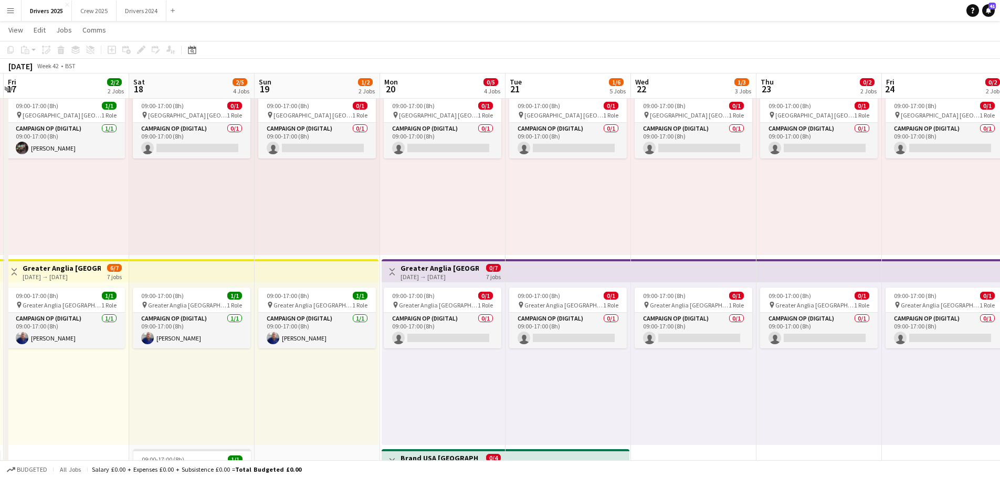
drag, startPoint x: 698, startPoint y: 237, endPoint x: 642, endPoint y: 229, distance: 55.7
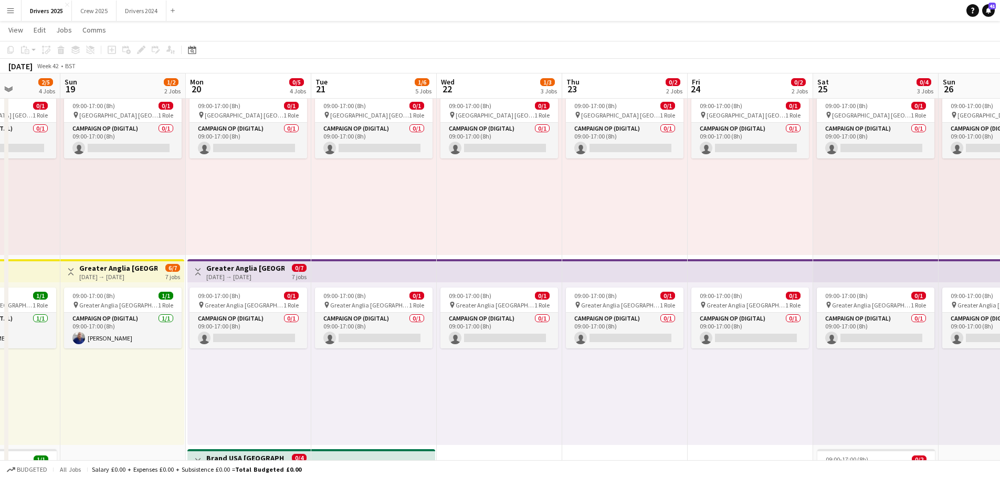
scroll to position [0, 332]
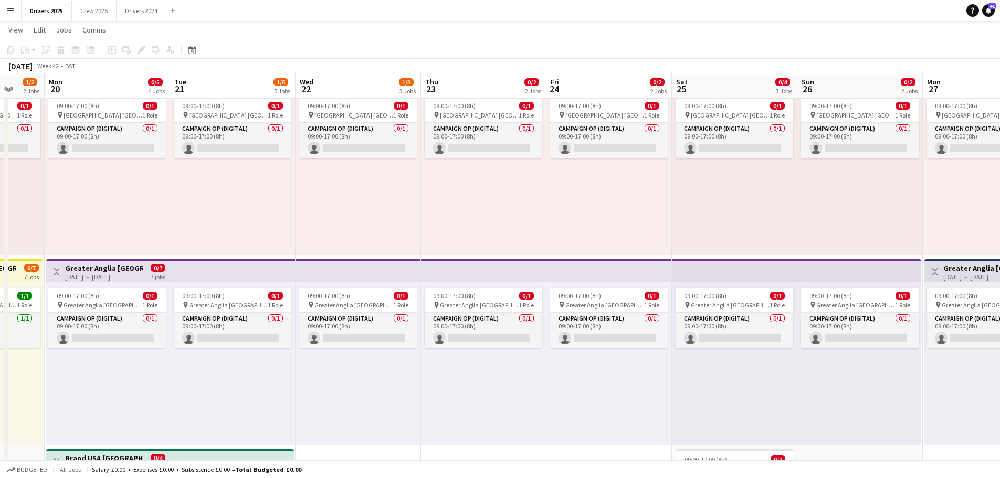
drag, startPoint x: 770, startPoint y: 206, endPoint x: 560, endPoint y: 189, distance: 210.6
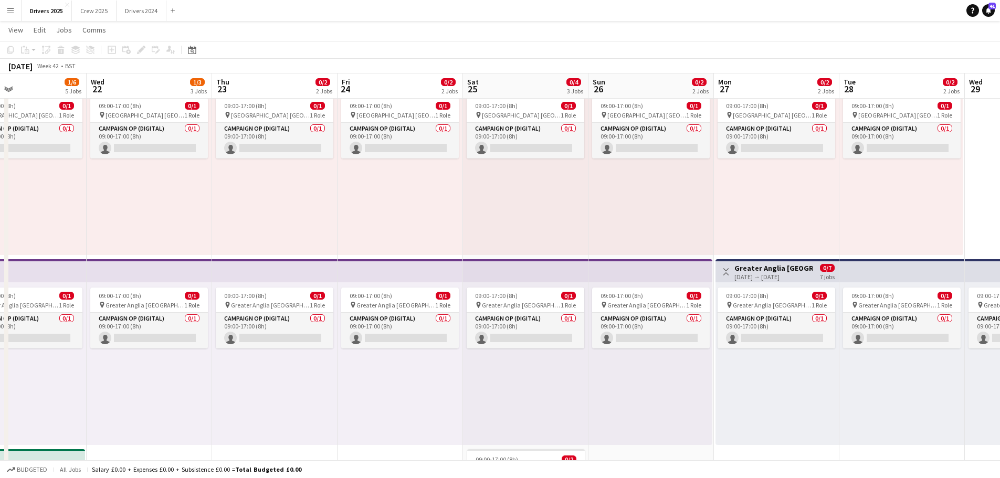
scroll to position [0, 346]
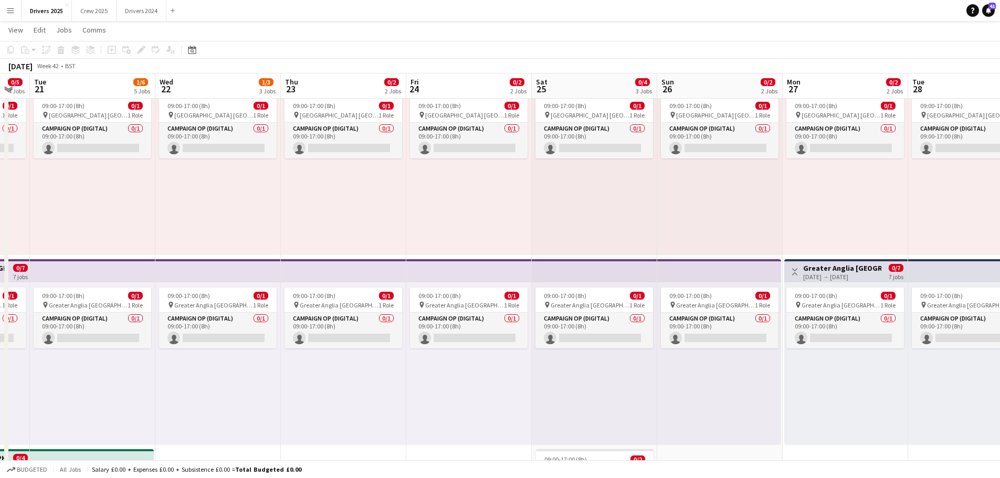
drag, startPoint x: 883, startPoint y: 268, endPoint x: 618, endPoint y: 225, distance: 269.0
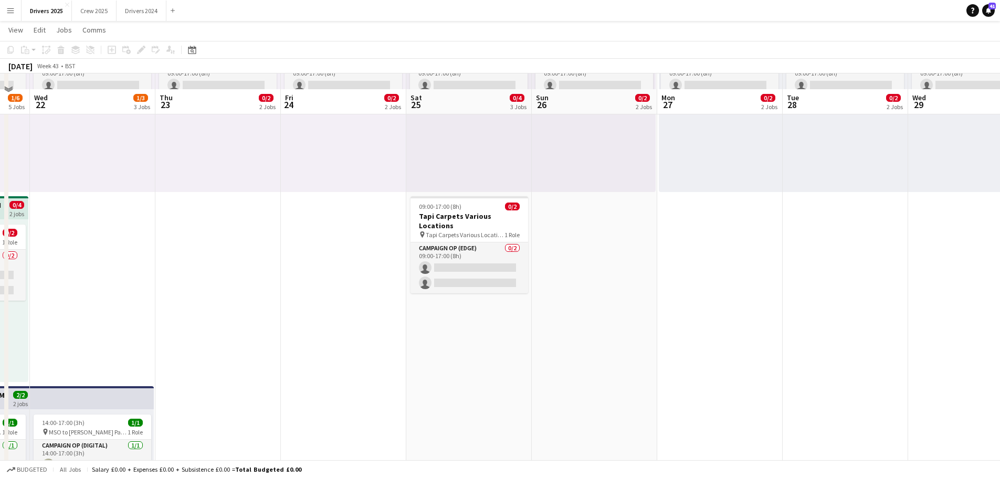
scroll to position [367, 0]
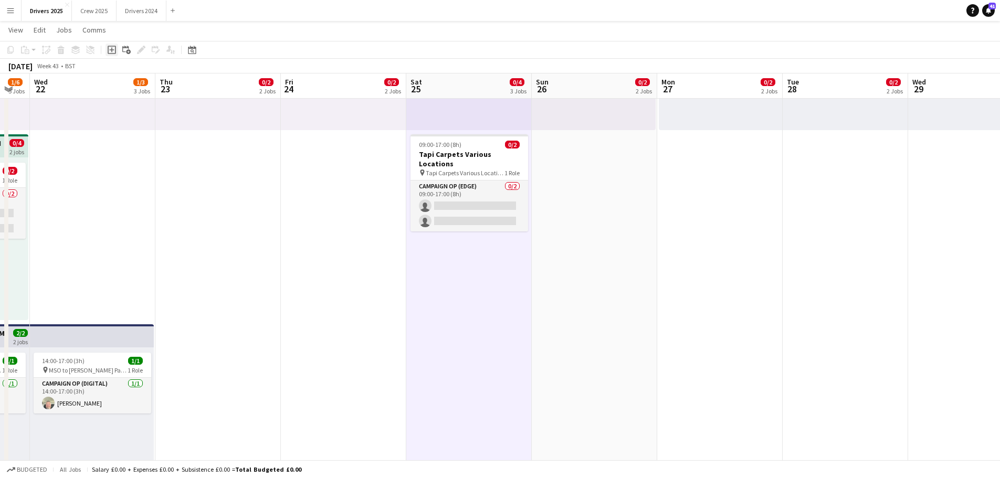
click at [109, 51] on icon "Add job" at bounding box center [112, 50] width 8 height 8
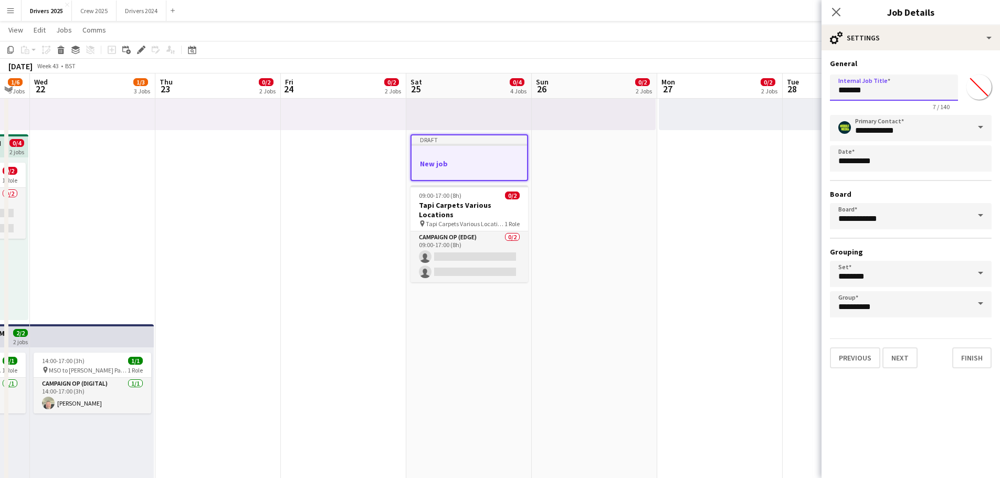
click at [884, 93] on input "*******" at bounding box center [894, 88] width 128 height 26
type input "**********"
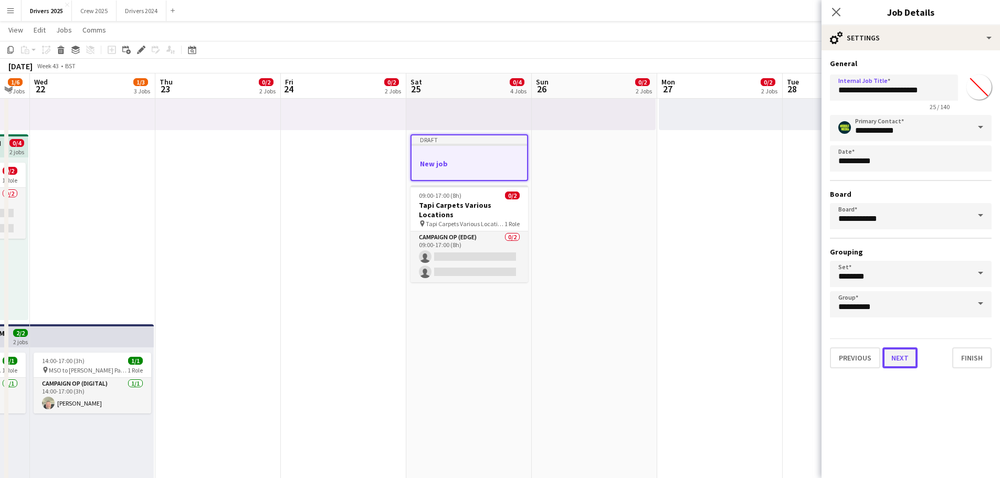
click at [905, 360] on button "Next" at bounding box center [899, 357] width 35 height 21
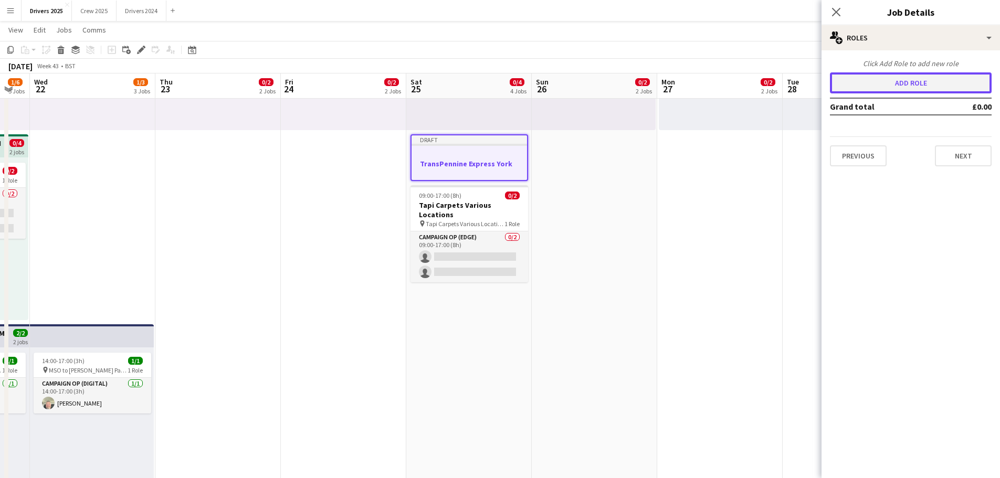
click at [930, 81] on button "Add role" at bounding box center [911, 82] width 162 height 21
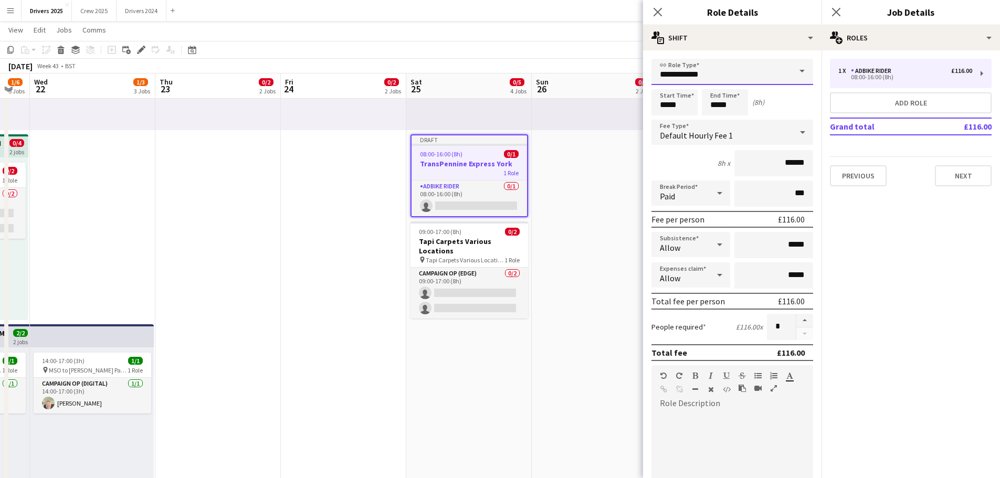
click at [673, 75] on input "**********" at bounding box center [732, 72] width 162 height 26
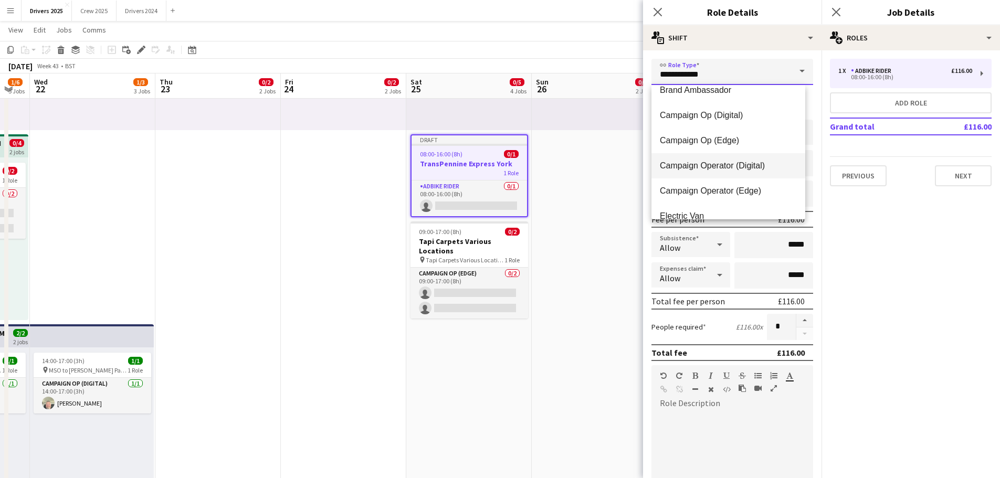
scroll to position [105, 0]
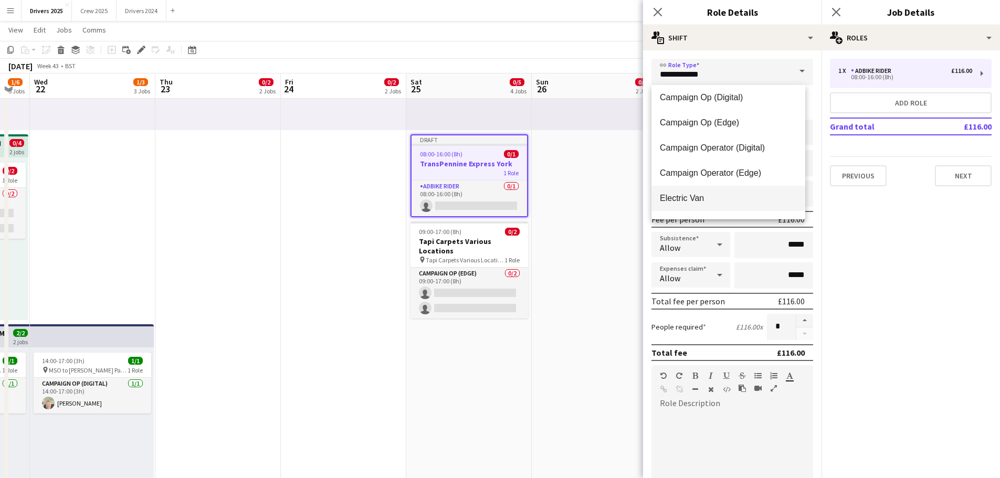
click at [710, 194] on span "Electric Van" at bounding box center [728, 198] width 137 height 10
type input "**********"
type input "*****"
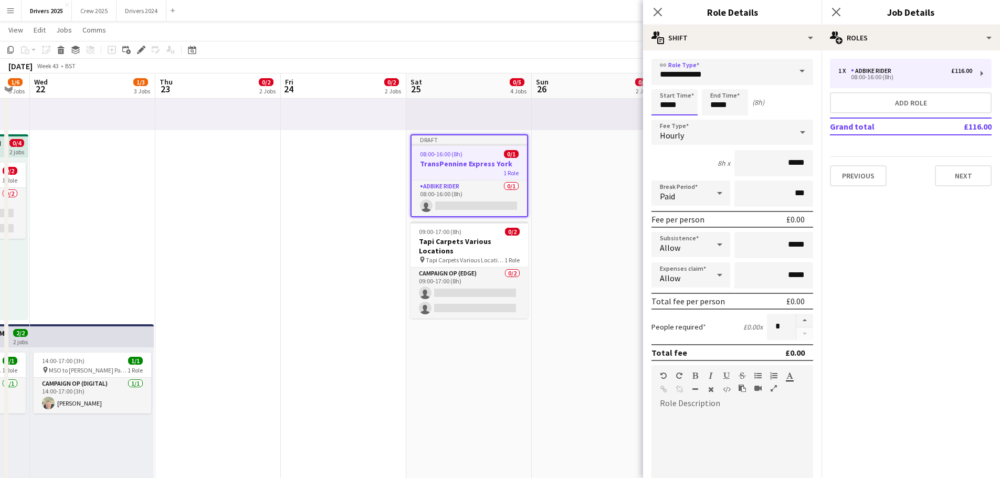
click at [673, 109] on input "*****" at bounding box center [674, 102] width 46 height 26
type input "*****"
click at [665, 87] on div at bounding box center [663, 84] width 21 height 10
click at [739, 113] on input "*****" at bounding box center [725, 102] width 46 height 26
type input "*****"
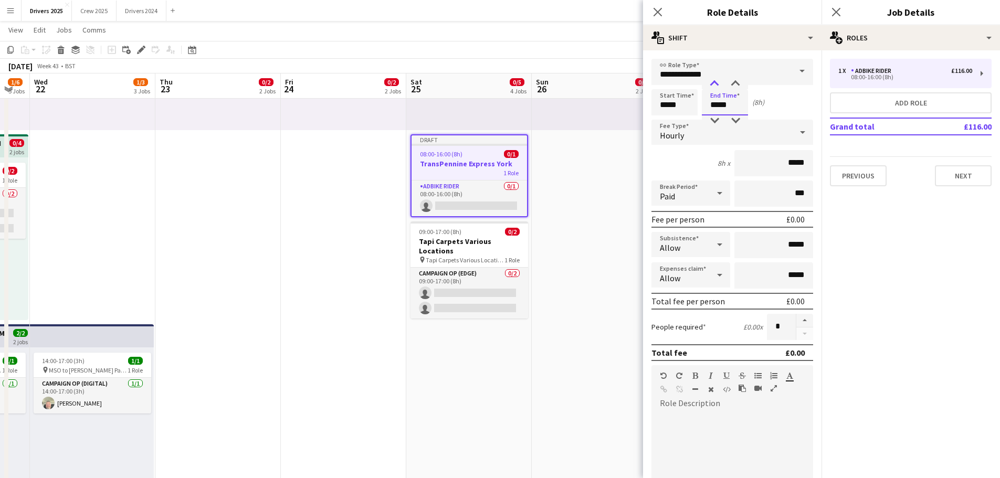
click at [718, 83] on div at bounding box center [714, 84] width 21 height 10
click at [688, 136] on div "Hourly" at bounding box center [721, 132] width 141 height 25
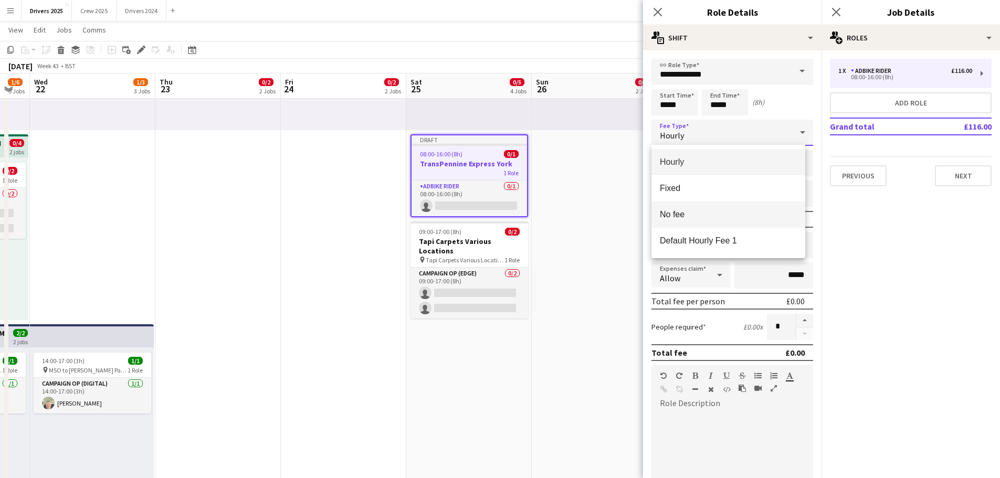
click at [685, 216] on span "No fee" at bounding box center [728, 214] width 137 height 10
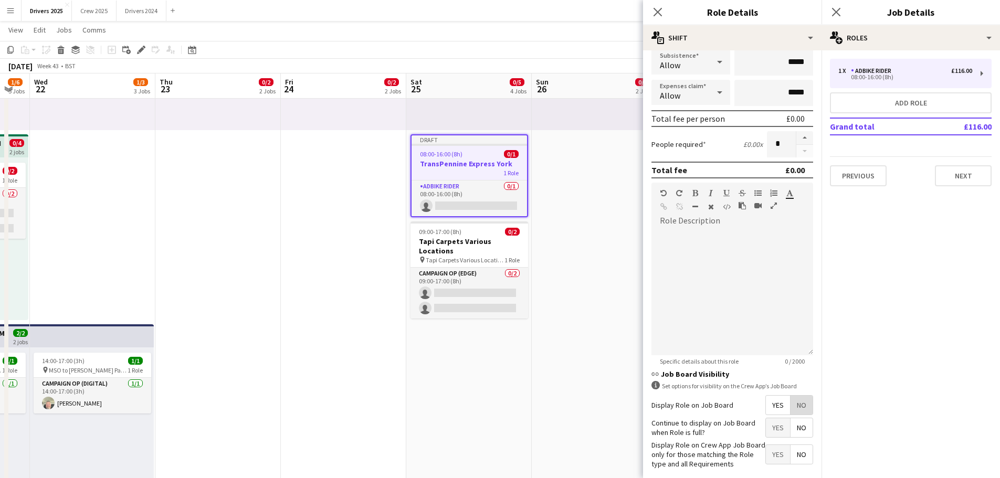
click at [795, 404] on span "No" at bounding box center [801, 405] width 22 height 19
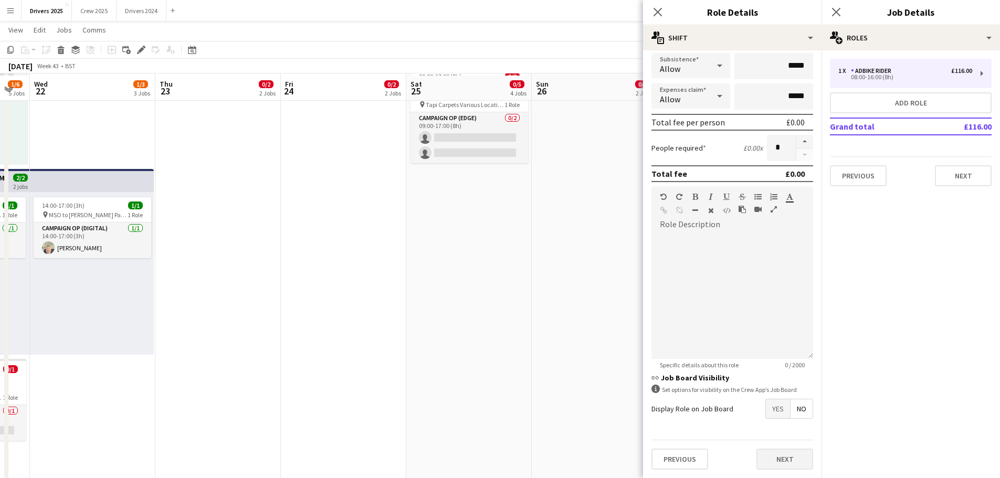
scroll to position [525, 0]
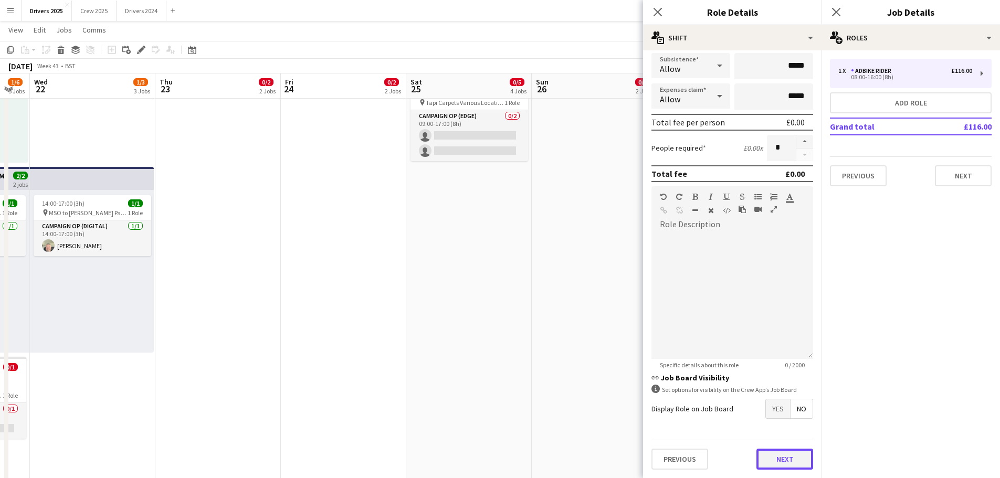
click at [784, 465] on button "Next" at bounding box center [784, 459] width 57 height 21
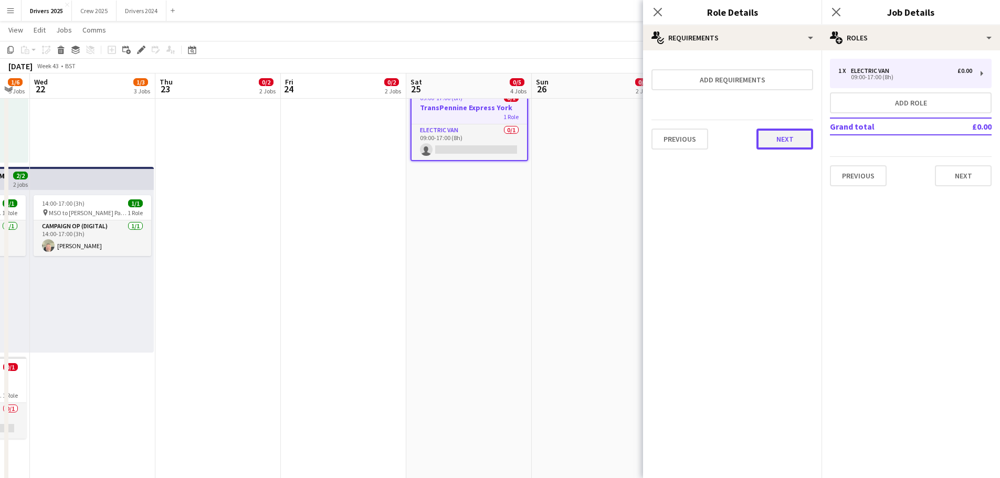
click at [783, 141] on button "Next" at bounding box center [784, 139] width 57 height 21
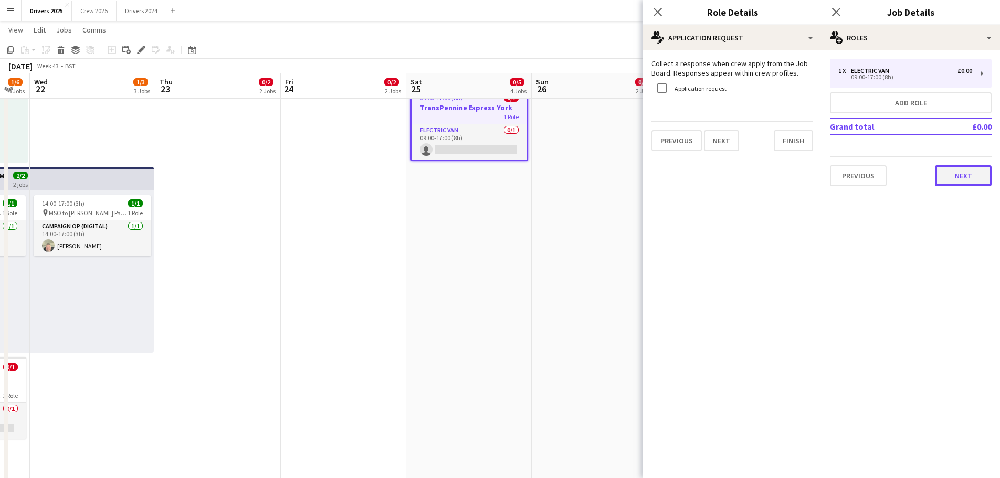
click at [955, 176] on button "Next" at bounding box center [963, 175] width 57 height 21
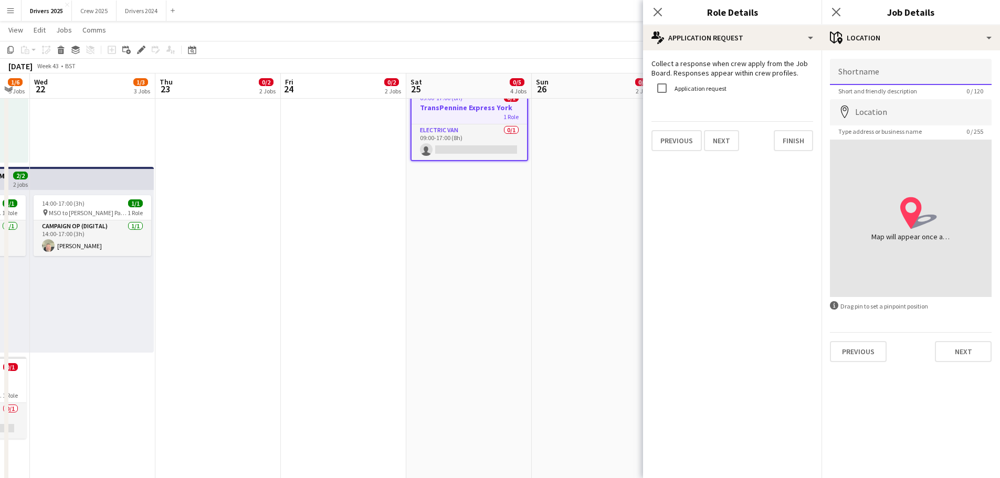
click at [881, 73] on input "Shortname" at bounding box center [911, 72] width 162 height 26
type input "**********"
click at [877, 113] on input "Location" at bounding box center [911, 112] width 162 height 26
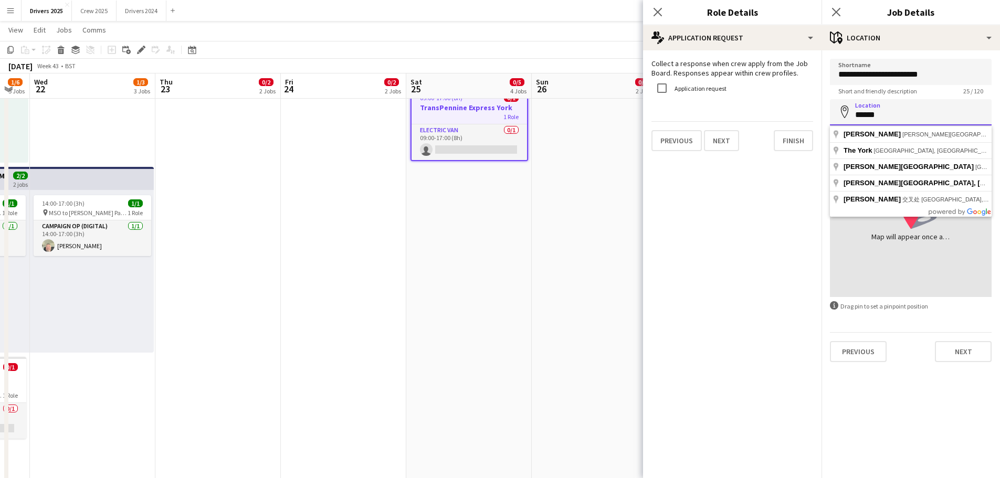
drag, startPoint x: 888, startPoint y: 113, endPoint x: 831, endPoint y: 113, distance: 56.7
click at [831, 113] on input "******" at bounding box center [911, 112] width 162 height 26
type input "********"
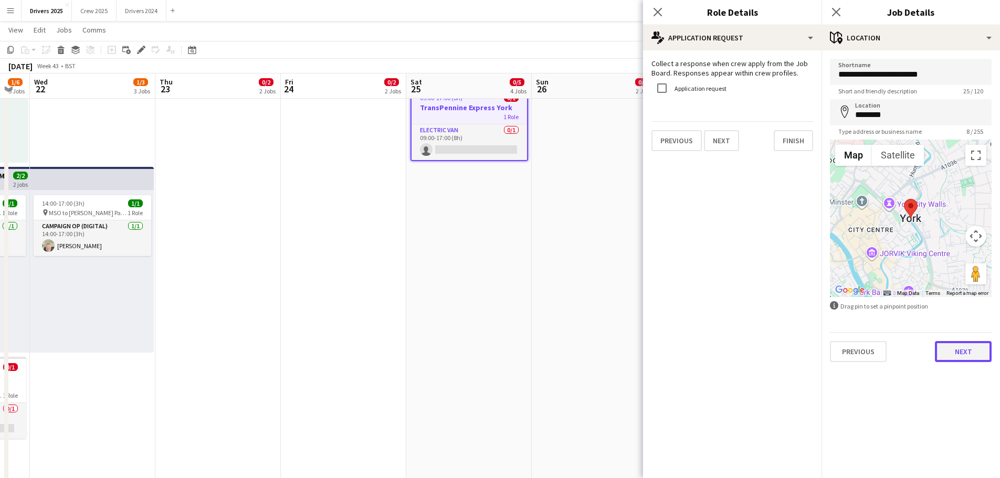
click at [976, 357] on button "Next" at bounding box center [963, 351] width 57 height 21
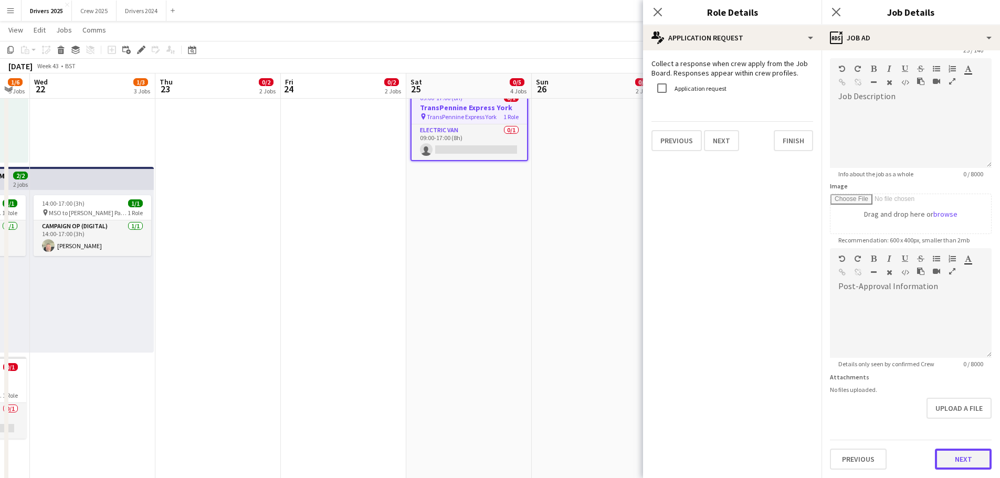
click at [967, 419] on form "**********" at bounding box center [910, 244] width 178 height 452
click at [966, 456] on button "Next" at bounding box center [963, 459] width 57 height 21
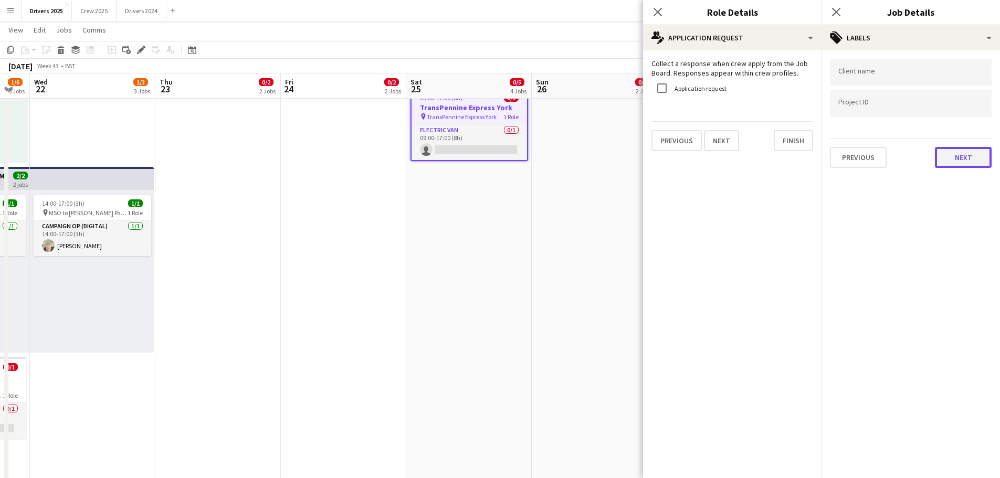
click at [959, 147] on button "Next" at bounding box center [963, 157] width 57 height 21
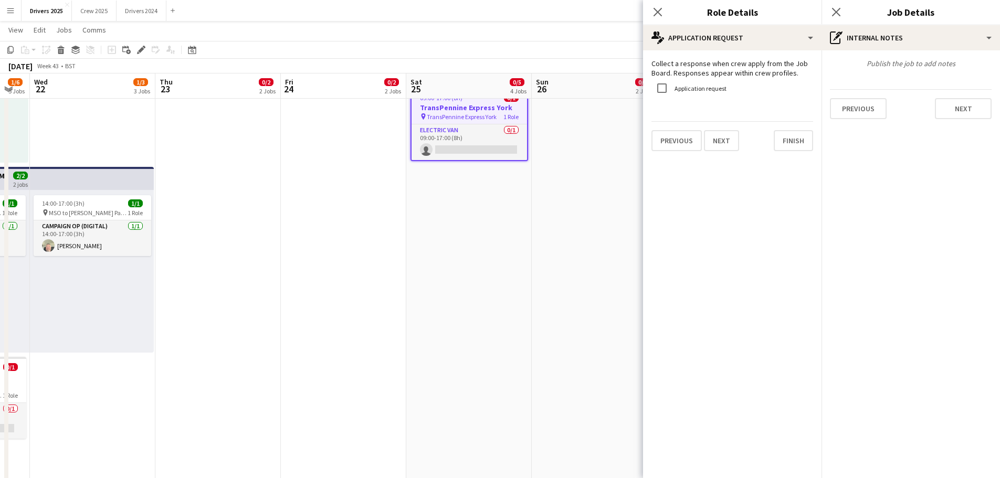
click at [961, 96] on div "Previous Next" at bounding box center [911, 104] width 162 height 30
click at [962, 109] on button "Next" at bounding box center [963, 108] width 57 height 21
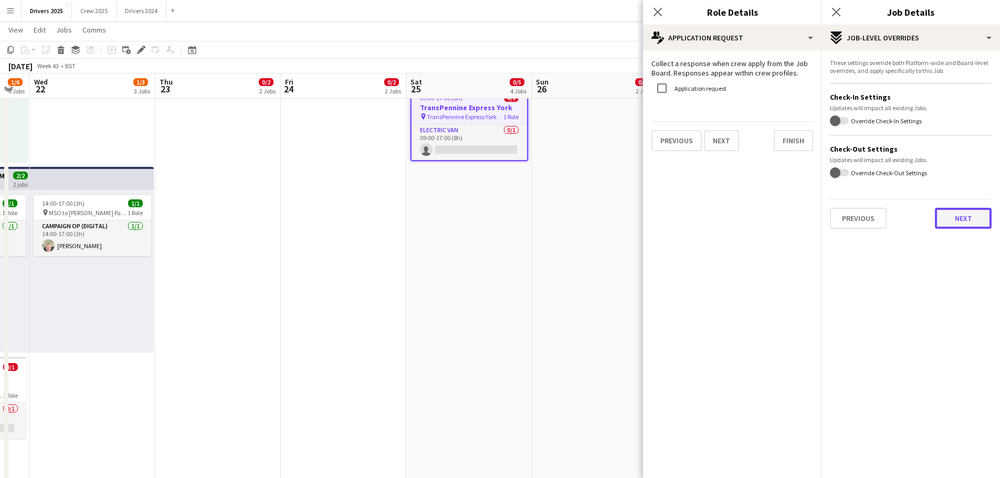
click at [987, 218] on button "Next" at bounding box center [963, 218] width 57 height 21
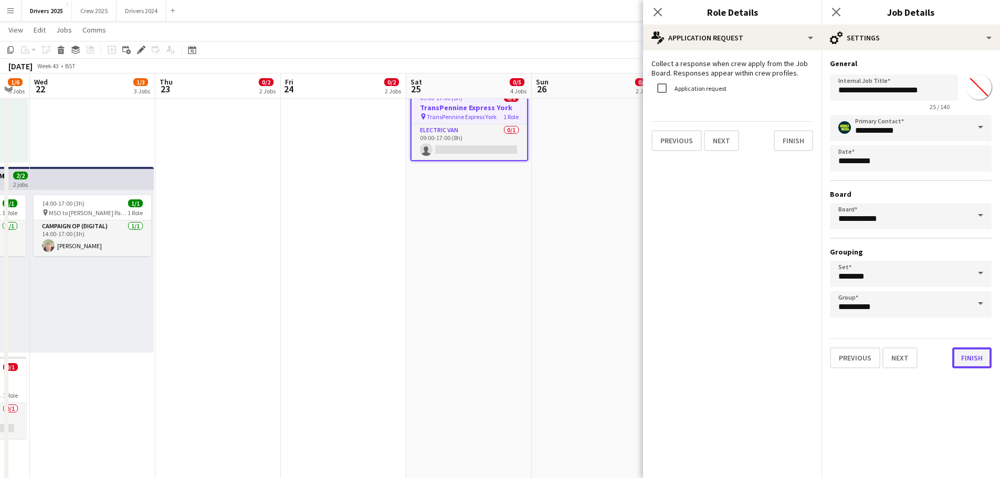
click at [981, 358] on button "Finish" at bounding box center [971, 357] width 39 height 21
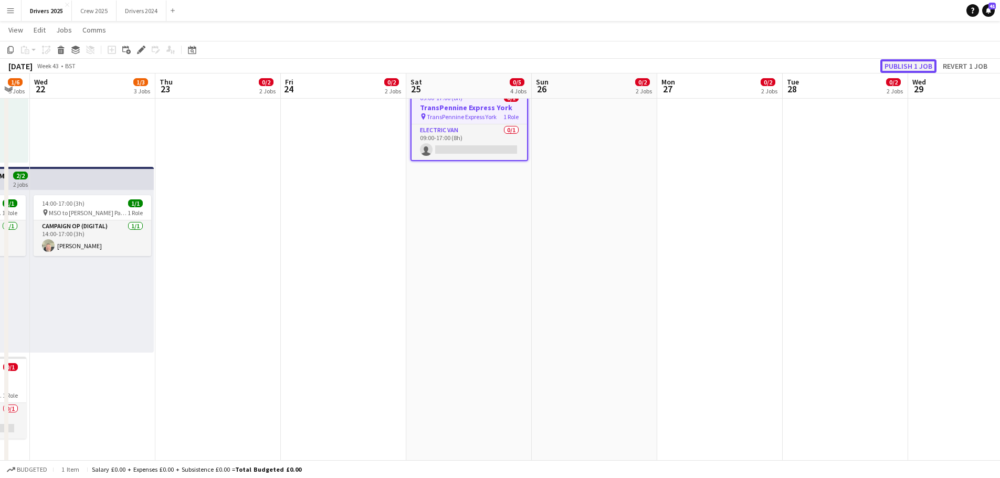
click at [910, 63] on button "Publish 1 job" at bounding box center [908, 66] width 56 height 14
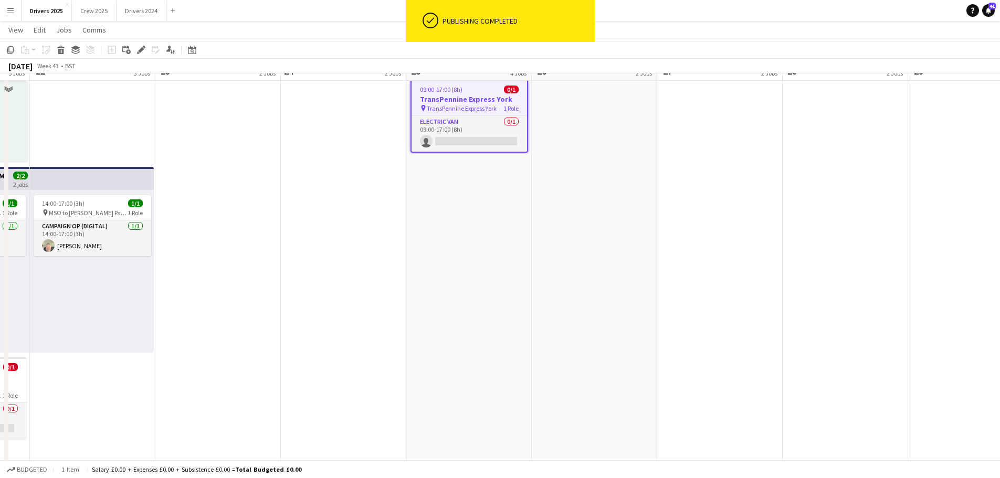
scroll to position [420, 0]
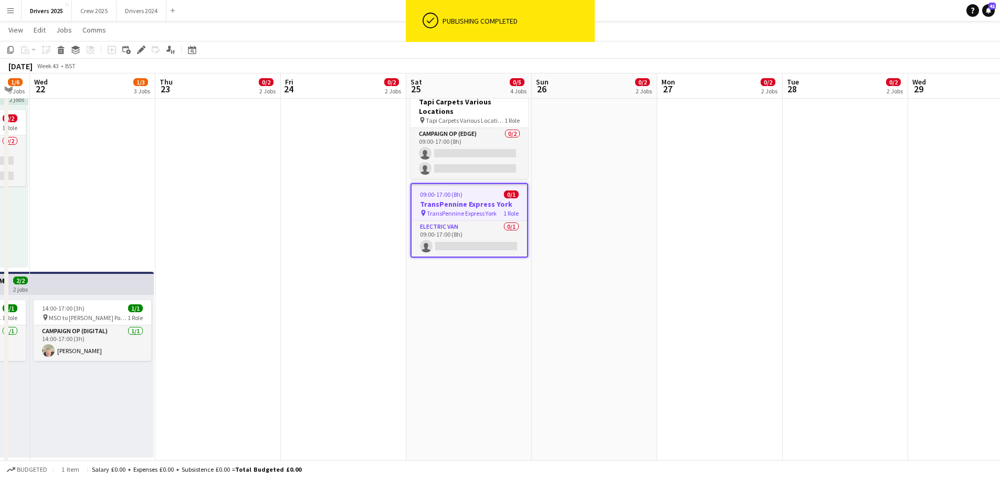
click at [465, 199] on h3 "TransPennine Express York" at bounding box center [469, 203] width 115 height 9
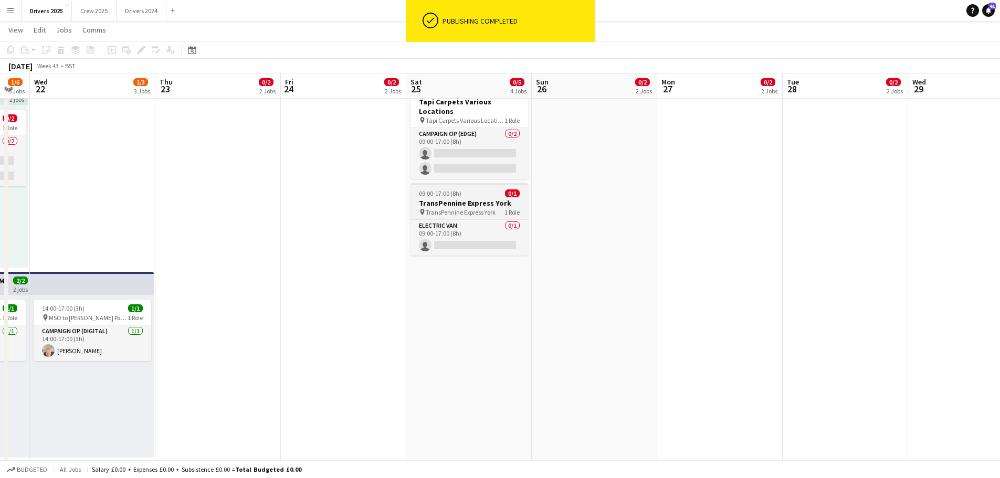
click at [465, 198] on h3 "TransPennine Express York" at bounding box center [469, 202] width 118 height 9
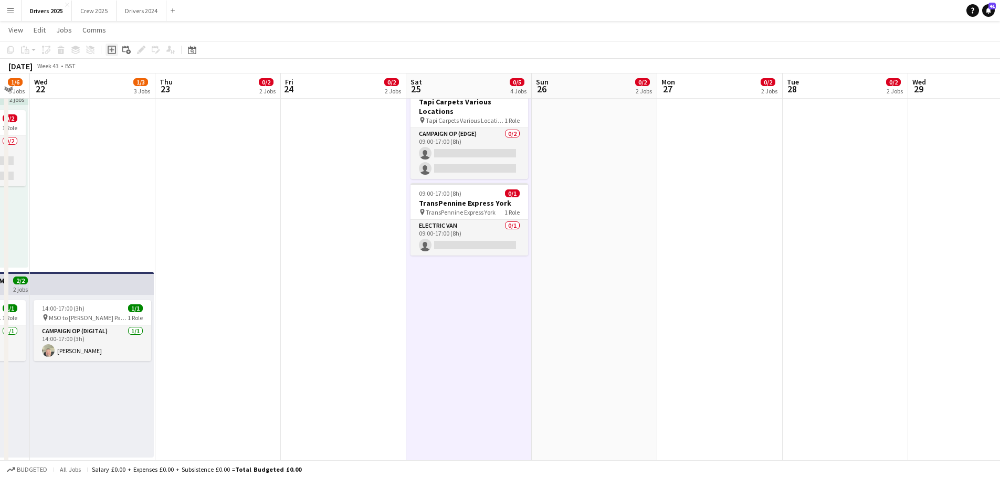
click at [111, 49] on icon "Add job" at bounding box center [112, 50] width 8 height 8
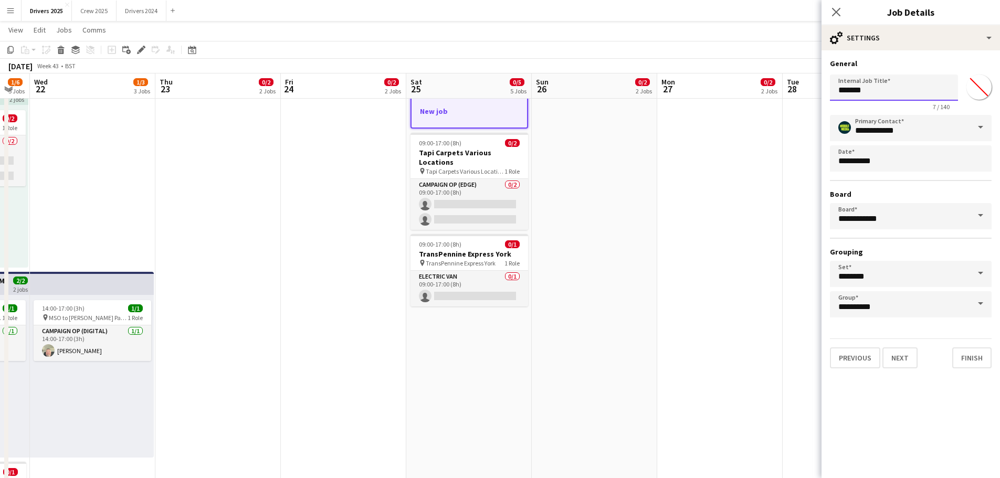
click at [882, 88] on input "*******" at bounding box center [894, 88] width 128 height 26
drag, startPoint x: 925, startPoint y: 93, endPoint x: 771, endPoint y: 84, distance: 154.6
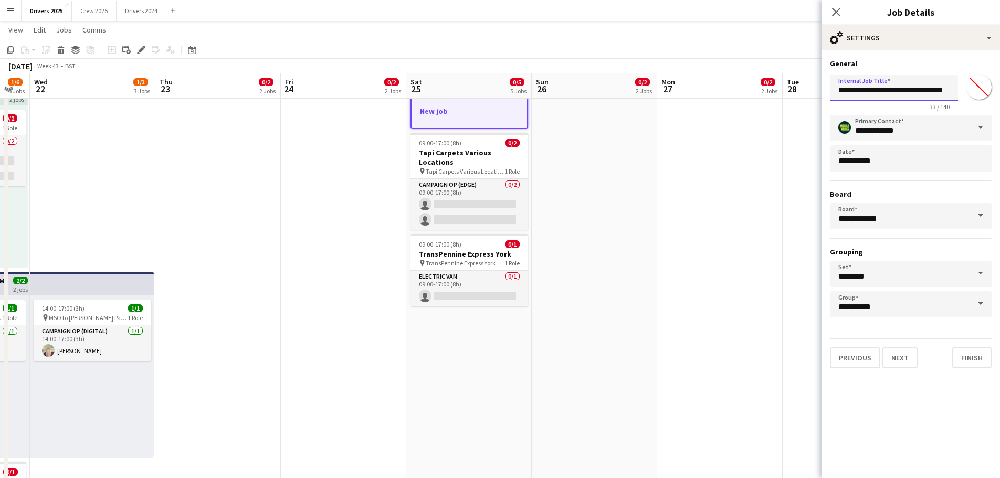
click at [771, 84] on body "Menu Boards Boards Boards All jobs Status Workforce Workforce My Workforce Recr…" at bounding box center [500, 457] width 1000 height 1754
type input "**********"
click at [906, 361] on button "Next" at bounding box center [899, 357] width 35 height 21
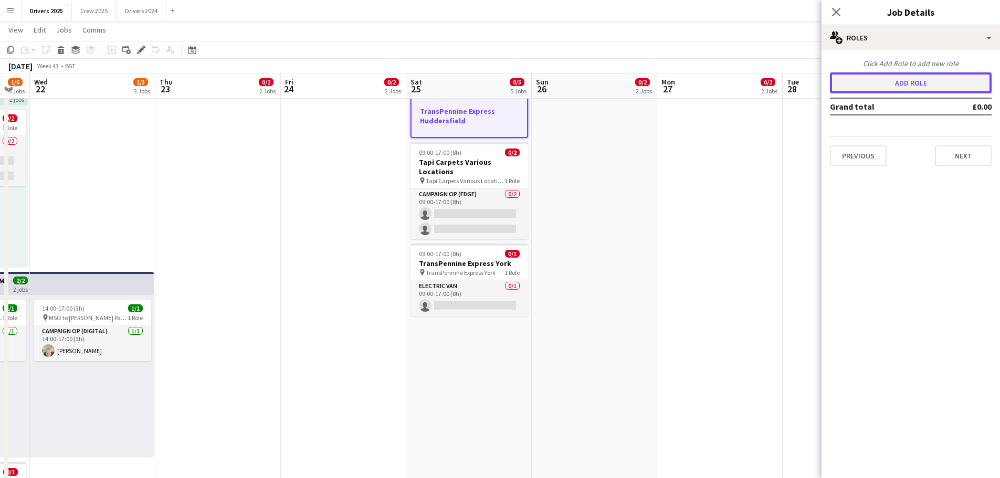
click at [914, 78] on button "Add role" at bounding box center [911, 82] width 162 height 21
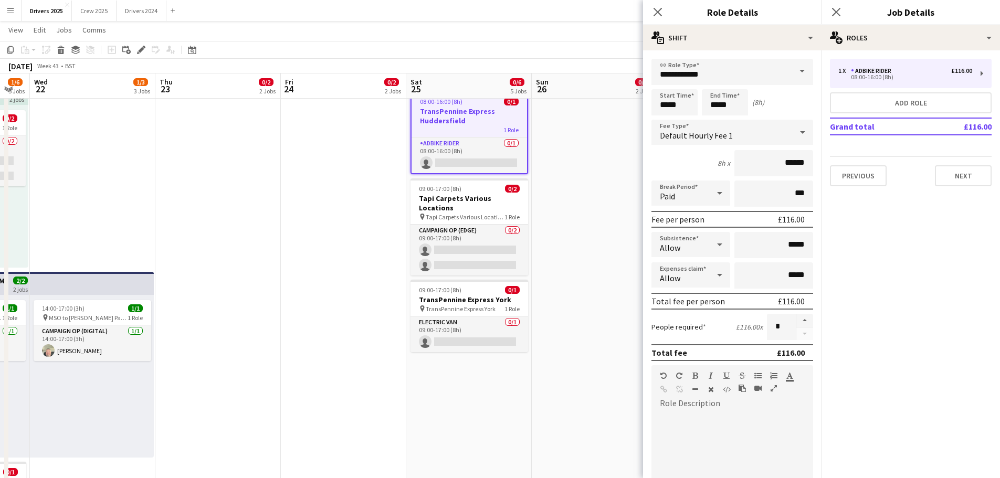
click at [797, 73] on span at bounding box center [802, 71] width 22 height 25
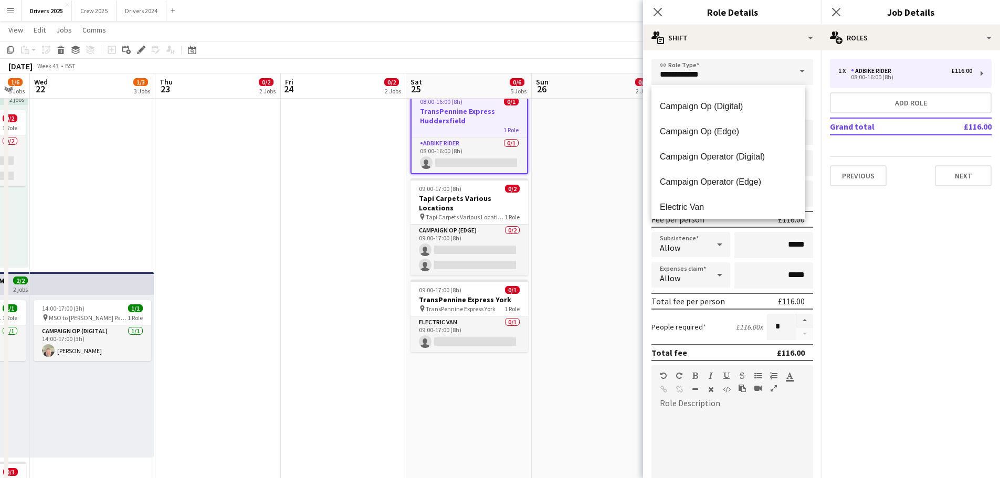
scroll to position [105, 0]
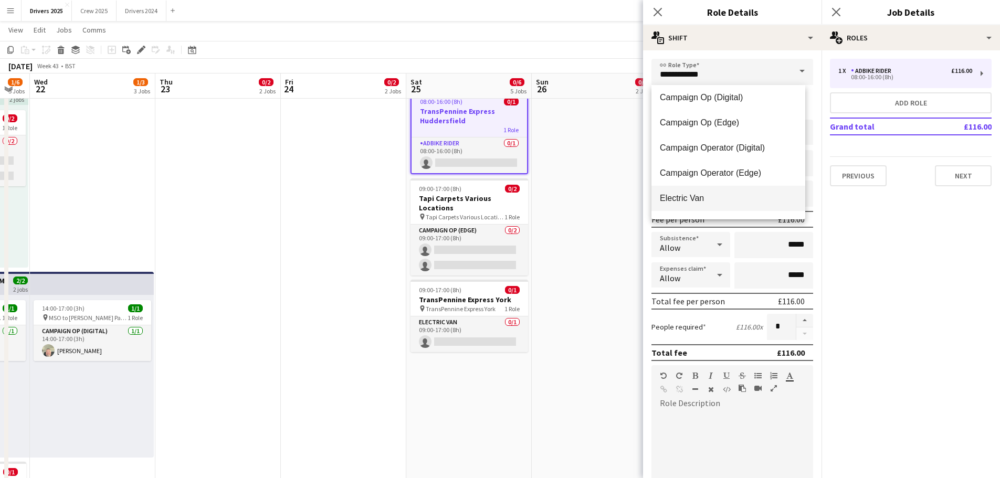
click at [730, 199] on span "Electric Van" at bounding box center [728, 198] width 137 height 10
type input "**********"
type input "*****"
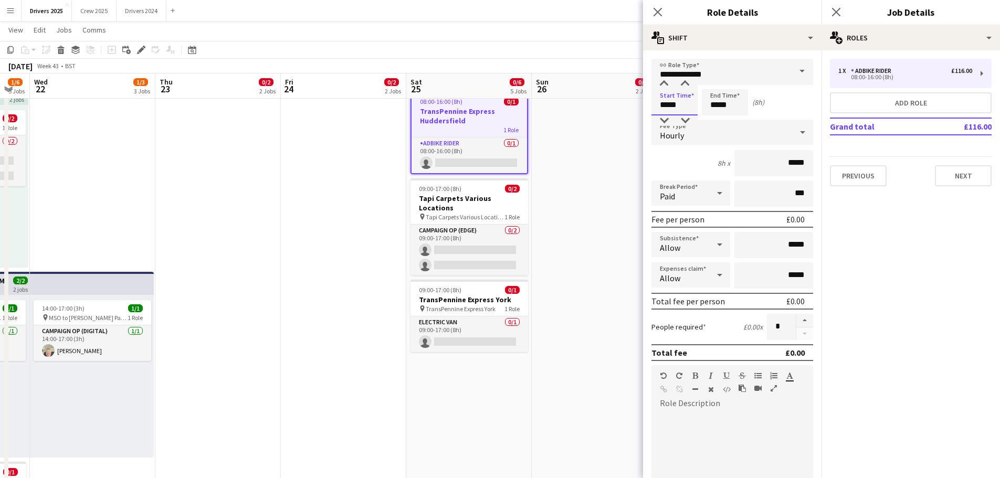
click at [679, 97] on input "*****" at bounding box center [674, 102] width 46 height 26
type input "*****"
click at [666, 82] on div at bounding box center [663, 84] width 21 height 10
click at [712, 105] on input "*****" at bounding box center [725, 102] width 46 height 26
type input "*****"
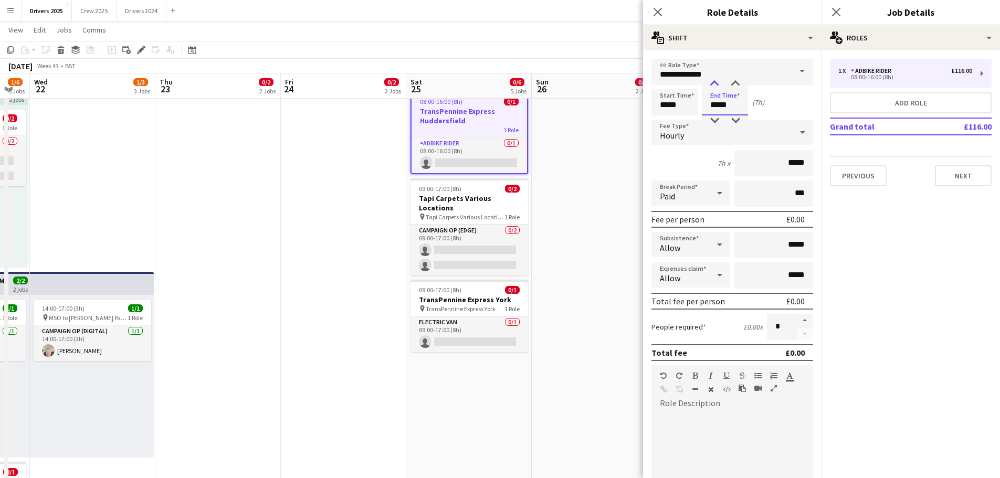
click at [716, 87] on div at bounding box center [714, 84] width 21 height 10
click at [679, 133] on span "Hourly" at bounding box center [672, 135] width 24 height 10
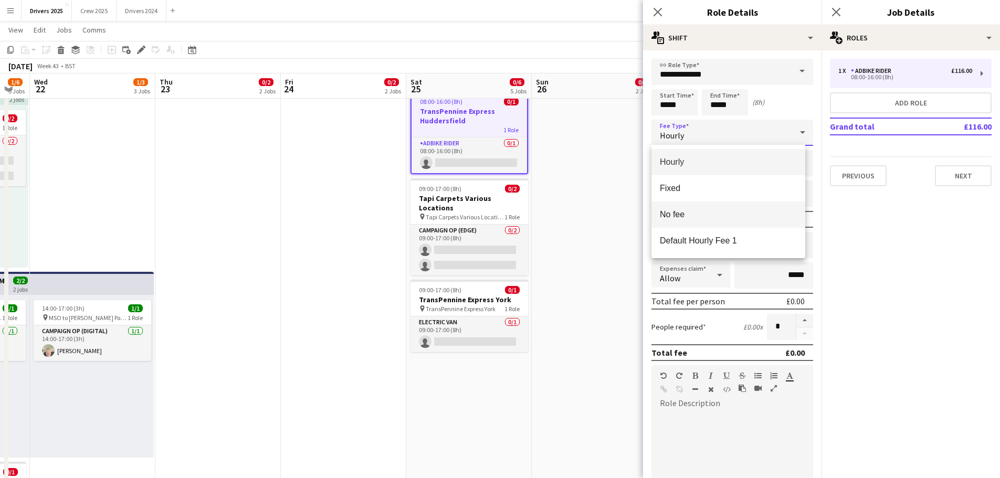
click at [687, 211] on span "No fee" at bounding box center [728, 214] width 137 height 10
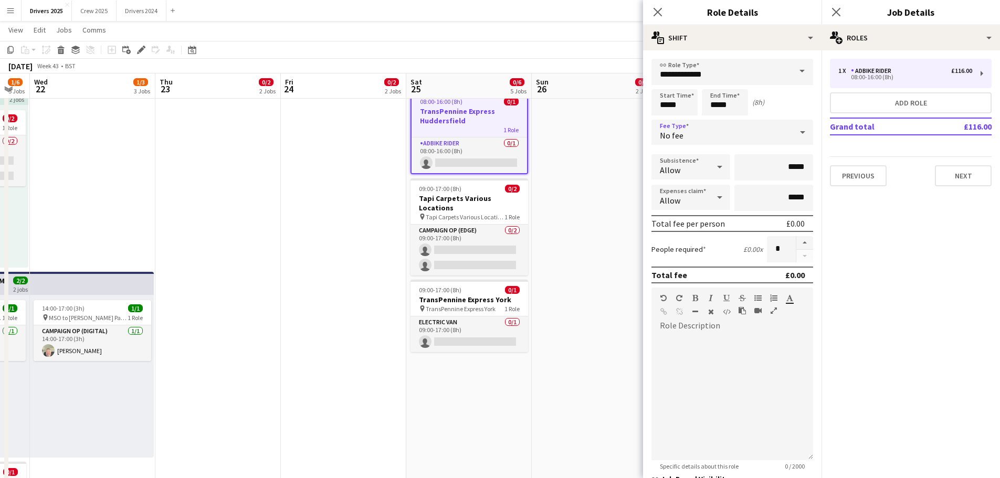
scroll to position [52, 0]
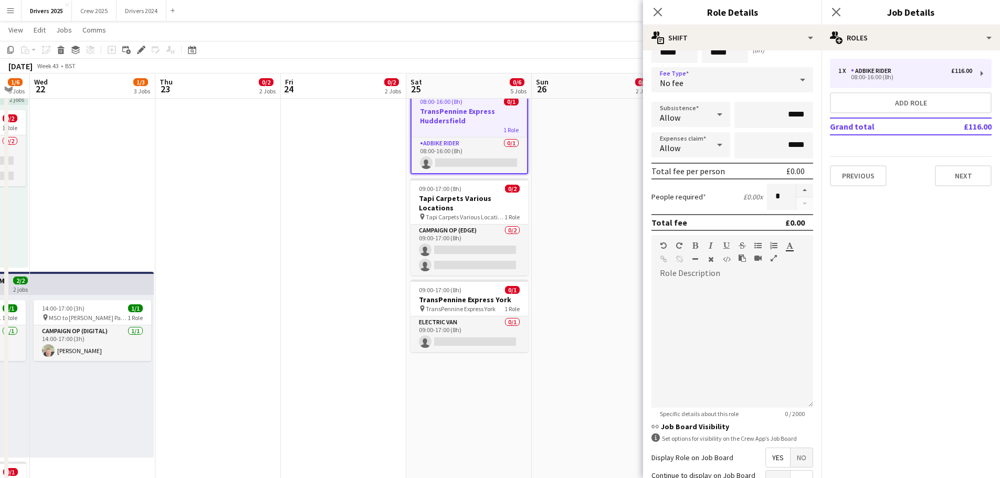
click at [704, 110] on div "Allow" at bounding box center [680, 114] width 58 height 25
click at [768, 312] on div at bounding box center [500, 239] width 1000 height 478
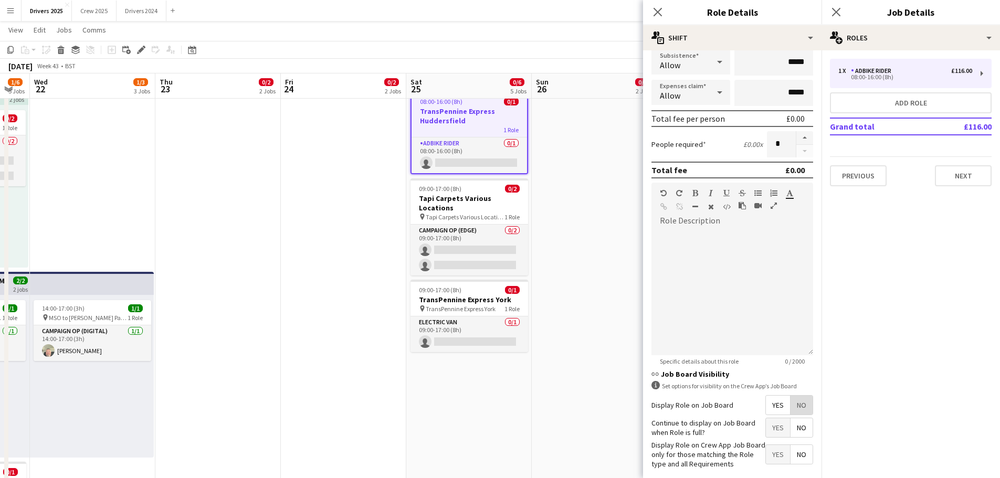
click at [800, 404] on span "No" at bounding box center [801, 405] width 22 height 19
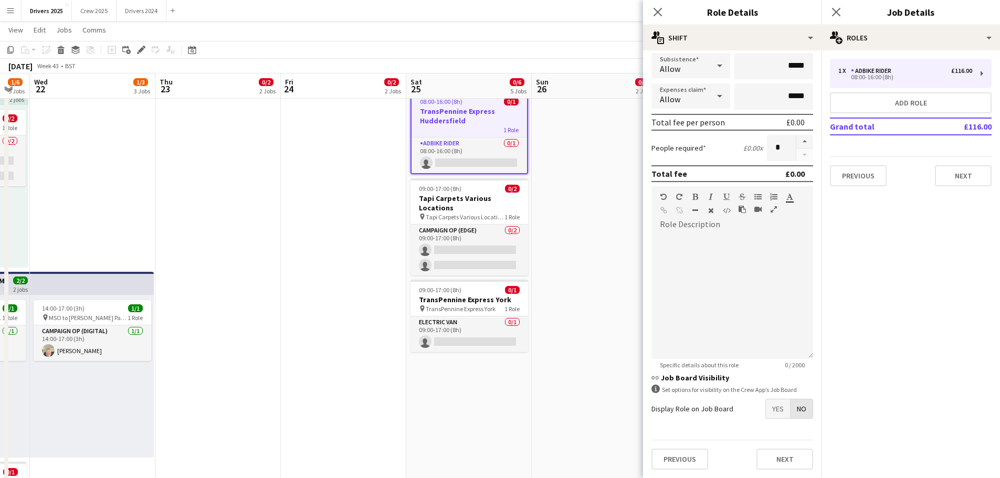
click at [798, 407] on span "No" at bounding box center [801, 408] width 22 height 19
click at [789, 468] on button "Next" at bounding box center [784, 459] width 57 height 21
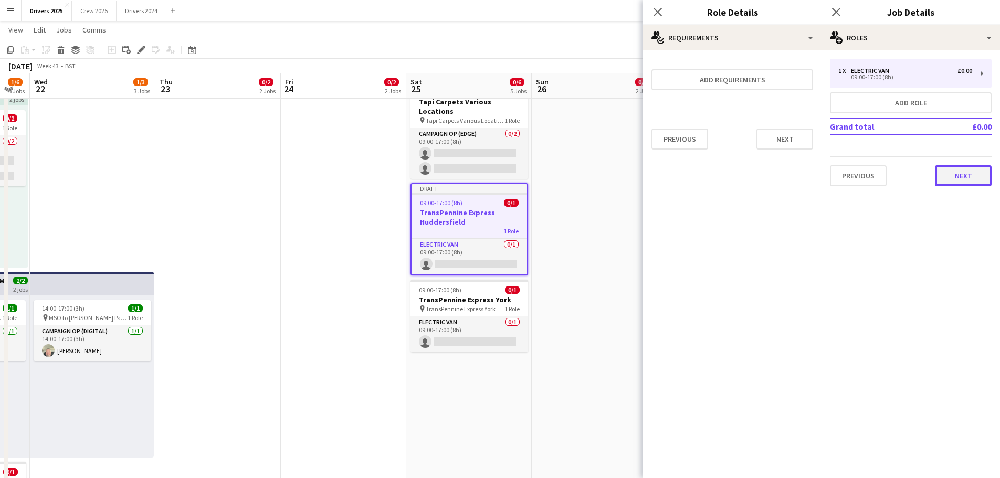
click at [966, 181] on button "Next" at bounding box center [963, 175] width 57 height 21
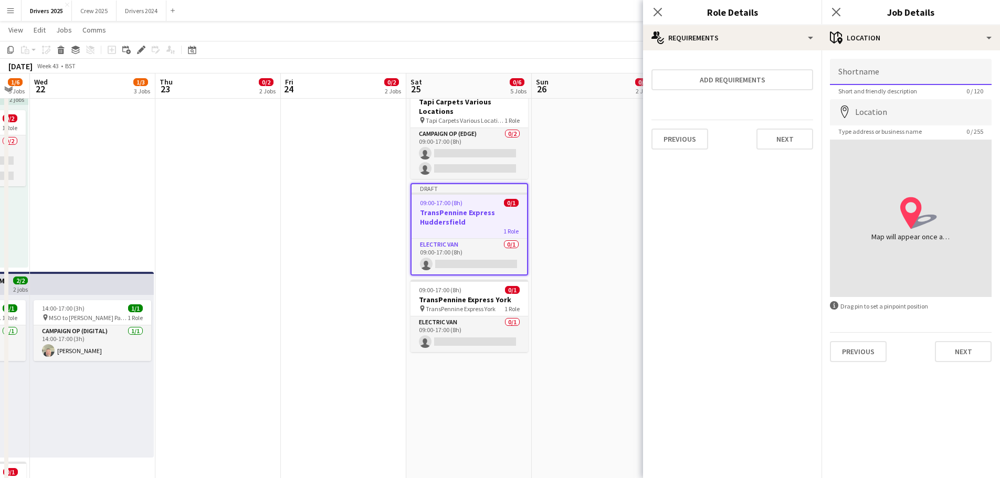
click at [913, 74] on input "Shortname" at bounding box center [911, 72] width 162 height 26
type input "**********"
click at [853, 109] on input "Location" at bounding box center [911, 112] width 162 height 26
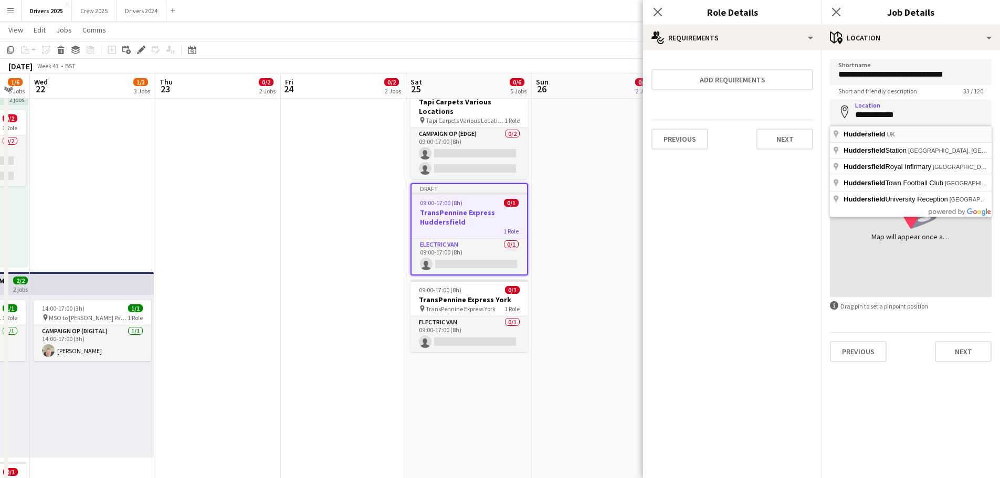
type input "**********"
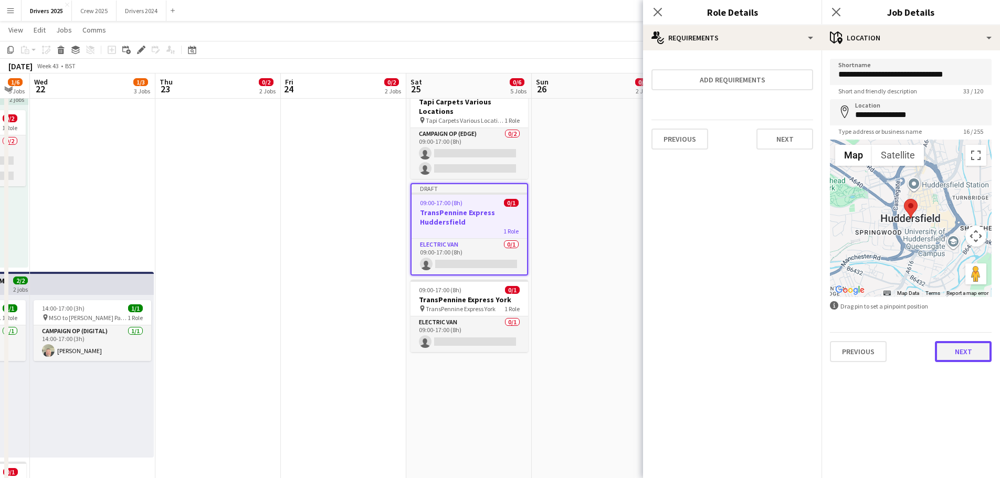
click at [964, 352] on button "Next" at bounding box center [963, 351] width 57 height 21
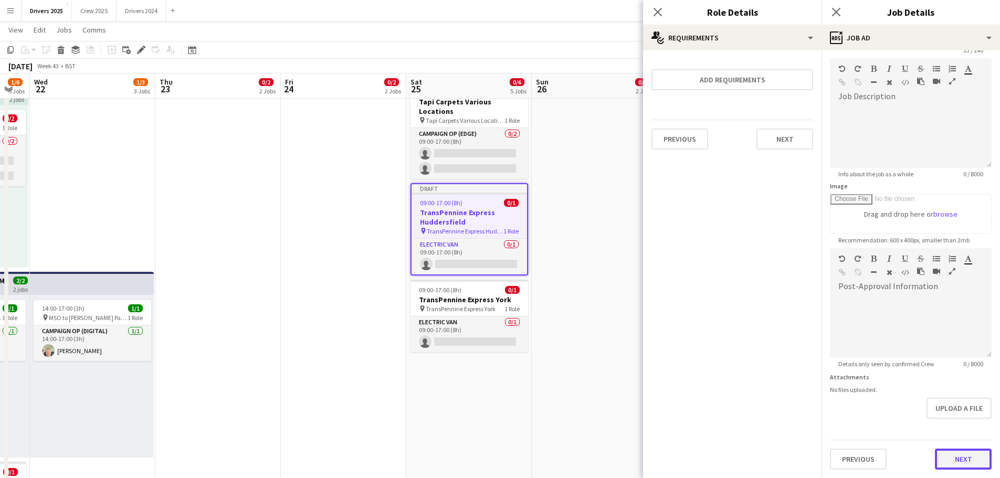
click at [958, 428] on form "**********" at bounding box center [910, 244] width 178 height 452
click at [963, 456] on button "Next" at bounding box center [963, 459] width 57 height 21
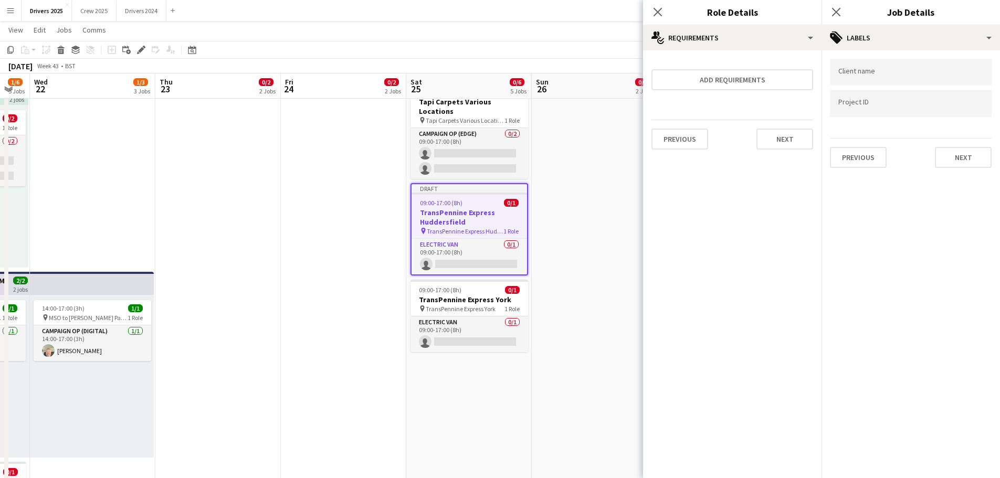
scroll to position [0, 0]
click at [971, 156] on button "Next" at bounding box center [963, 157] width 57 height 21
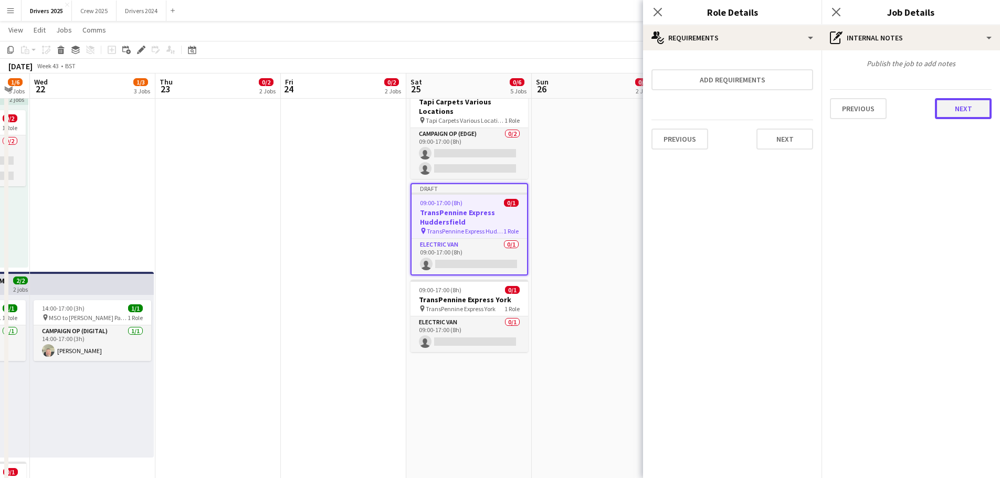
click at [964, 108] on button "Next" at bounding box center [963, 108] width 57 height 21
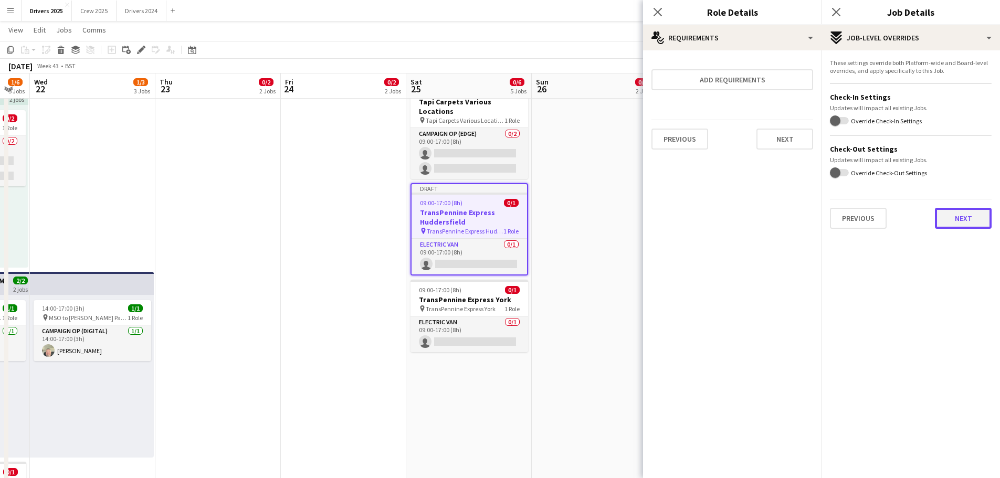
click at [966, 217] on button "Next" at bounding box center [963, 218] width 57 height 21
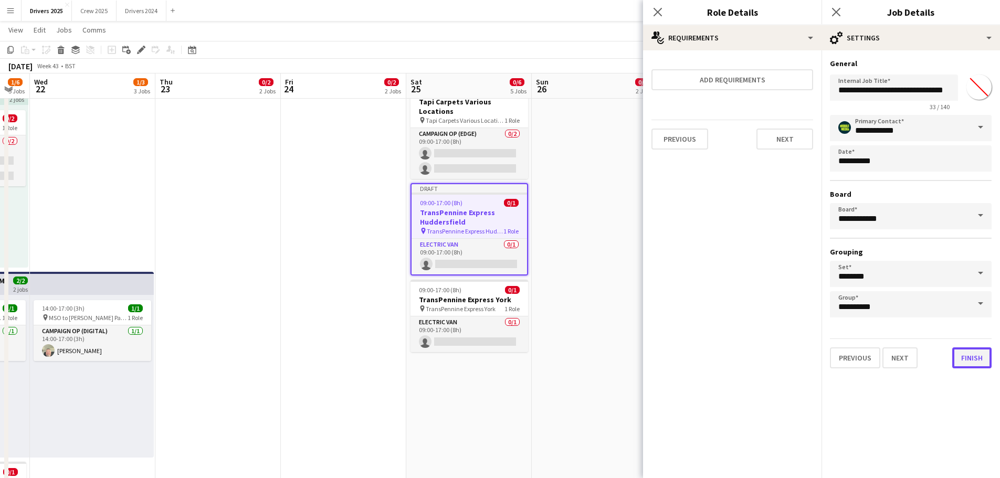
click at [980, 357] on button "Finish" at bounding box center [971, 357] width 39 height 21
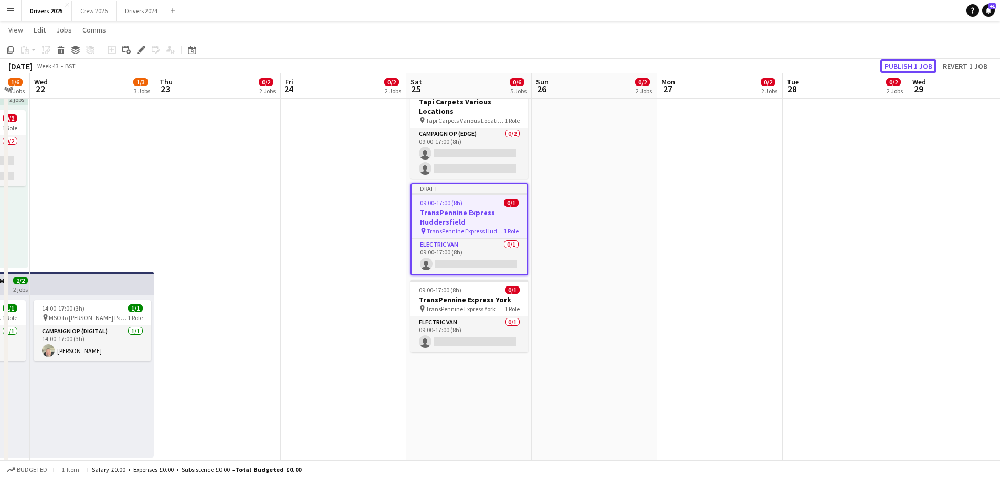
click at [912, 63] on button "Publish 1 job" at bounding box center [908, 66] width 56 height 14
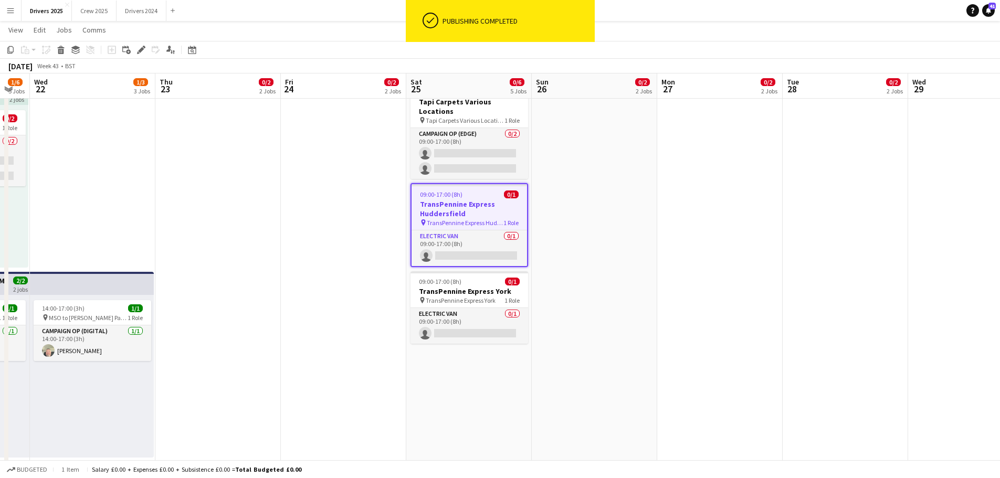
click at [482, 191] on div "09:00-17:00 (8h) 0/1" at bounding box center [469, 195] width 115 height 8
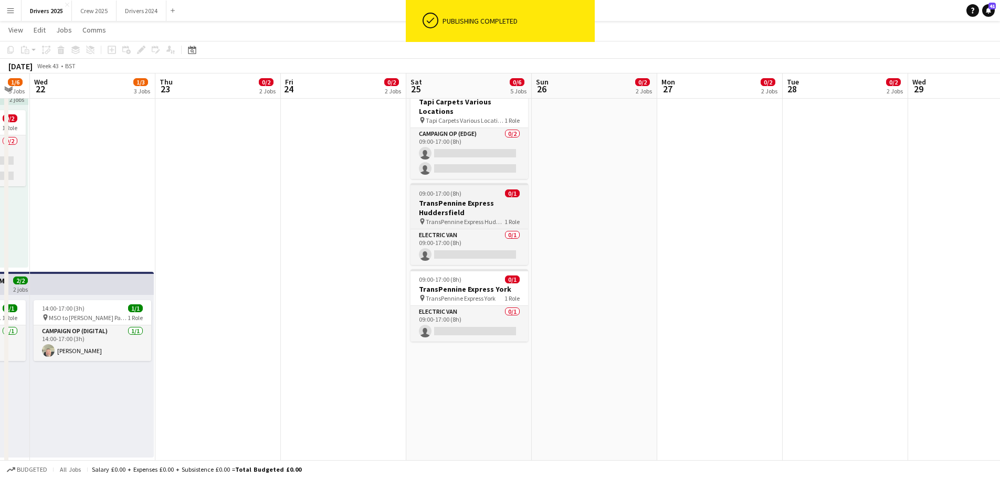
click at [481, 198] on h3 "TransPennine Express Huddersfield" at bounding box center [469, 207] width 118 height 19
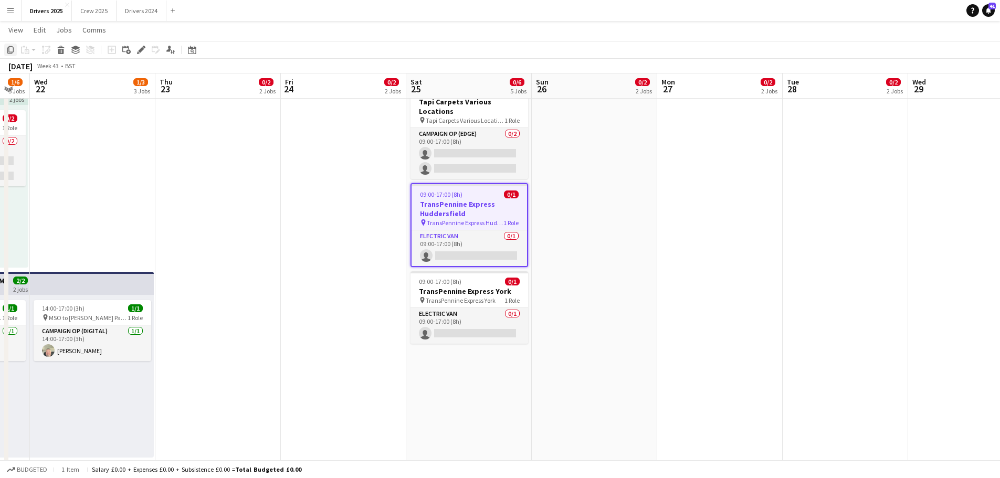
click at [11, 48] on icon "Copy" at bounding box center [10, 50] width 8 height 8
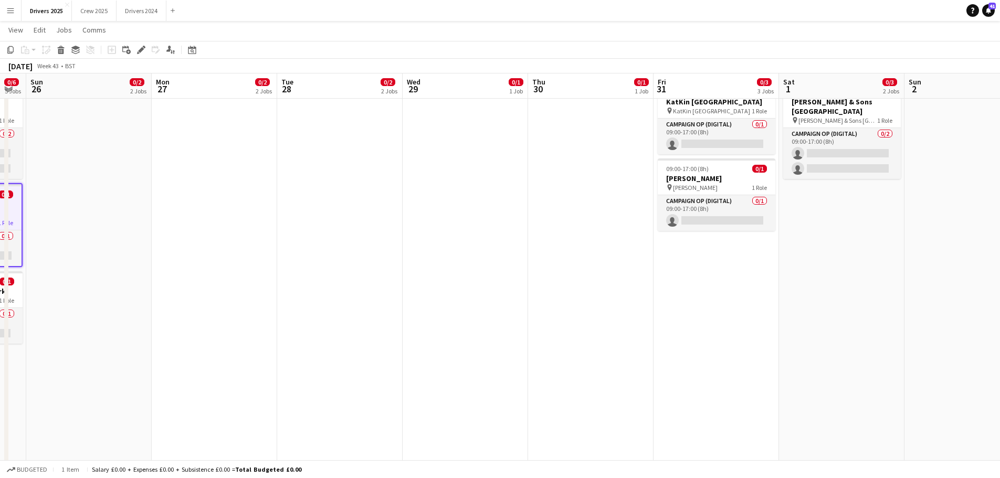
scroll to position [0, 370]
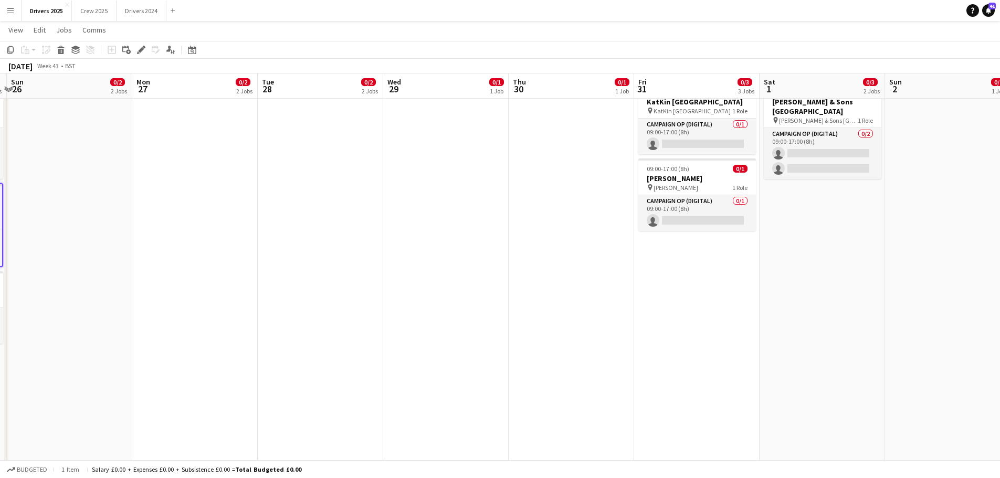
drag, startPoint x: 848, startPoint y: 197, endPoint x: 323, endPoint y: 155, distance: 526.6
click at [323, 155] on app-calendar-viewport "Thu 23 0/2 2 Jobs Fri 24 0/2 2 Jobs Sat 25 0/6 5 Jobs Sun 26 0/2 2 Jobs Mon 27 …" at bounding box center [500, 468] width 1000 height 1695
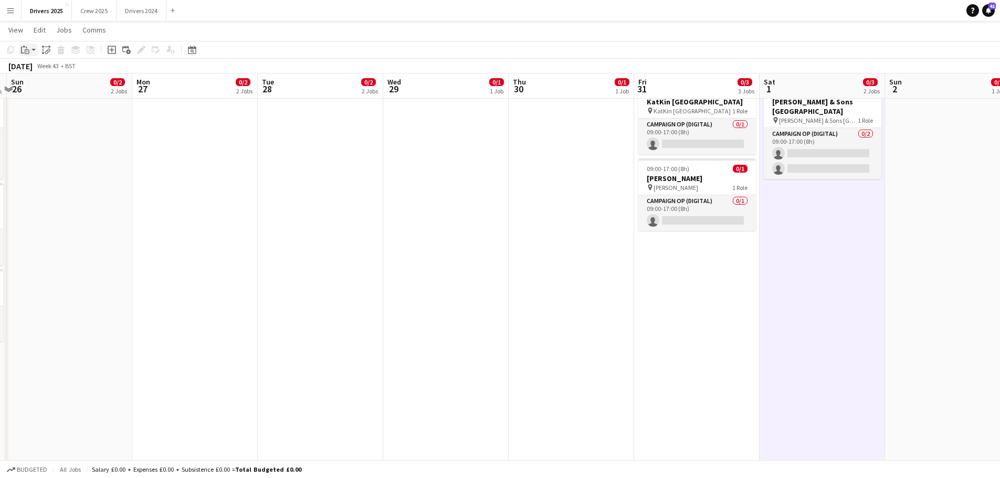
click at [34, 50] on app-action-btn "Paste" at bounding box center [28, 50] width 19 height 13
click at [54, 71] on link "Paste Ctrl+V" at bounding box center [77, 69] width 99 height 9
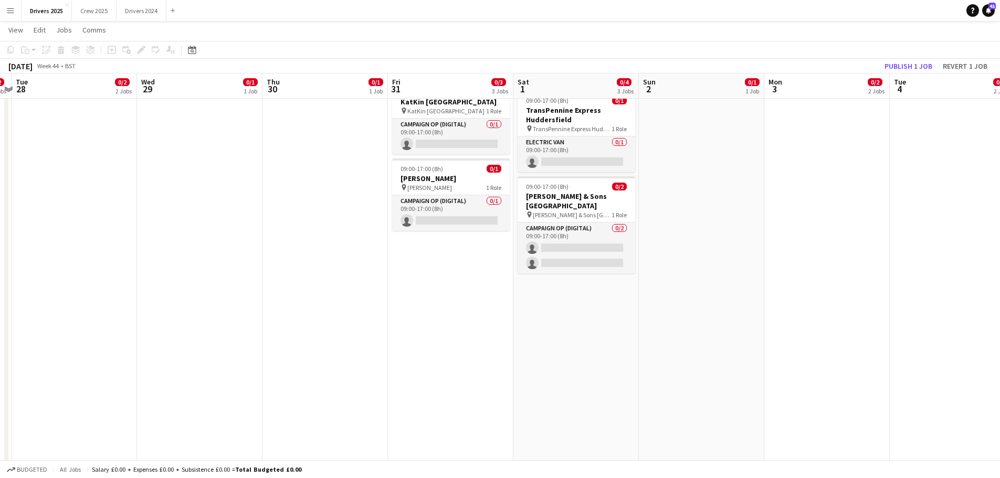
drag, startPoint x: 934, startPoint y: 290, endPoint x: 311, endPoint y: 229, distance: 625.5
click at [311, 229] on app-calendar-viewport "Sat 25 0/6 5 Jobs Sun 26 0/2 2 Jobs Mon 27 0/2 2 Jobs Tue 28 0/2 2 Jobs Wed 29 …" at bounding box center [500, 468] width 1000 height 1695
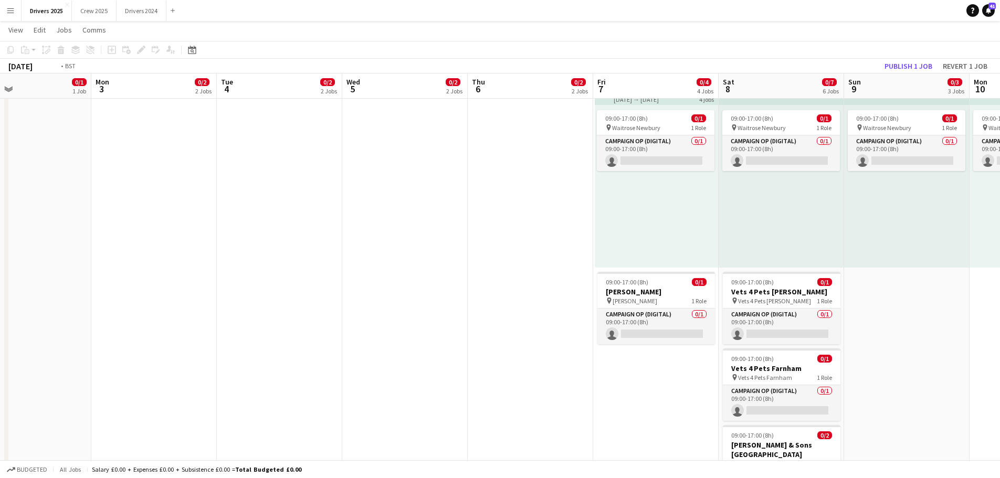
drag, startPoint x: 852, startPoint y: 289, endPoint x: 301, endPoint y: 209, distance: 557.4
click at [279, 220] on app-calendar-viewport "Wed 29 0/1 1 Job Thu 30 0/1 1 Job Fri 31 0/3 3 Jobs Sat 1 0/4 3 Jobs Sun 2 0/1 …" at bounding box center [500, 468] width 1000 height 1695
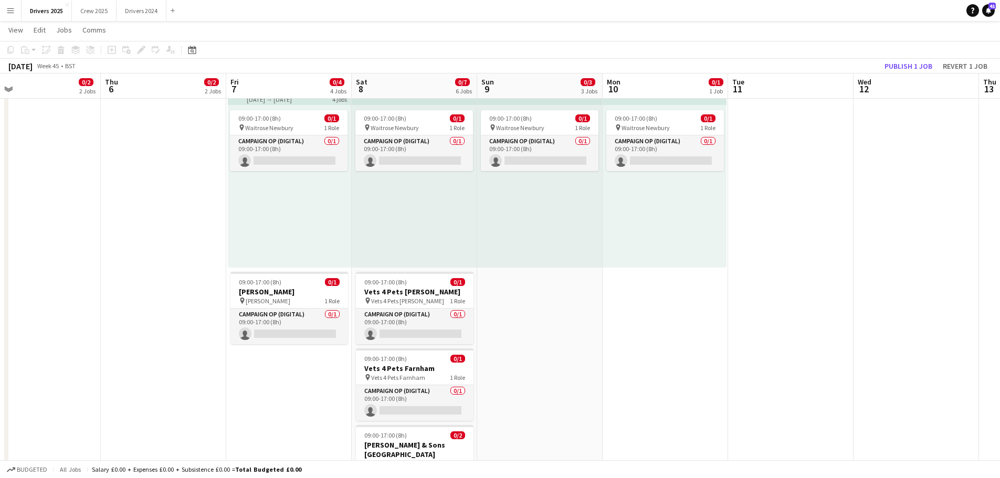
drag, startPoint x: 929, startPoint y: 262, endPoint x: 611, endPoint y: 252, distance: 318.2
click at [564, 269] on app-calendar-viewport "Sun 2 0/1 1 Job Mon 3 0/2 2 Jobs Tue 4 0/2 2 Jobs Wed 5 0/2 2 Jobs Thu 6 0/2 2 …" at bounding box center [500, 468] width 1000 height 1695
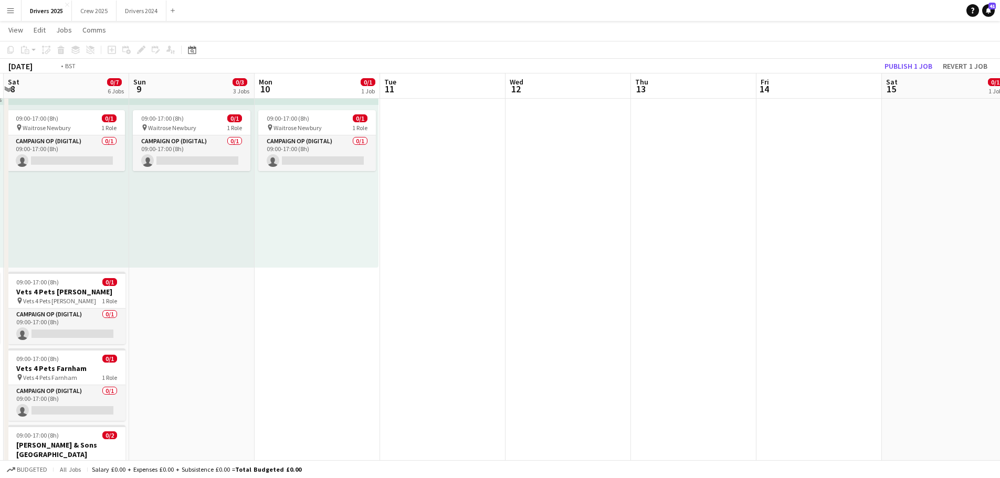
drag, startPoint x: 873, startPoint y: 254, endPoint x: 497, endPoint y: 227, distance: 377.3
click at [497, 227] on app-calendar-viewport "Wed 5 0/2 2 Jobs Thu 6 0/2 2 Jobs Fri 7 0/4 4 Jobs Sat 8 0/7 6 Jobs Sun 9 0/3 3…" at bounding box center [500, 468] width 1000 height 1695
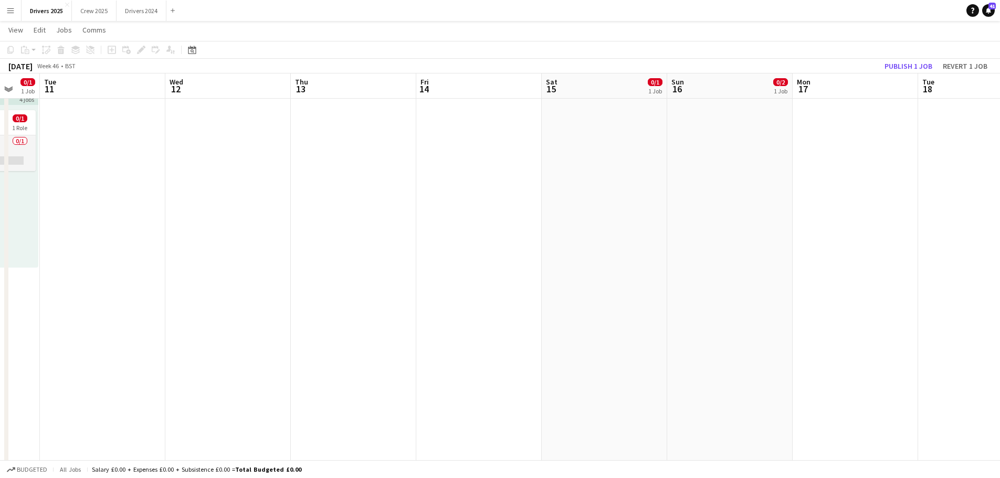
drag, startPoint x: 788, startPoint y: 215, endPoint x: 503, endPoint y: 224, distance: 285.2
click at [503, 224] on app-calendar-viewport "Sat 8 0/7 6 Jobs Sun 9 0/3 3 Jobs Mon 10 0/1 1 Job Tue 11 Wed 12 Thu 13 Fri 14 …" at bounding box center [500, 468] width 1000 height 1695
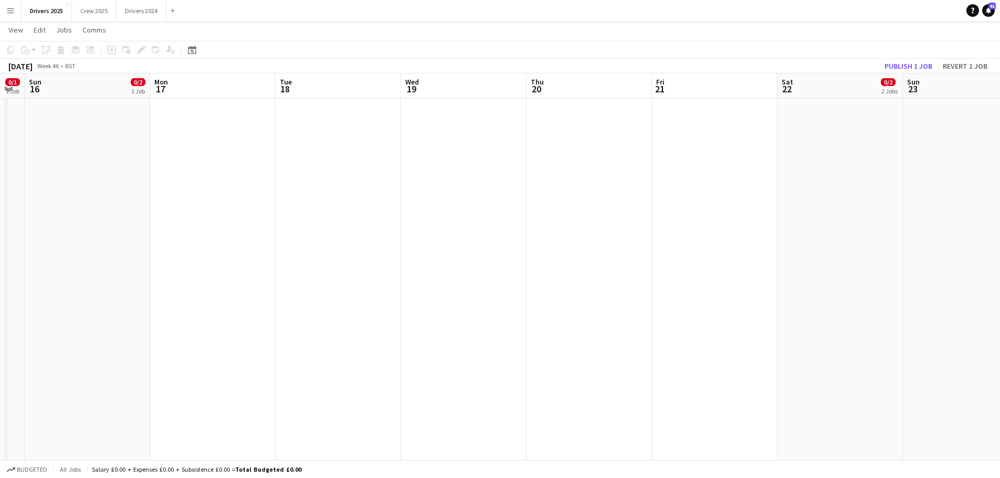
drag, startPoint x: 855, startPoint y: 252, endPoint x: 491, endPoint y: 229, distance: 365.0
click at [463, 246] on app-calendar-viewport "Thu 13 Fri 14 Sat 15 0/1 1 Job Sun 16 0/2 1 Job Mon 17 Tue 18 Wed 19 Thu 20 Fri…" at bounding box center [500, 468] width 1000 height 1695
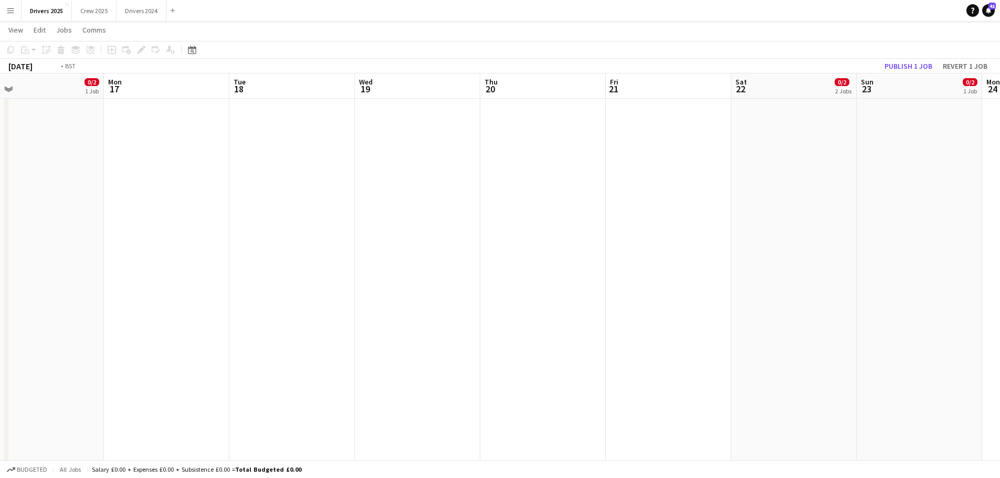
scroll to position [0, 307]
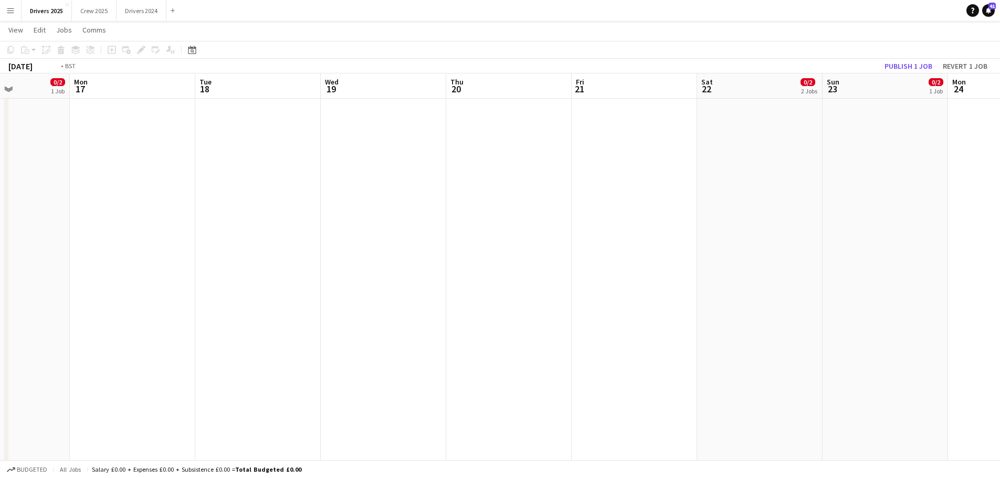
drag, startPoint x: 756, startPoint y: 215, endPoint x: 427, endPoint y: 206, distance: 328.7
click at [425, 209] on app-calendar-viewport "Fri 14 Sat 15 0/1 1 Job Sun 16 0/2 1 Job Mon 17 Tue 18 Wed 19 Thu 20 Fri 21 Sat…" at bounding box center [500, 468] width 1000 height 1695
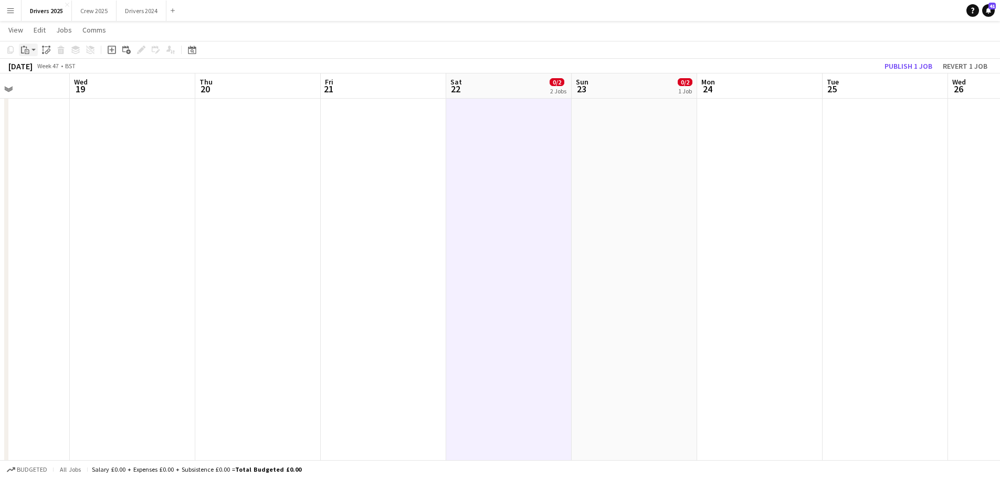
click at [35, 47] on app-action-btn "Paste" at bounding box center [28, 50] width 19 height 13
click at [45, 74] on link "Paste Ctrl+V" at bounding box center [77, 69] width 99 height 9
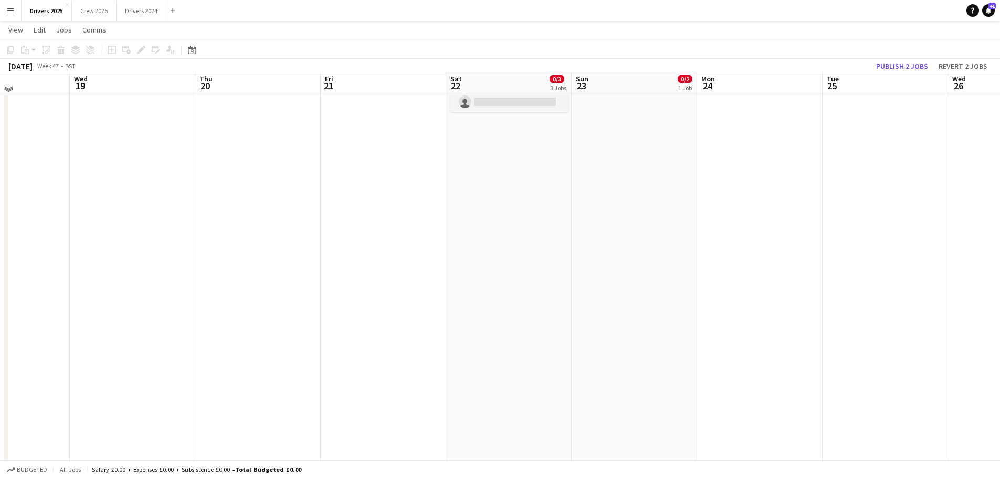
scroll to position [52, 0]
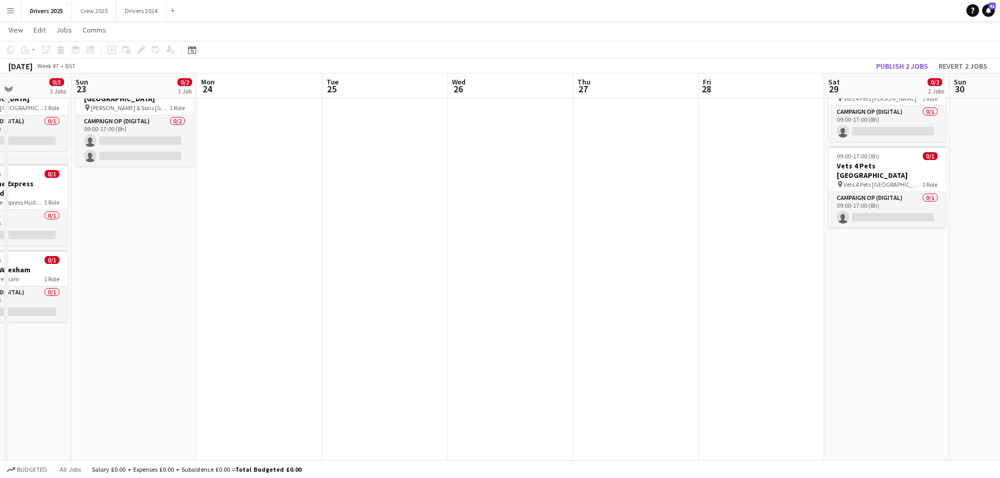
drag, startPoint x: 871, startPoint y: 220, endPoint x: 346, endPoint y: 221, distance: 525.4
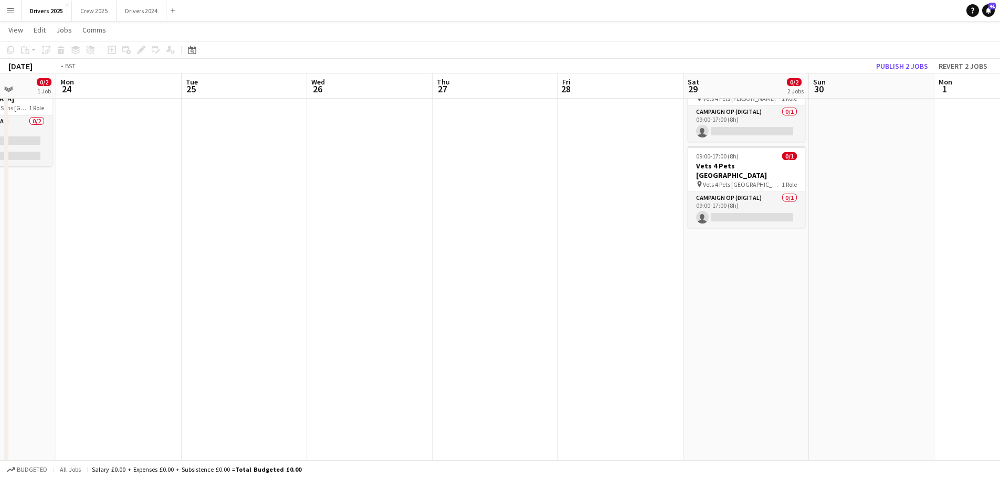
scroll to position [0, 397]
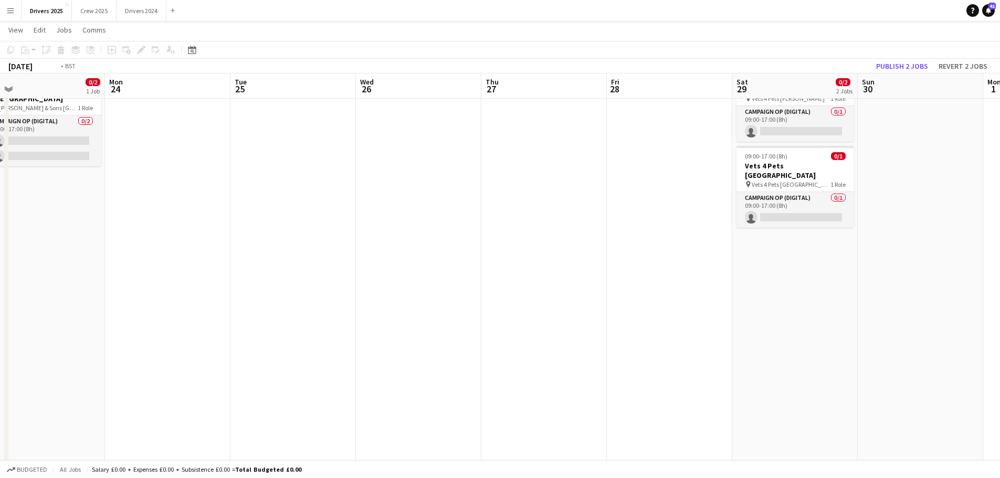
drag, startPoint x: 663, startPoint y: 216, endPoint x: 349, endPoint y: 191, distance: 315.4
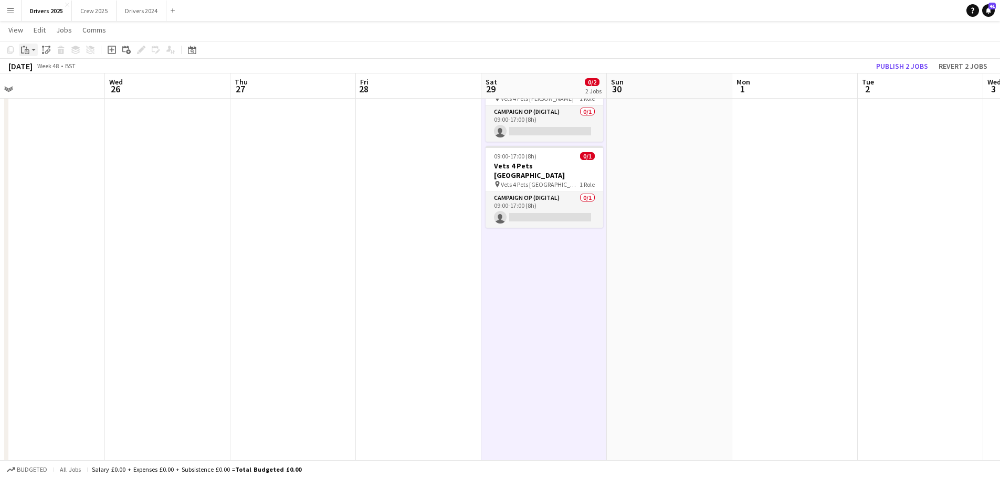
click at [33, 50] on app-action-btn "Paste" at bounding box center [28, 50] width 19 height 13
click at [50, 73] on link "Paste Ctrl+V" at bounding box center [77, 69] width 99 height 9
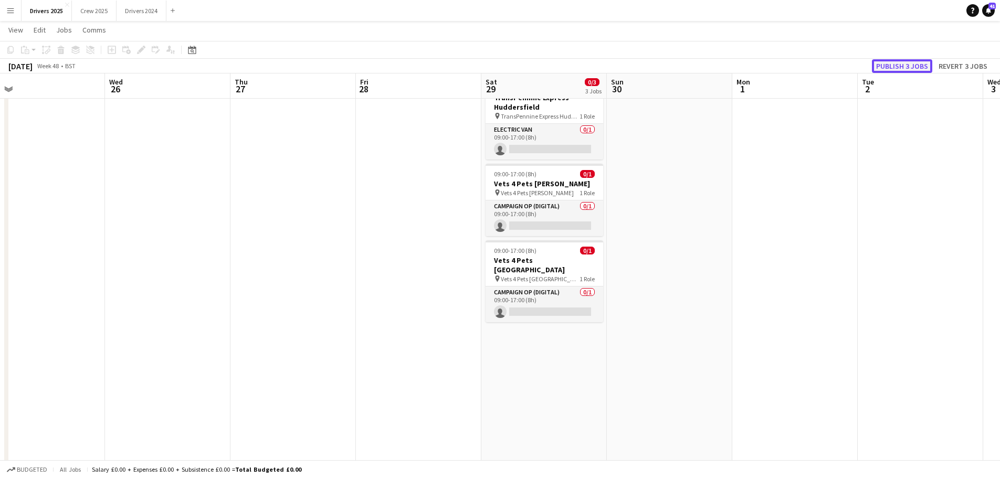
click at [895, 68] on button "Publish 3 jobs" at bounding box center [902, 66] width 60 height 14
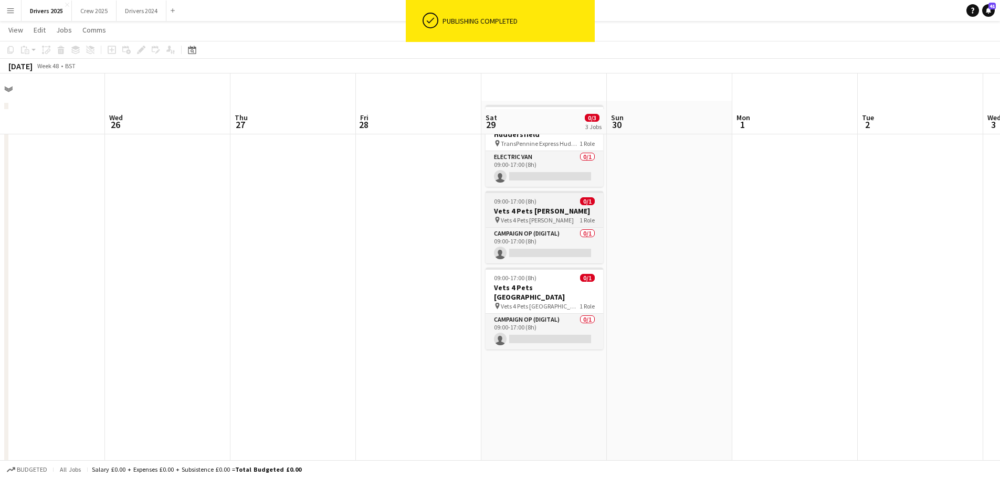
scroll to position [0, 0]
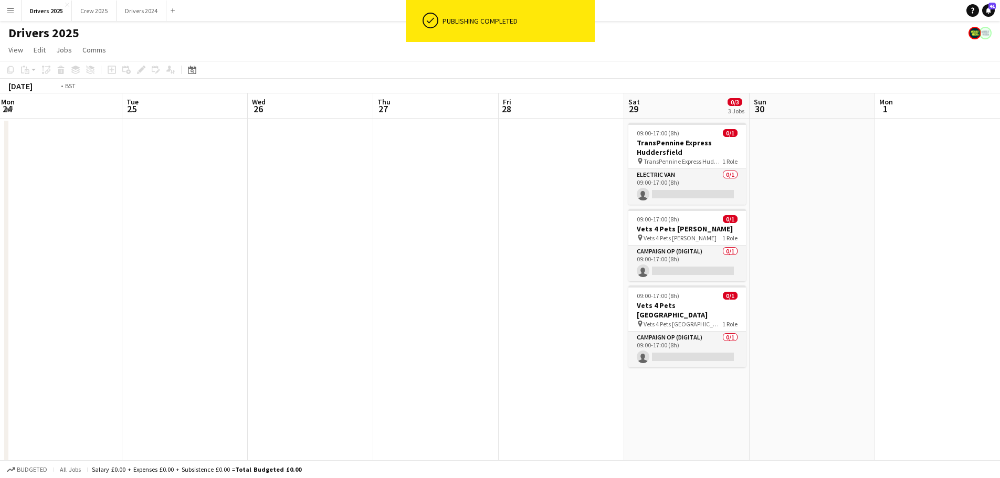
drag, startPoint x: 333, startPoint y: 290, endPoint x: 983, endPoint y: 291, distance: 649.3
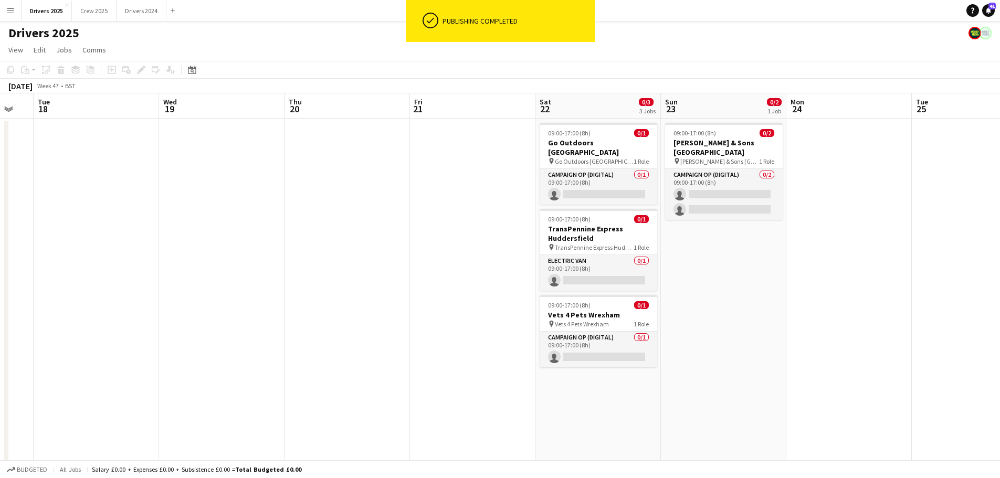
drag, startPoint x: 617, startPoint y: 337, endPoint x: 1165, endPoint y: 353, distance: 548.2
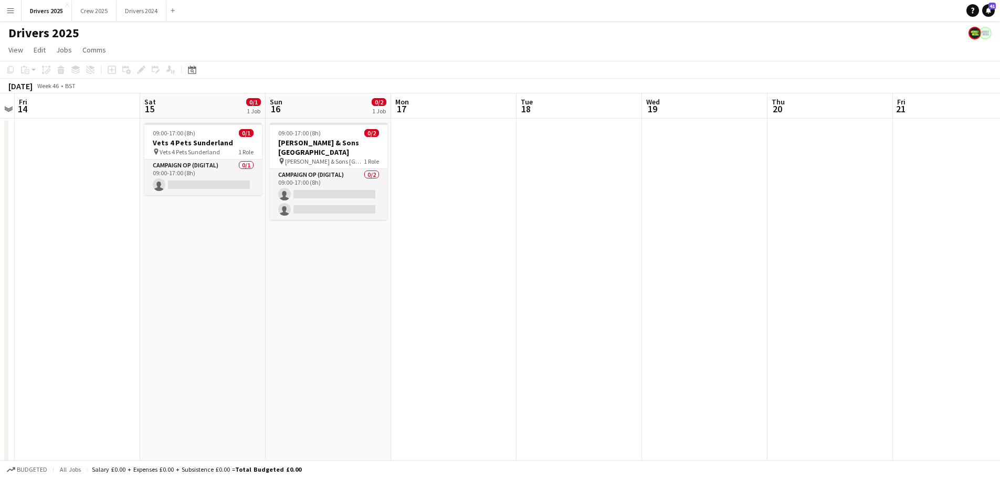
drag, startPoint x: 758, startPoint y: 317, endPoint x: 627, endPoint y: 322, distance: 130.8
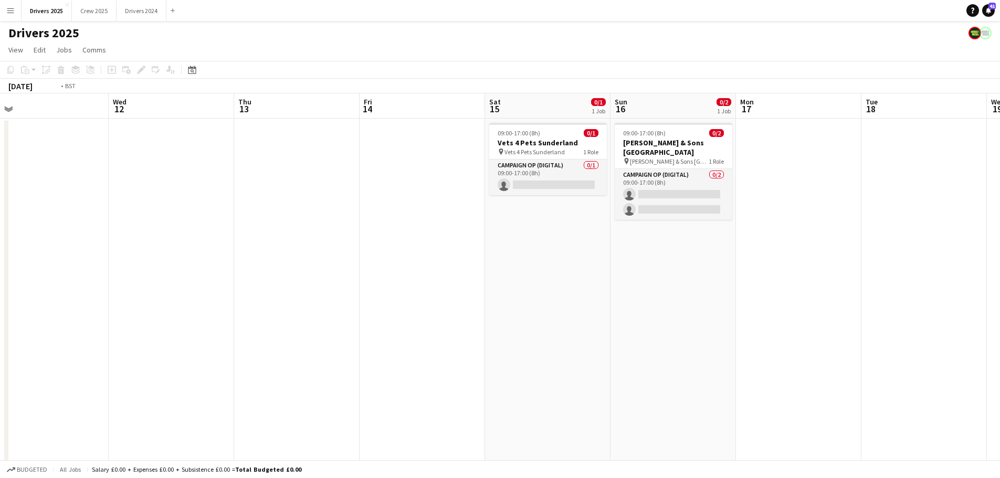
drag, startPoint x: 613, startPoint y: 316, endPoint x: 866, endPoint y: 310, distance: 253.1
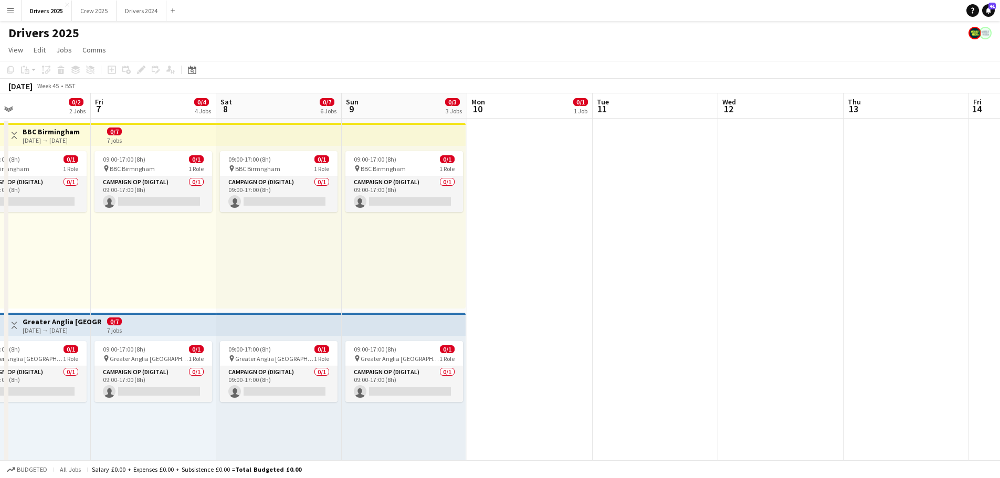
drag, startPoint x: 151, startPoint y: 305, endPoint x: 659, endPoint y: 278, distance: 508.8
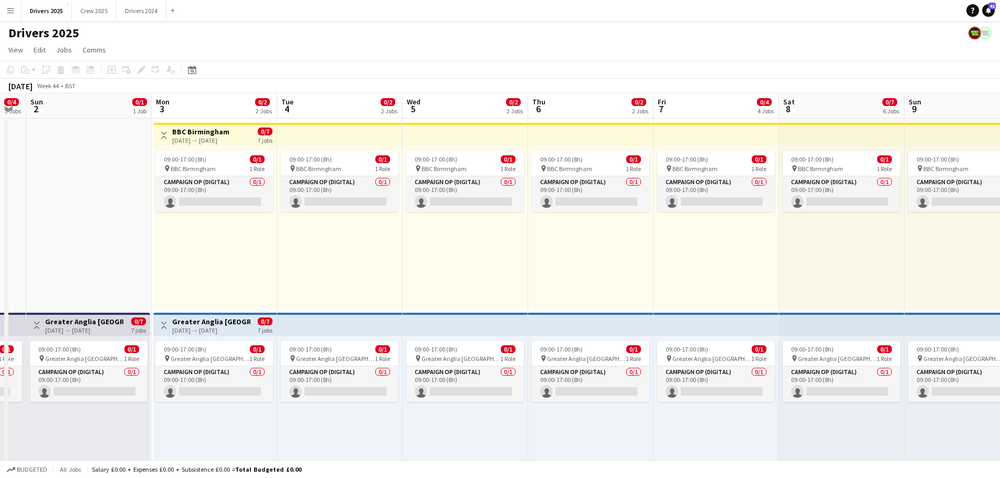
drag, startPoint x: 574, startPoint y: 257, endPoint x: 829, endPoint y: 258, distance: 255.1
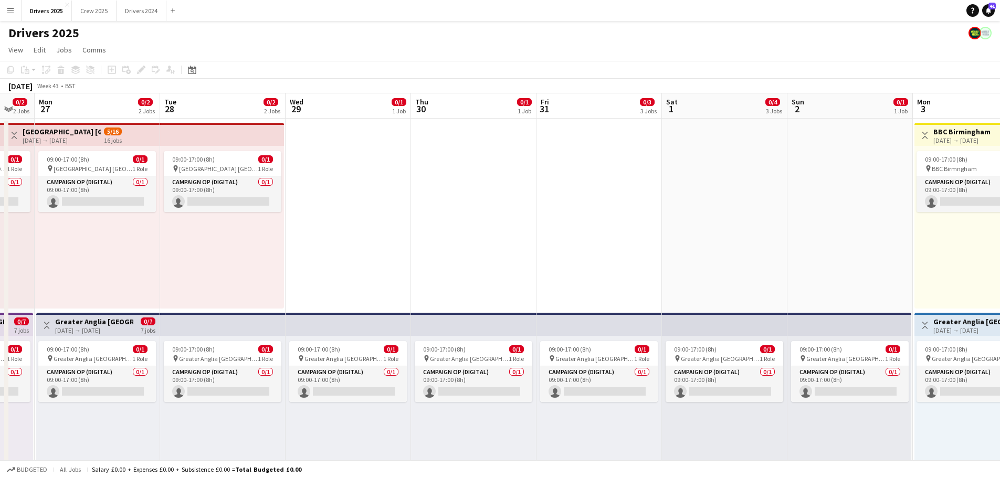
drag, startPoint x: 572, startPoint y: 268, endPoint x: 579, endPoint y: 267, distance: 6.8
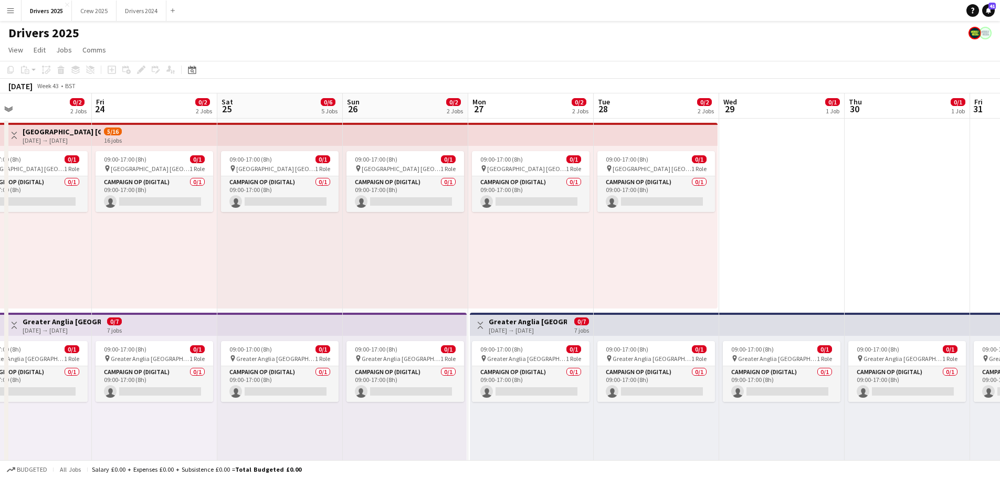
drag, startPoint x: 553, startPoint y: 247, endPoint x: 666, endPoint y: 249, distance: 112.3
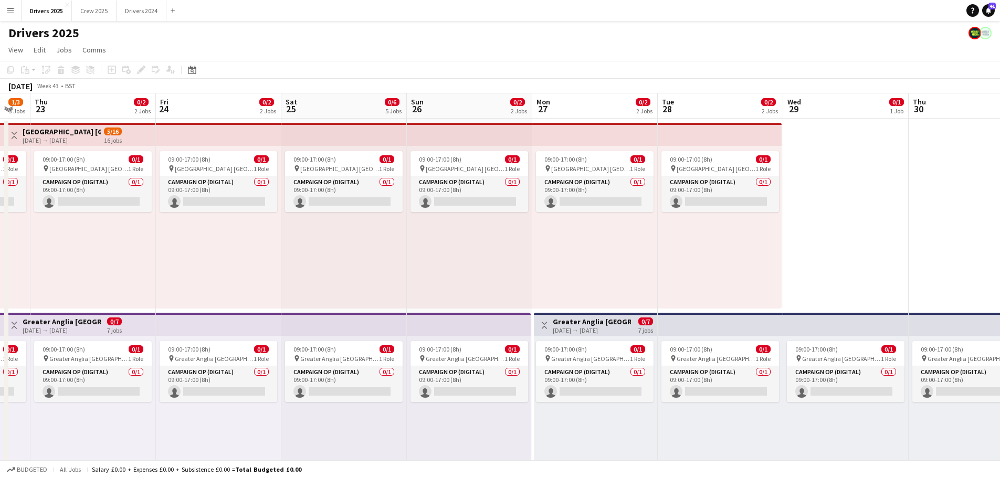
scroll to position [0, 305]
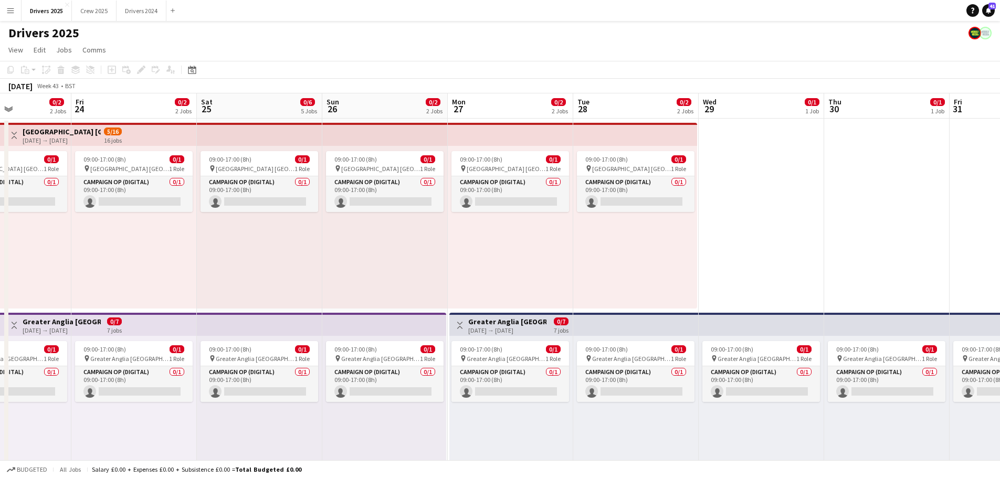
drag, startPoint x: 257, startPoint y: 252, endPoint x: 339, endPoint y: 249, distance: 81.9
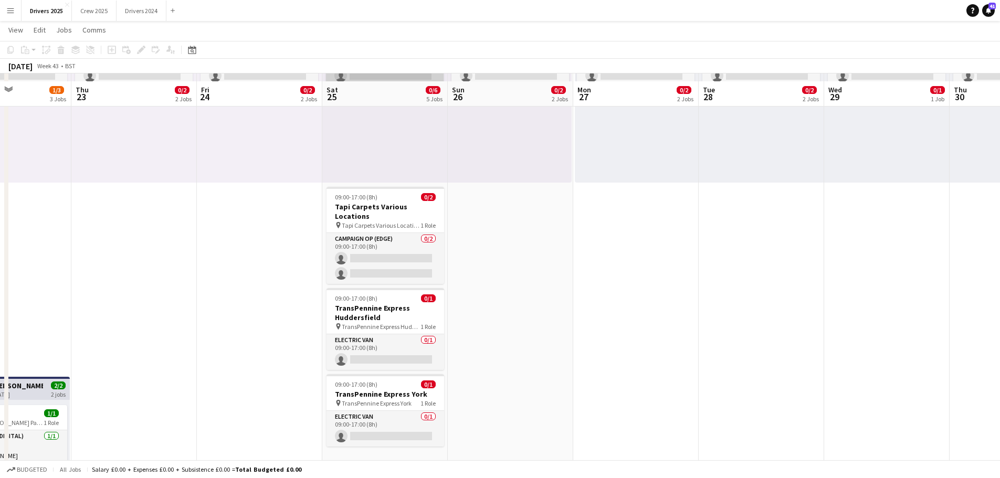
scroll to position [367, 0]
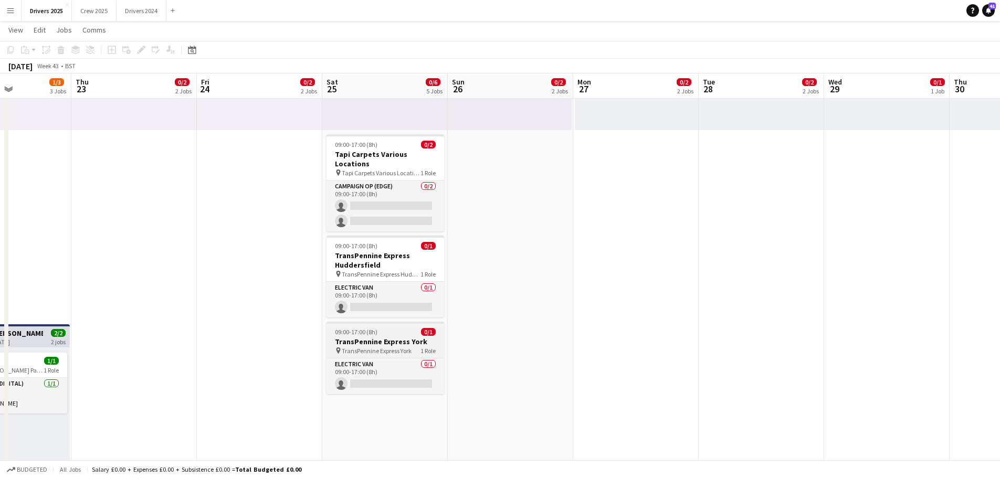
click at [392, 337] on h3 "TransPennine Express York" at bounding box center [385, 341] width 118 height 9
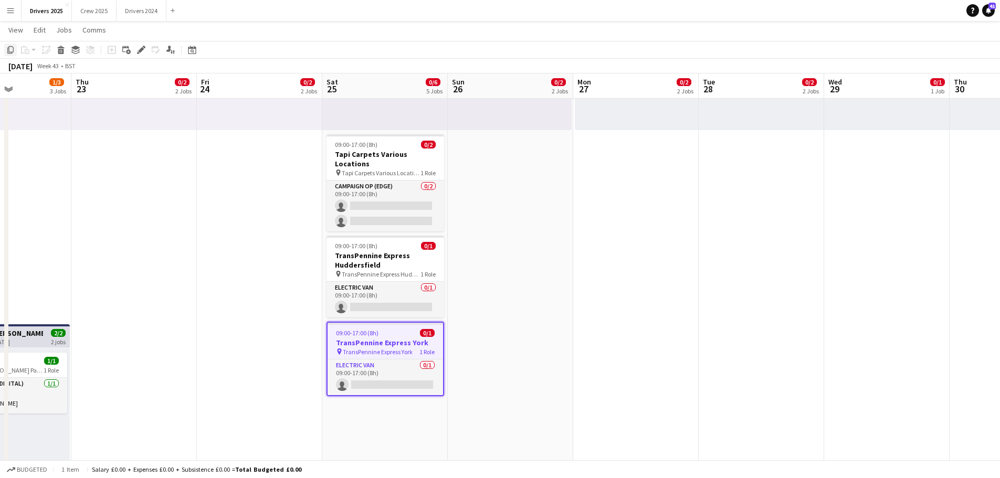
click at [10, 48] on icon "Copy" at bounding box center [10, 50] width 8 height 8
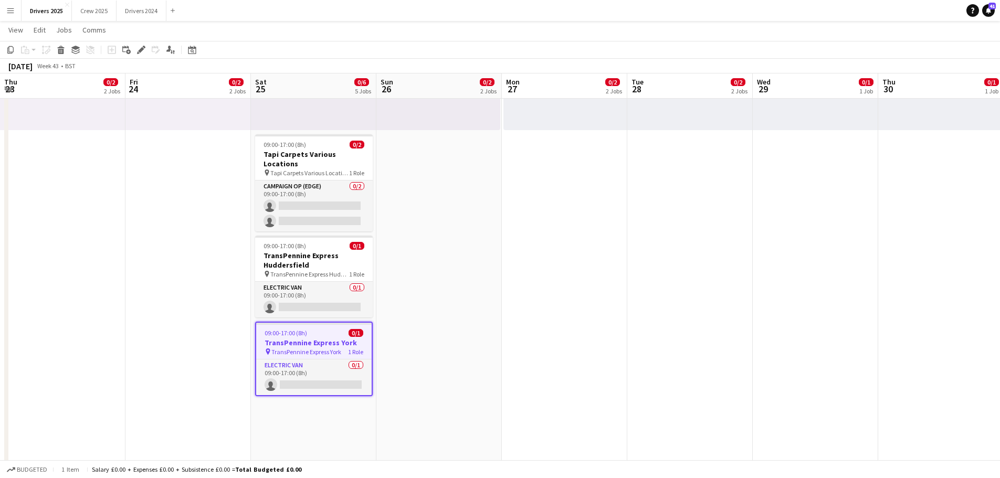
scroll to position [0, 397]
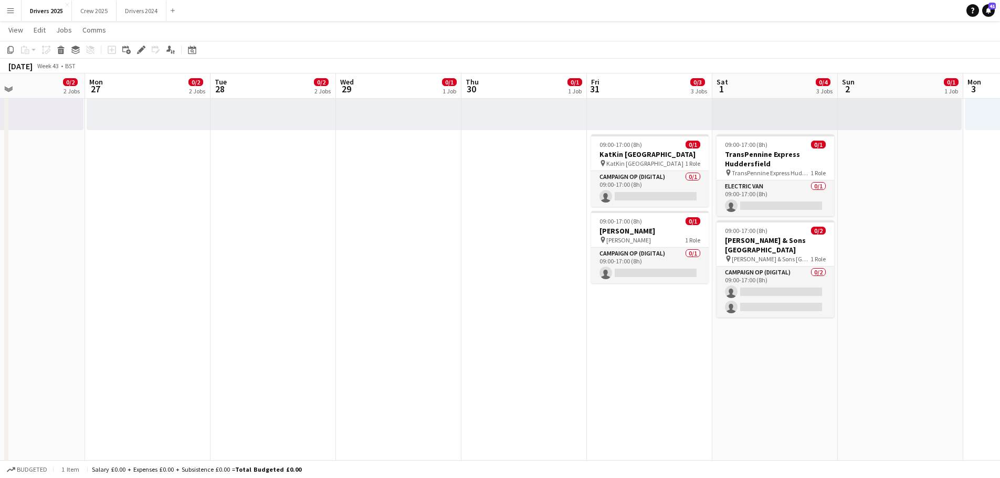
drag, startPoint x: 647, startPoint y: 249, endPoint x: 220, endPoint y: 190, distance: 430.8
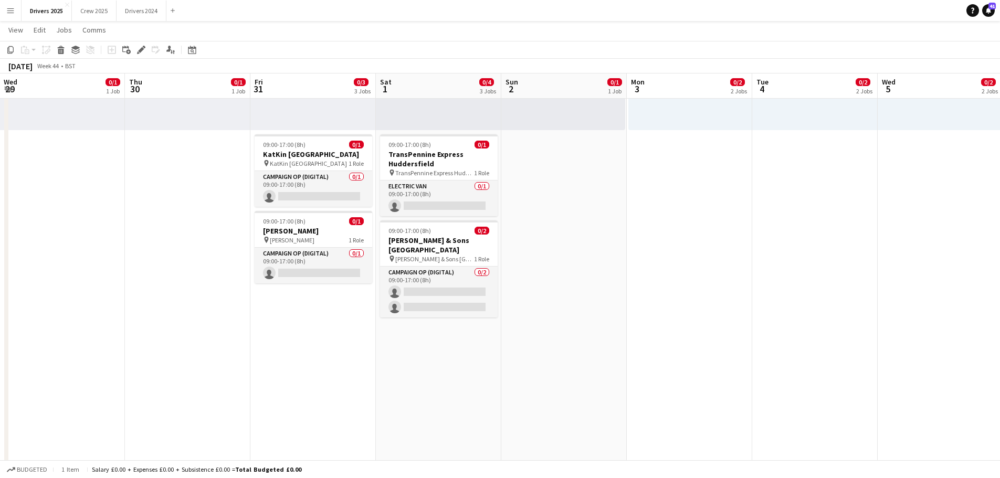
scroll to position [0, 302]
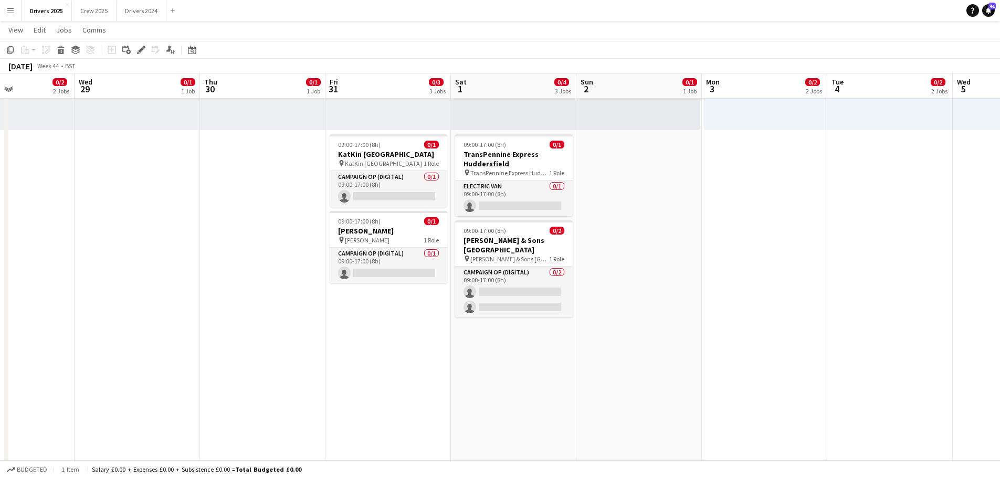
drag, startPoint x: 568, startPoint y: 315, endPoint x: 243, endPoint y: 254, distance: 330.7
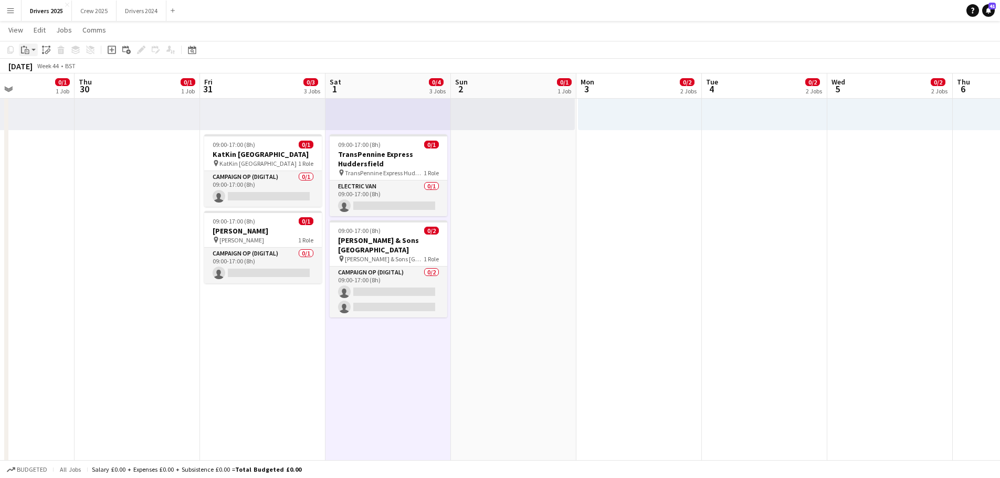
click at [27, 50] on icon "Paste" at bounding box center [25, 50] width 8 height 8
click at [41, 69] on link "Paste Ctrl+V" at bounding box center [77, 69] width 99 height 9
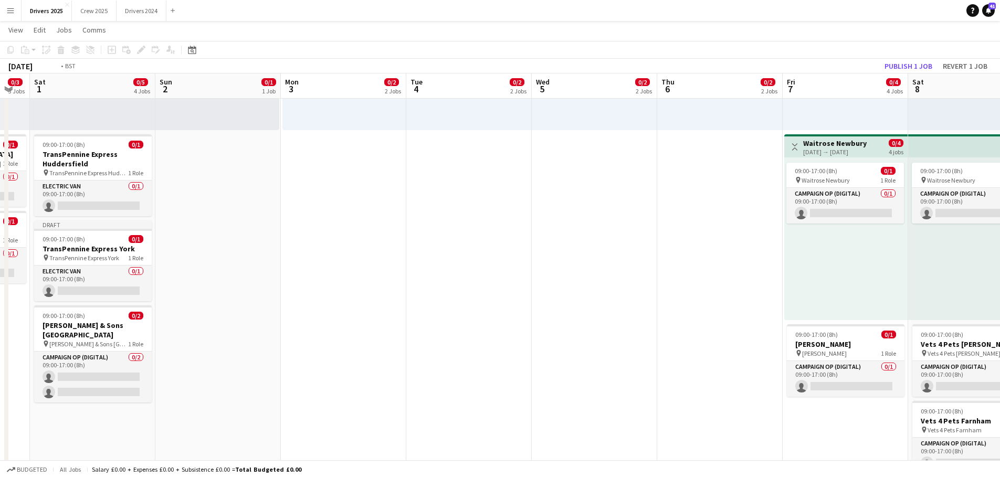
drag, startPoint x: 861, startPoint y: 288, endPoint x: 191, endPoint y: 229, distance: 673.4
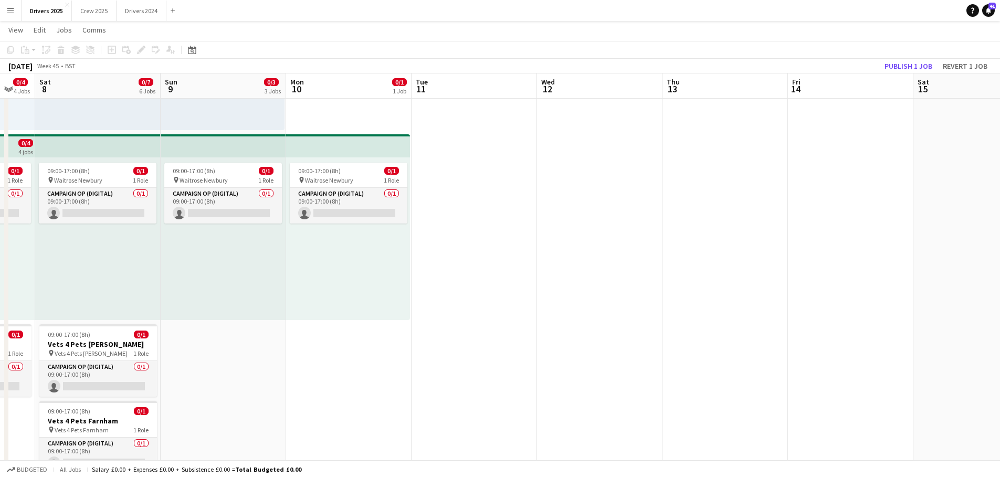
drag, startPoint x: 996, startPoint y: 264, endPoint x: 261, endPoint y: 265, distance: 735.4
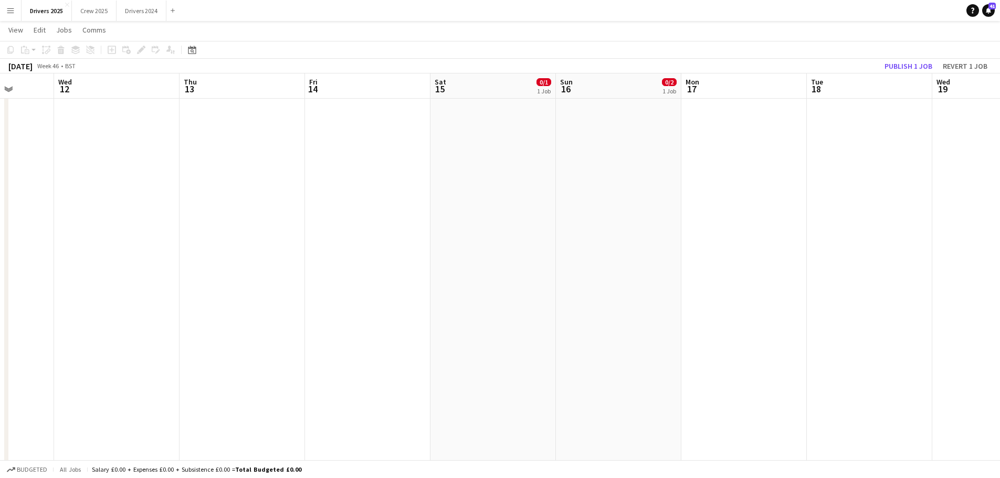
drag, startPoint x: 480, startPoint y: 230, endPoint x: 133, endPoint y: 184, distance: 349.9
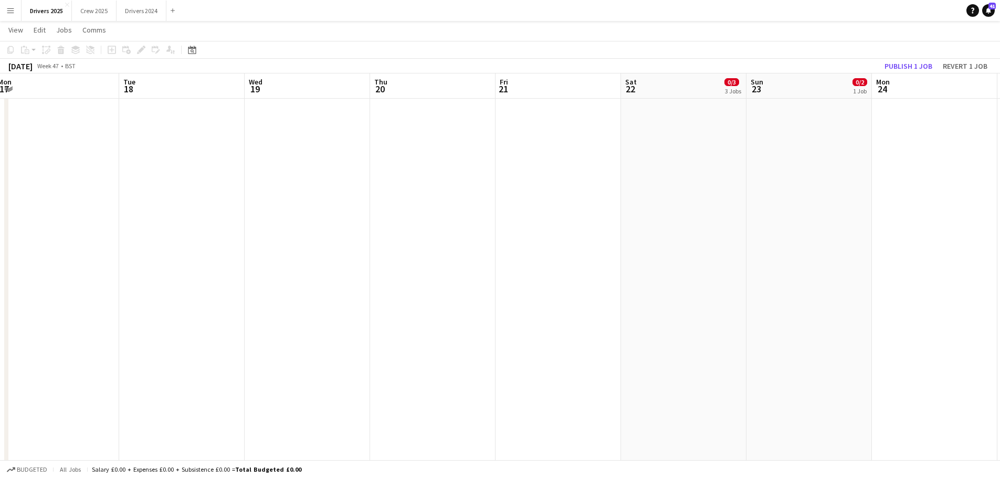
drag, startPoint x: 673, startPoint y: 182, endPoint x: 228, endPoint y: 146, distance: 446.6
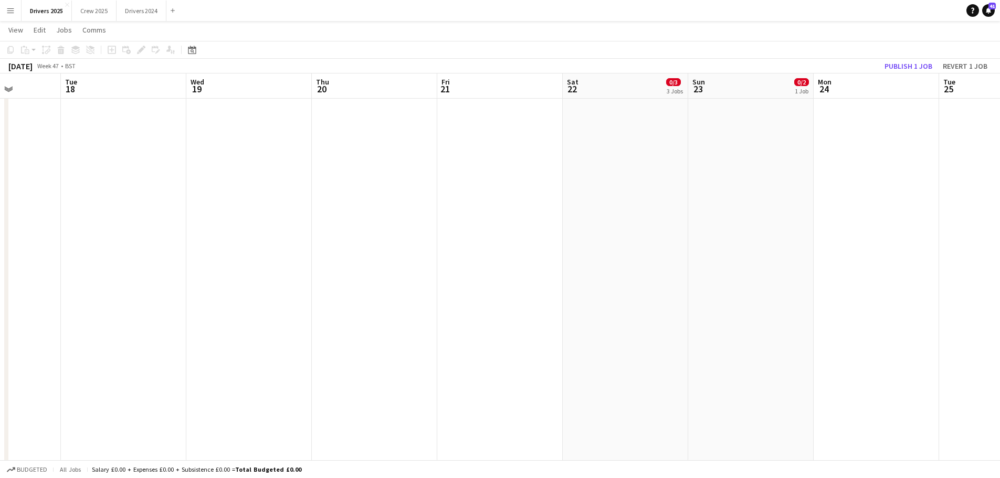
drag, startPoint x: 644, startPoint y: 154, endPoint x: 586, endPoint y: 156, distance: 58.3
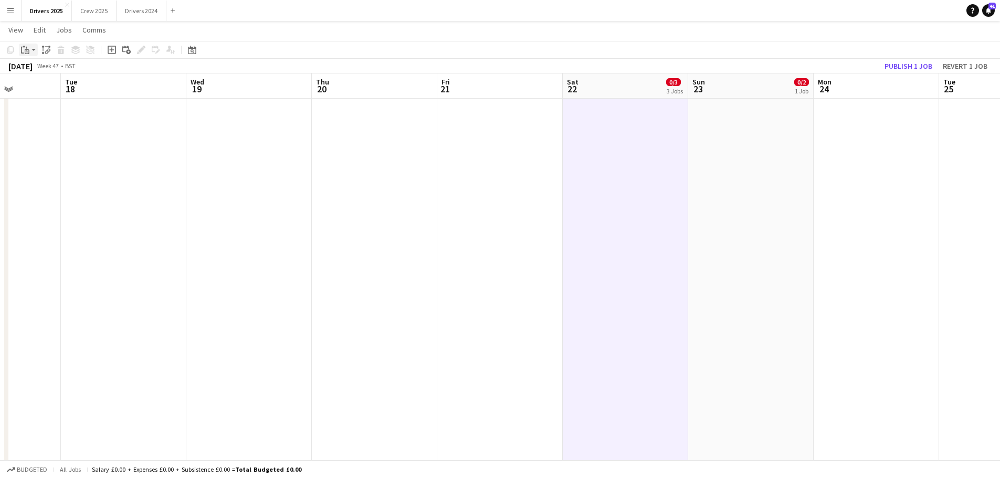
click at [33, 49] on app-action-btn "Paste" at bounding box center [28, 50] width 19 height 13
click at [40, 69] on link "Paste Ctrl+V" at bounding box center [77, 69] width 99 height 9
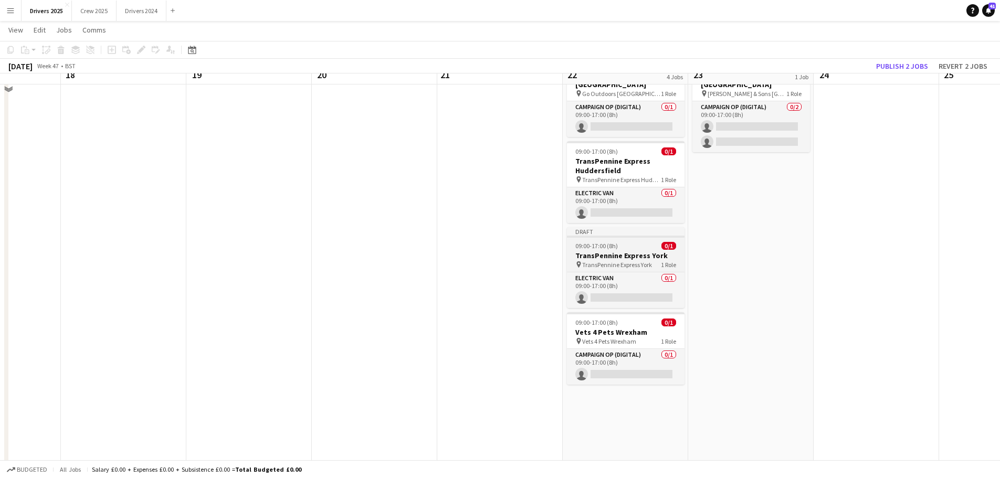
scroll to position [52, 0]
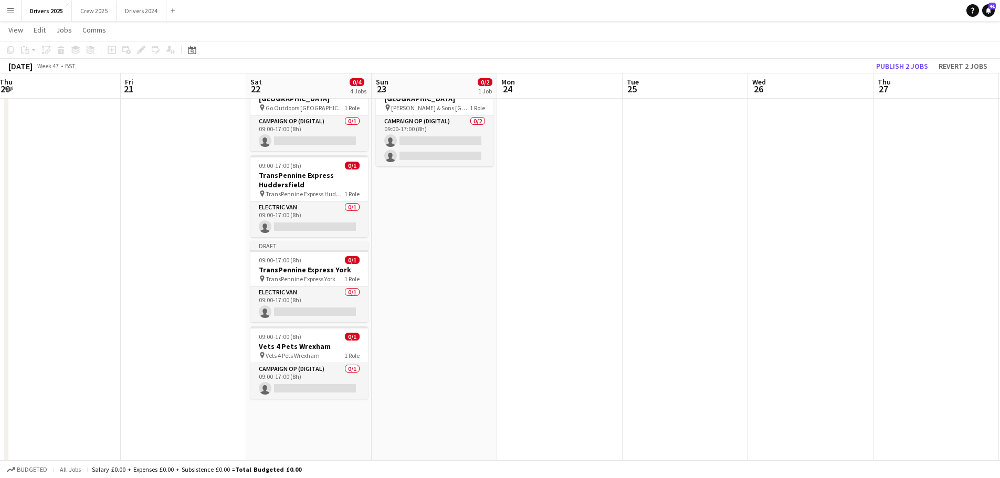
drag, startPoint x: 878, startPoint y: 254, endPoint x: 308, endPoint y: 199, distance: 572.1
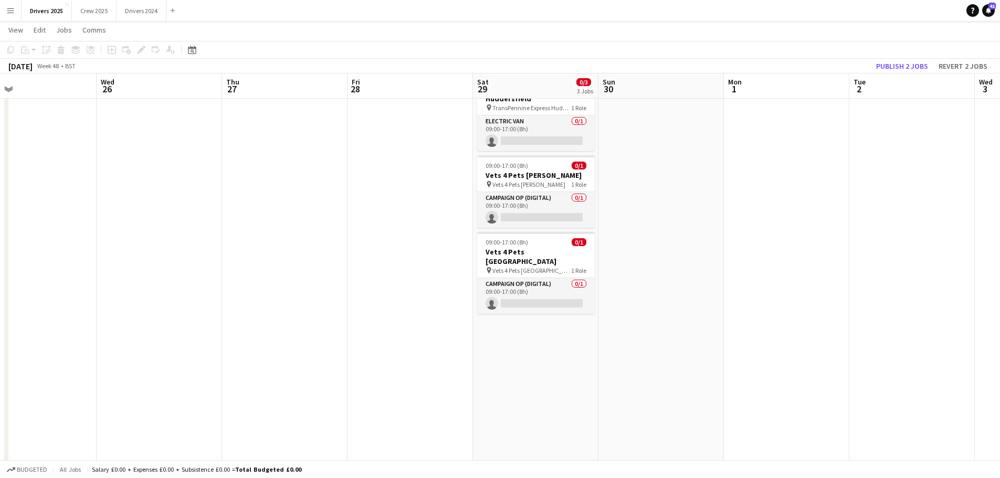
scroll to position [0, 330]
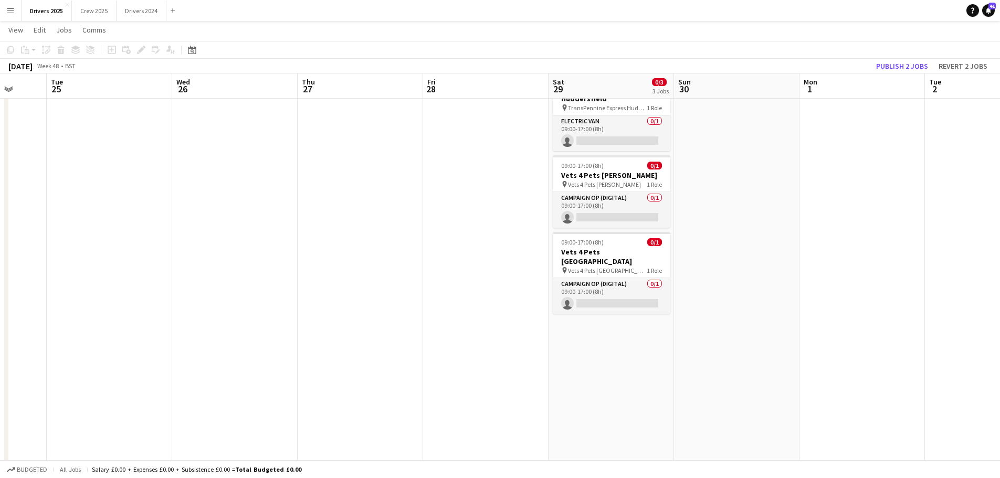
drag, startPoint x: 734, startPoint y: 220, endPoint x: 411, endPoint y: 214, distance: 322.9
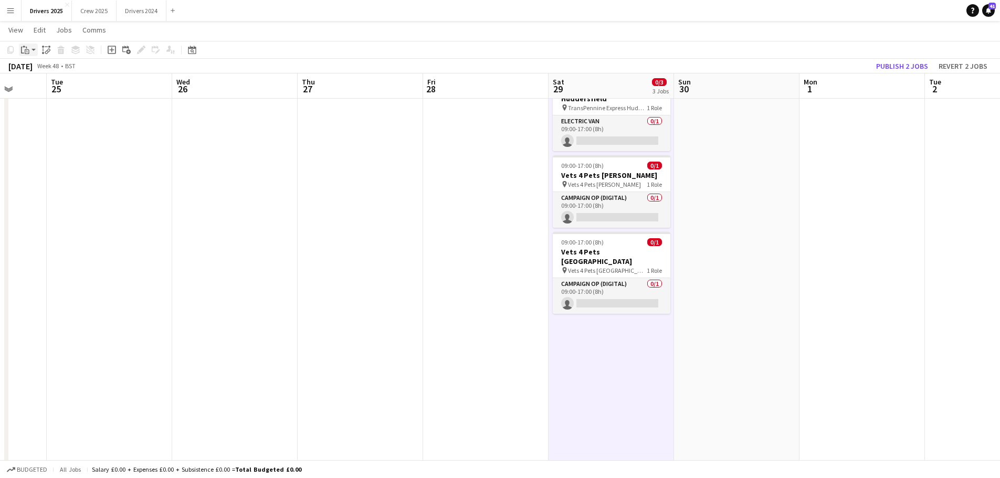
click at [31, 51] on app-action-btn "Paste" at bounding box center [28, 50] width 19 height 13
click at [45, 67] on link "Paste Ctrl+V" at bounding box center [77, 69] width 99 height 9
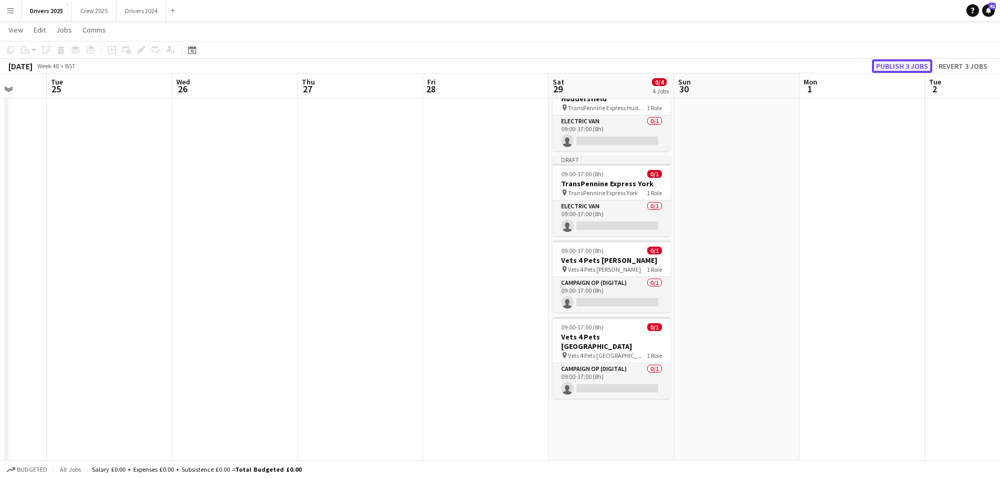
click at [912, 67] on button "Publish 3 jobs" at bounding box center [902, 66] width 60 height 14
